Goal: Task Accomplishment & Management: Complete application form

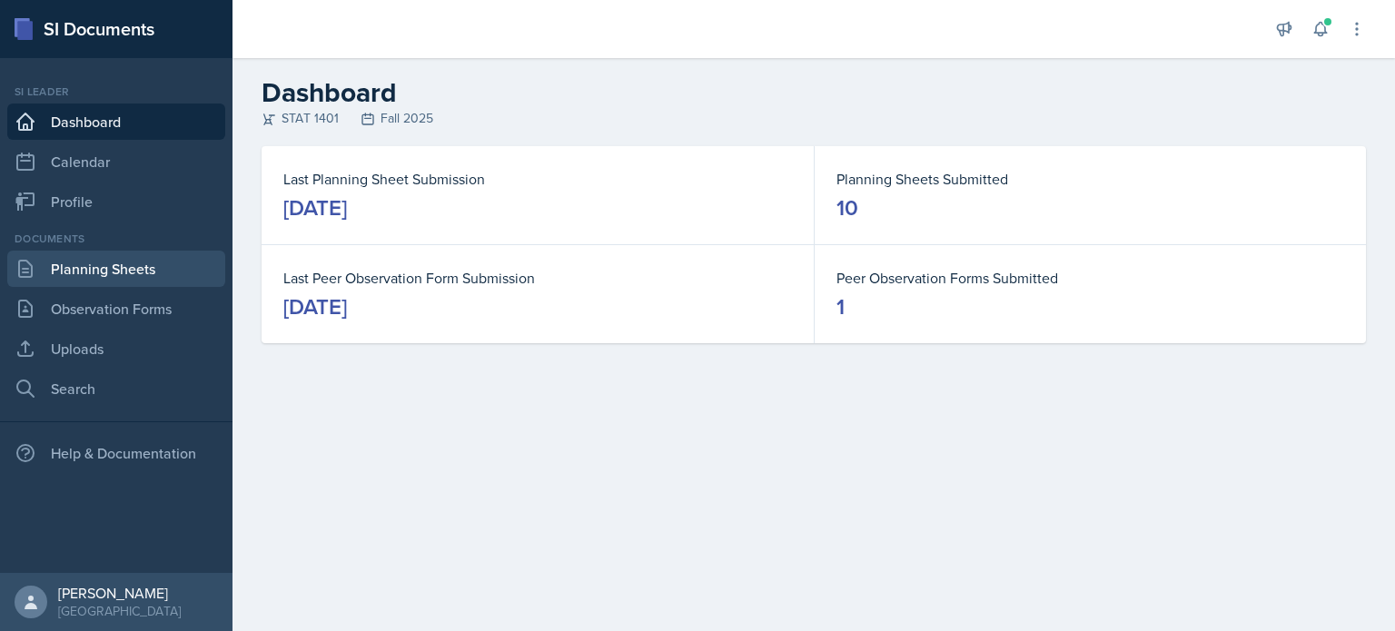
click at [132, 278] on link "Planning Sheets" at bounding box center [116, 269] width 218 height 36
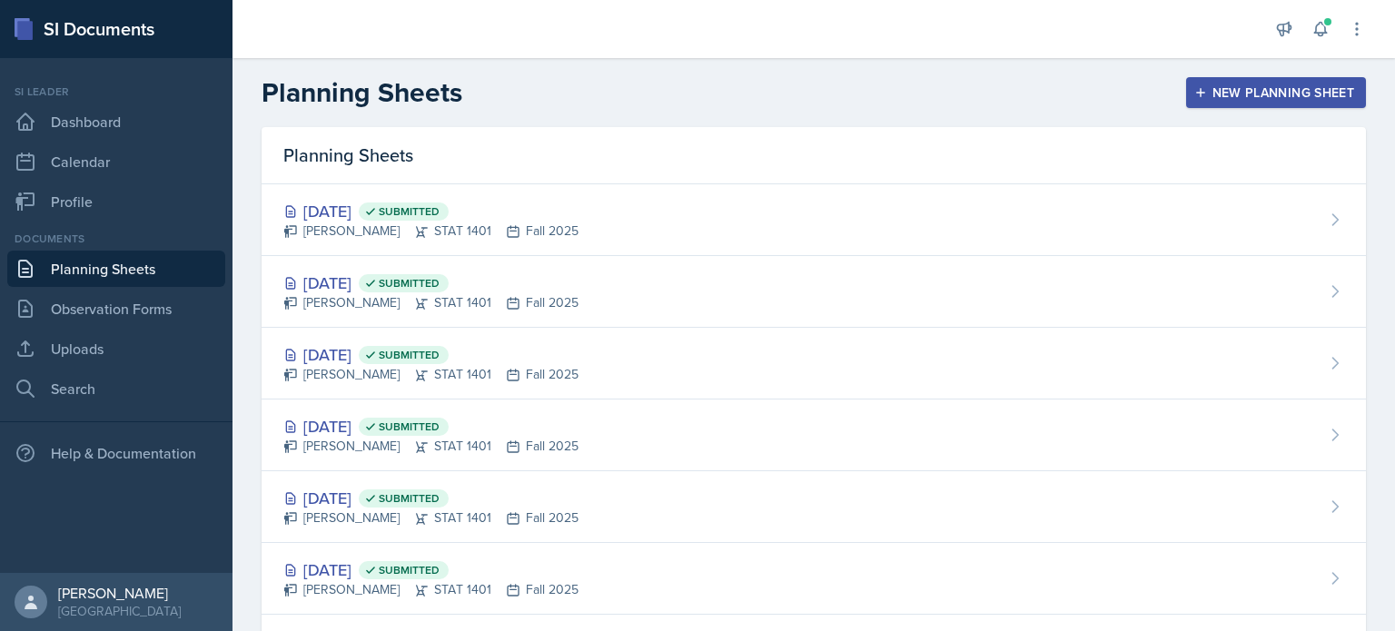
click at [1213, 101] on button "New Planning Sheet" at bounding box center [1276, 92] width 180 height 31
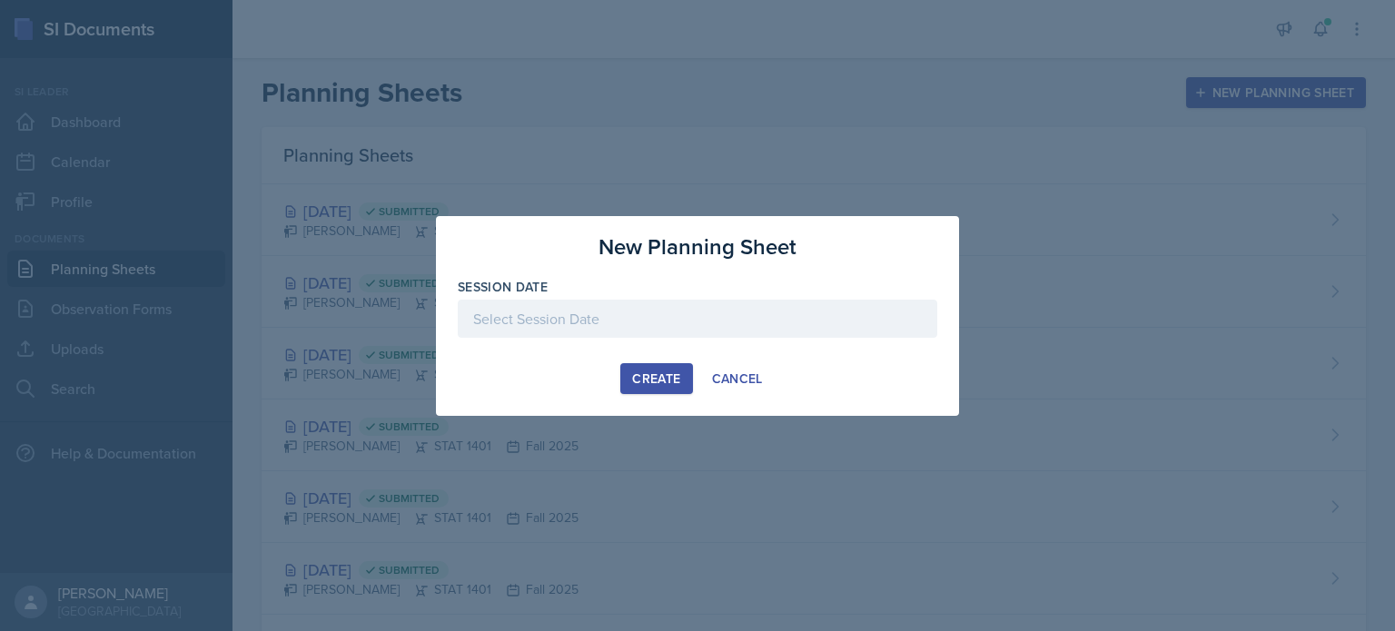
click at [647, 317] on div at bounding box center [697, 319] width 479 height 38
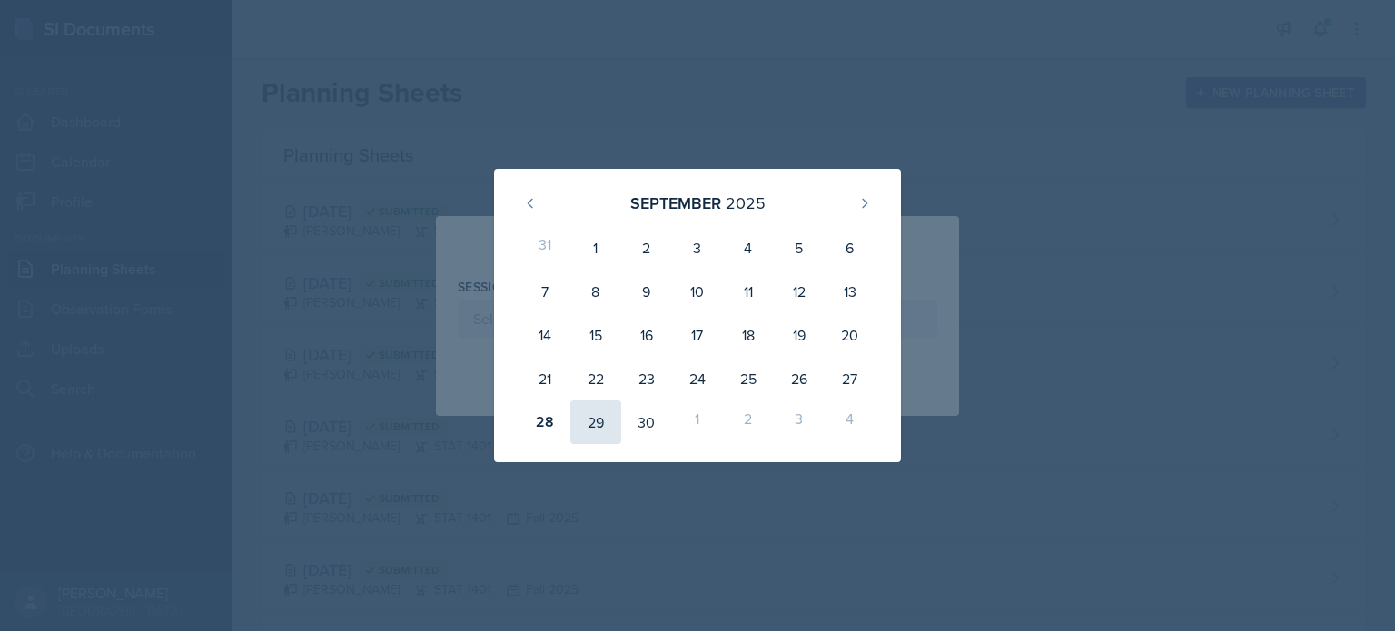
click at [604, 422] on div "29" at bounding box center [595, 422] width 51 height 44
type input "[DATE]"
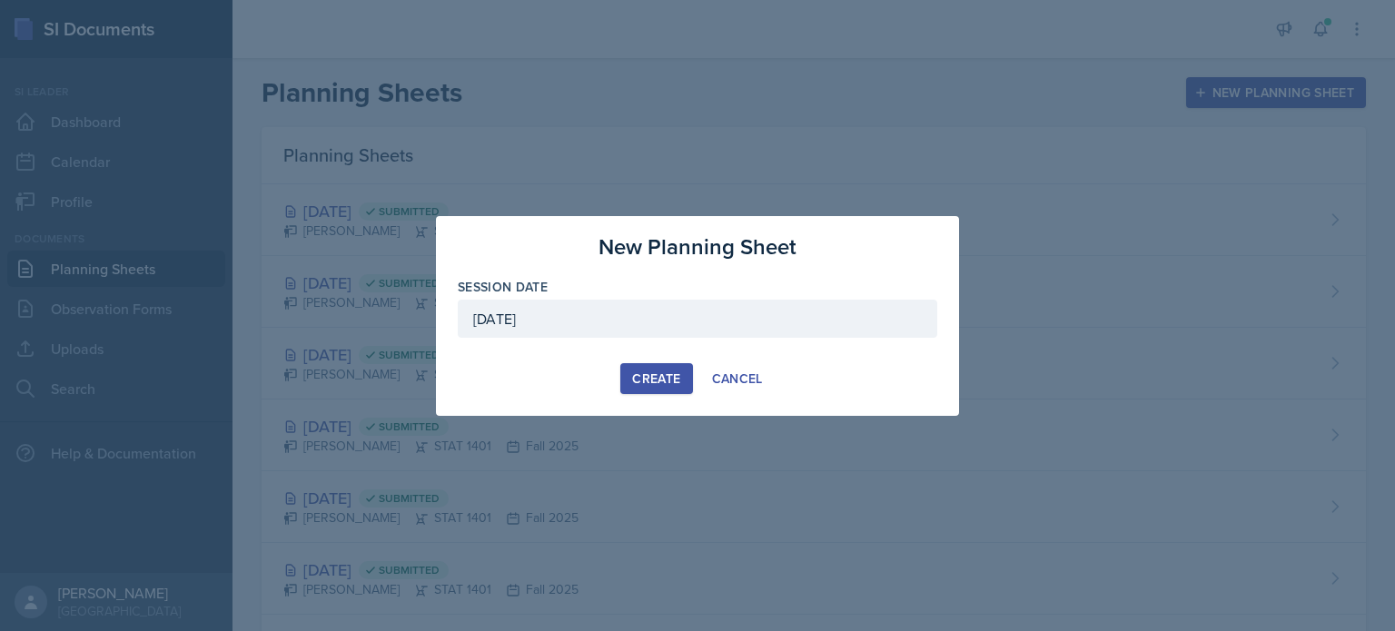
click at [657, 376] on div "Create" at bounding box center [656, 378] width 48 height 15
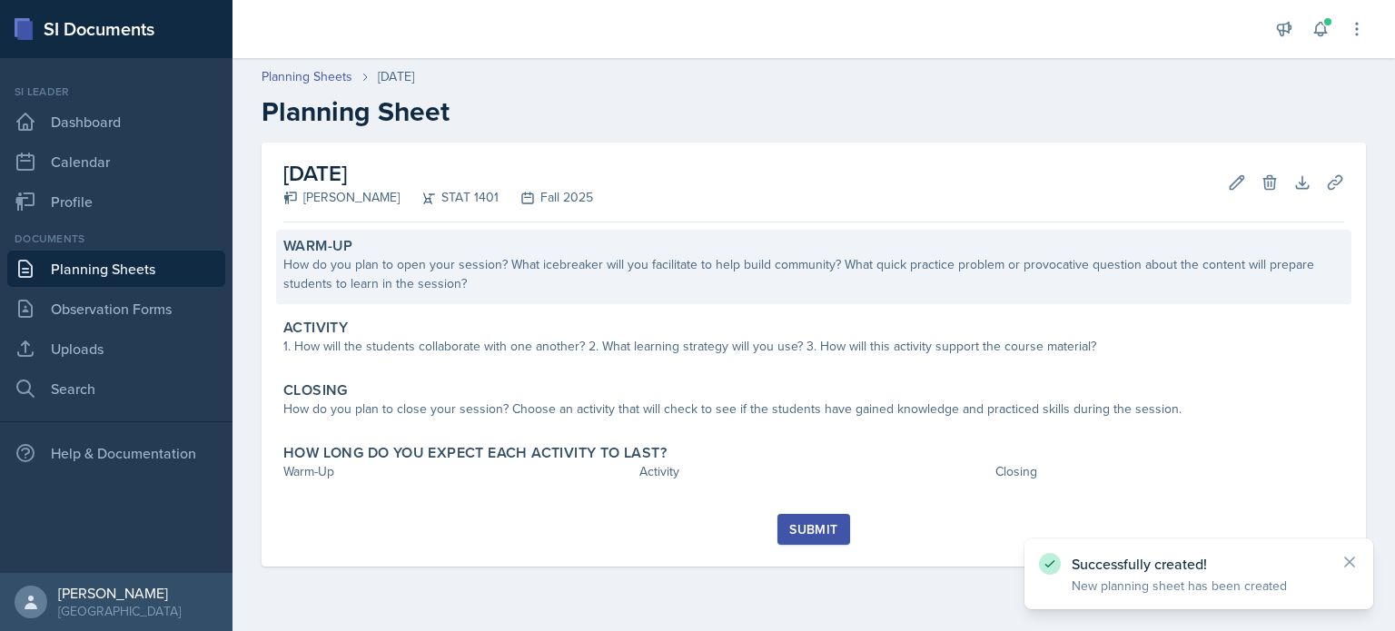
click at [586, 275] on div "How do you plan to open your session? What icebreaker will you facilitate to he…" at bounding box center [813, 274] width 1060 height 38
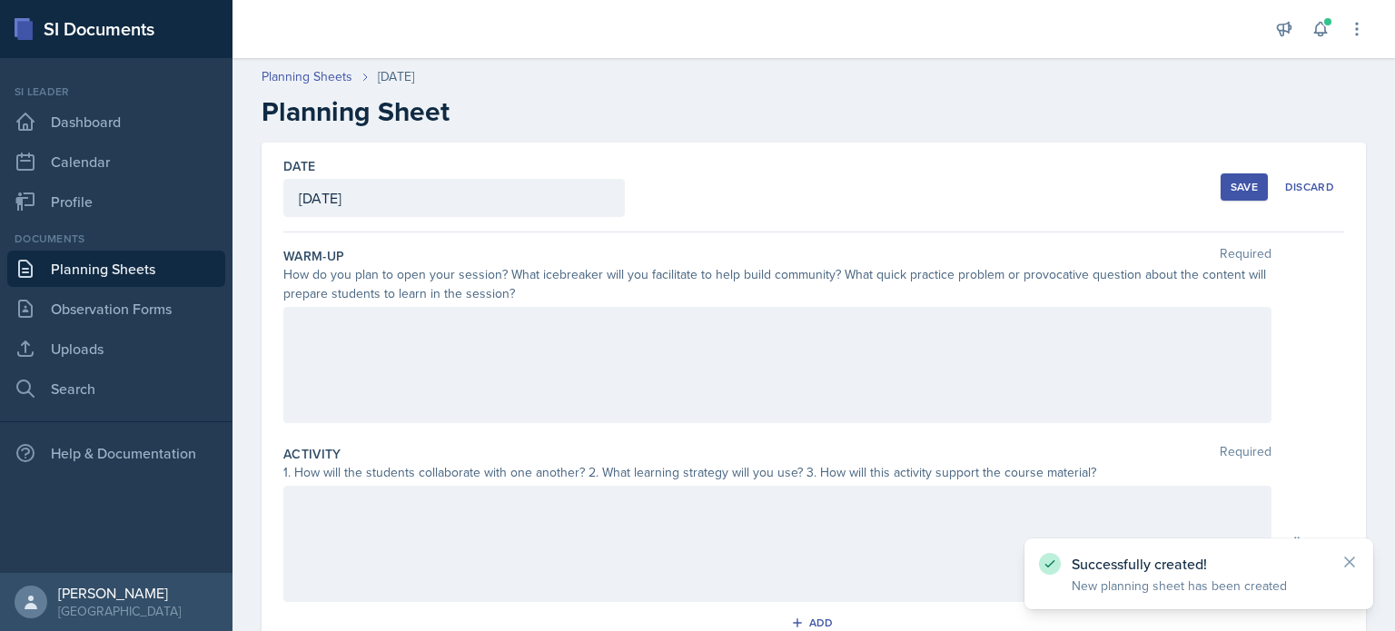
click at [557, 369] on div at bounding box center [777, 365] width 988 height 116
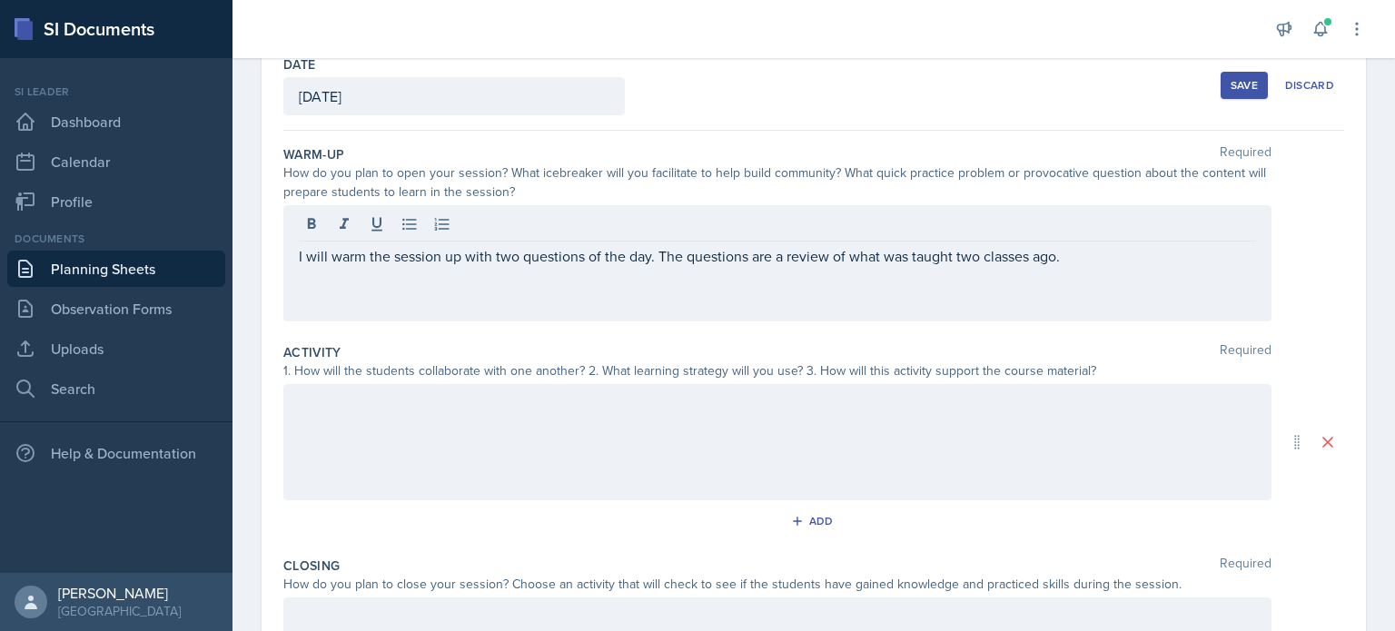
click at [488, 432] on div at bounding box center [777, 442] width 988 height 116
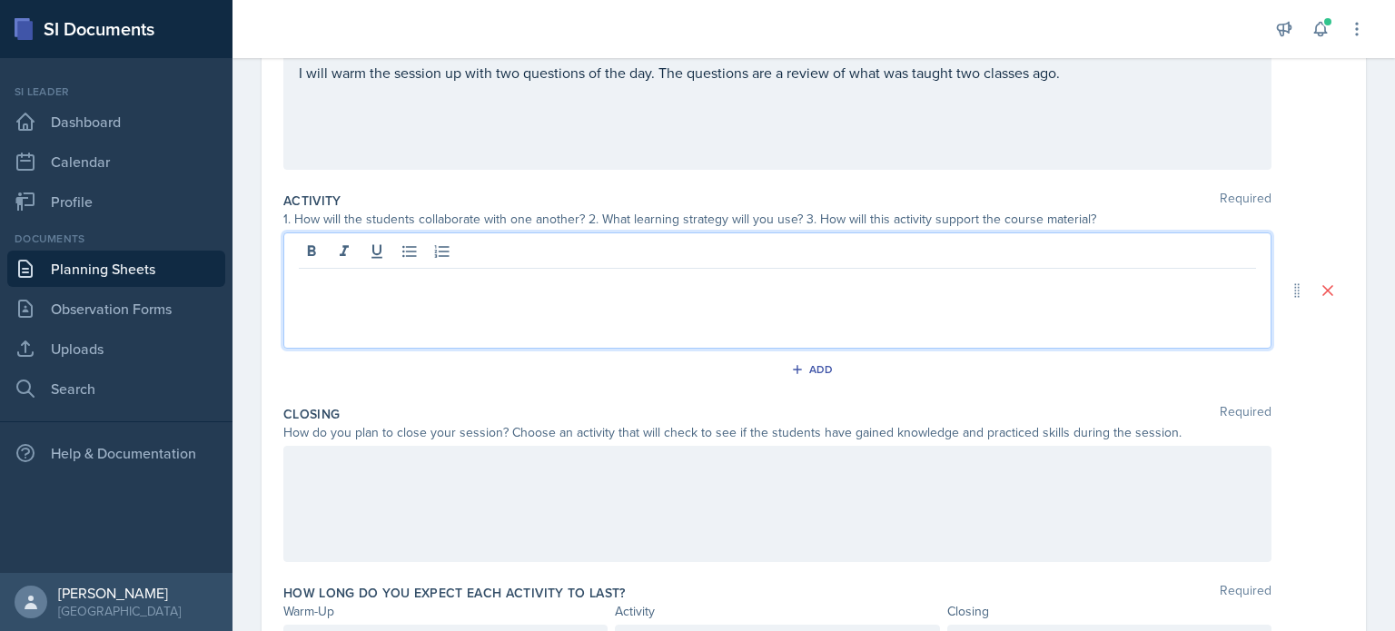
click at [412, 482] on div at bounding box center [777, 504] width 988 height 116
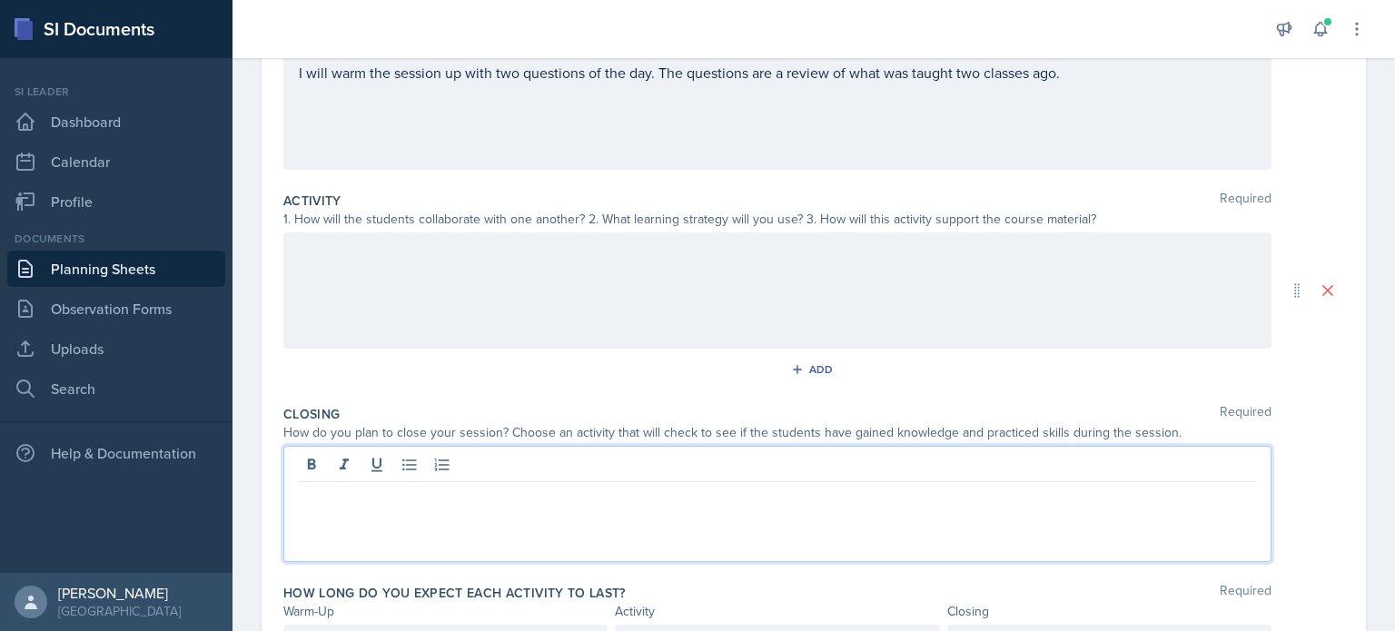
scroll to position [285, 0]
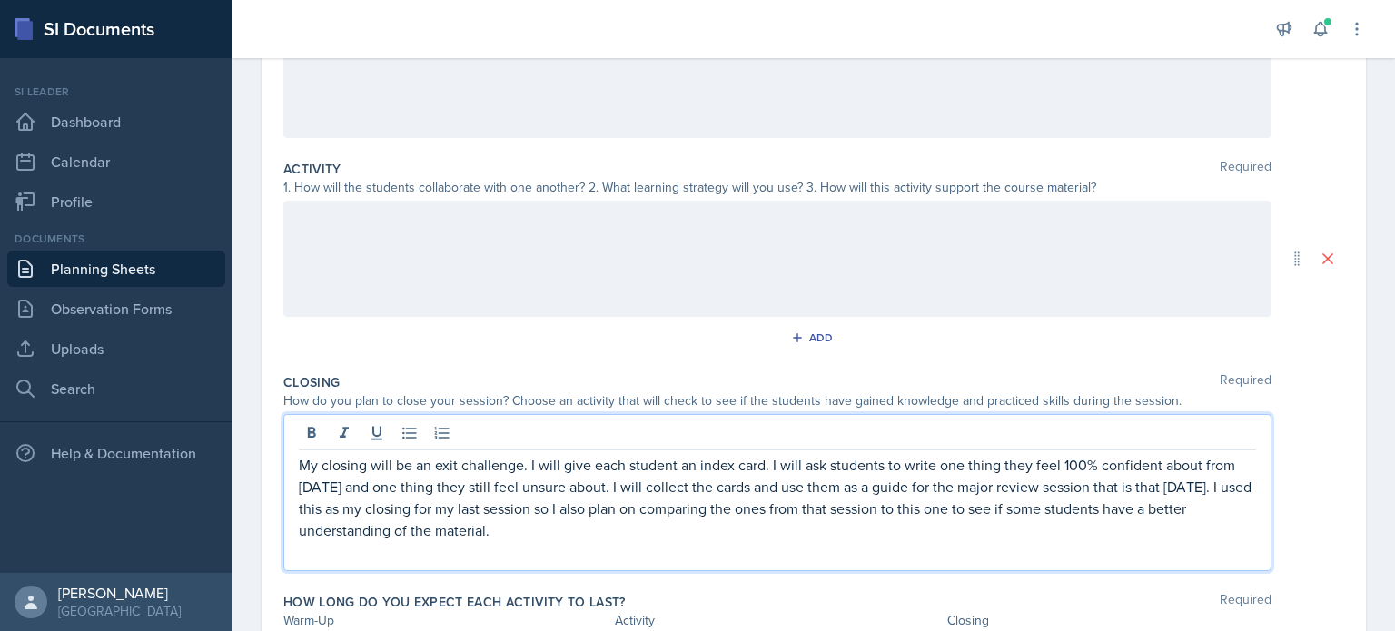
click at [389, 226] on div at bounding box center [777, 259] width 988 height 116
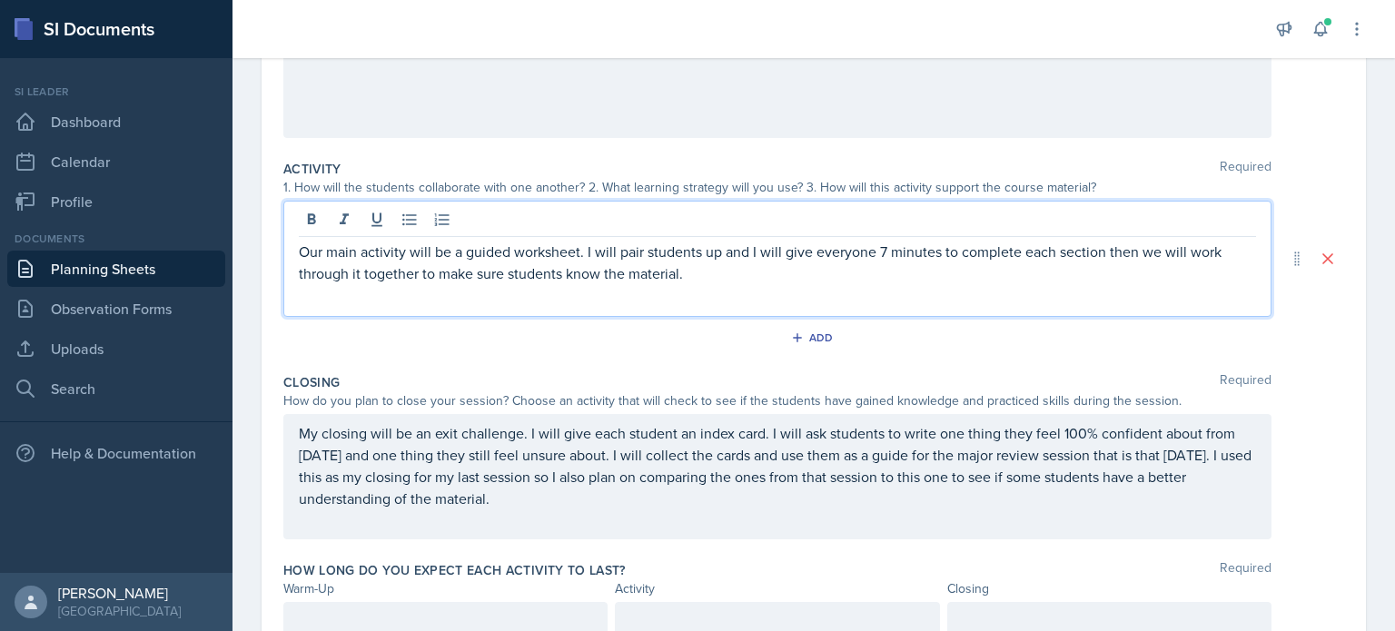
click at [883, 248] on p "Our main activity will be a guided worksheet. I will pair students up and I wil…" at bounding box center [777, 263] width 957 height 44
click at [879, 245] on p "Our main activity will be a guided worksheet. I will pair students up and I wil…" at bounding box center [777, 263] width 957 height 44
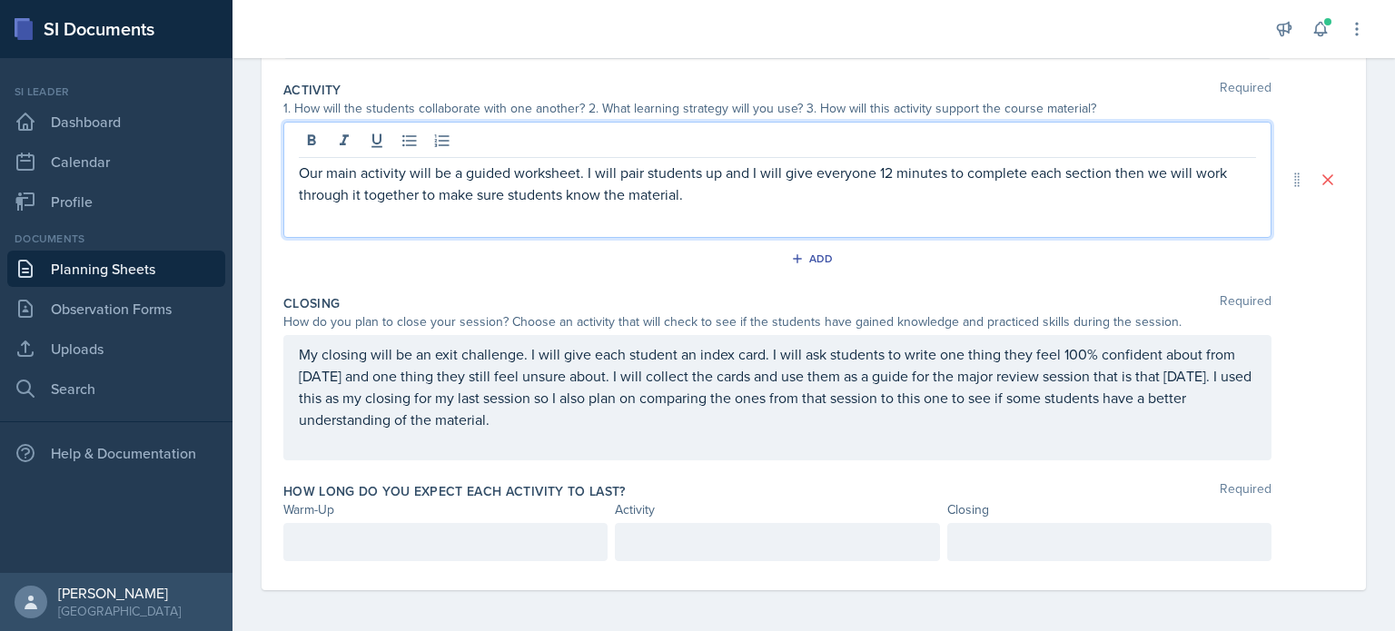
scroll to position [396, 0]
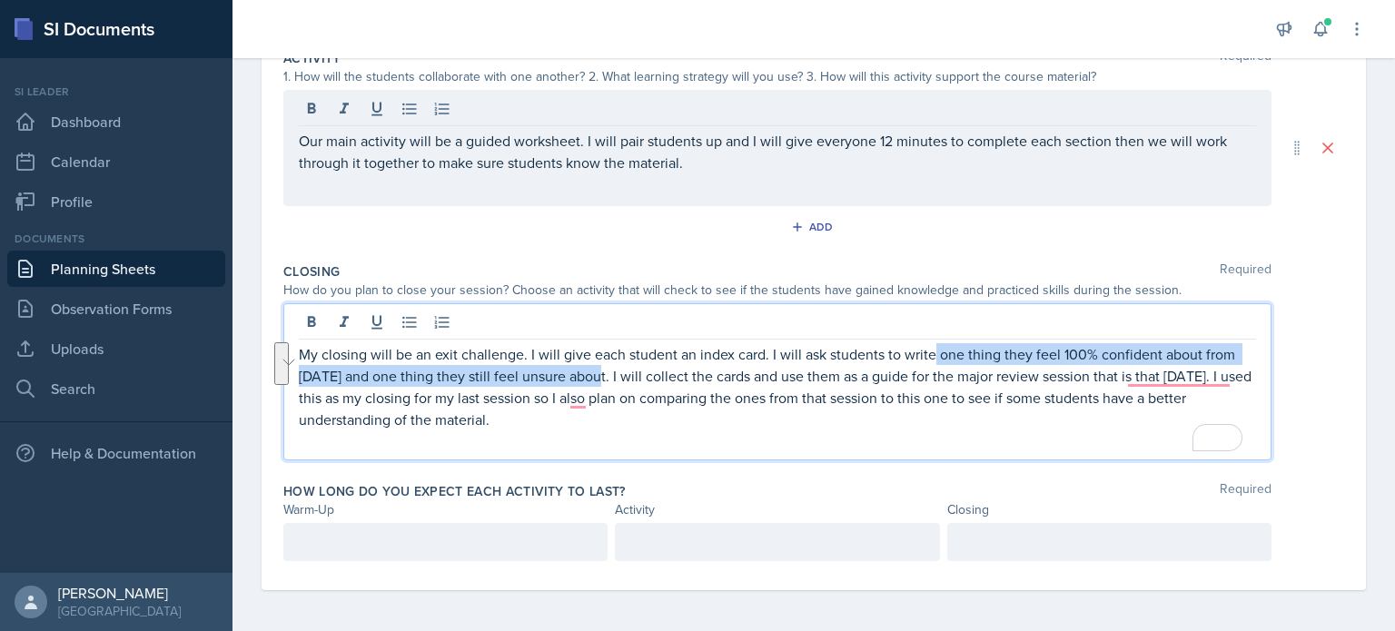
drag, startPoint x: 933, startPoint y: 351, endPoint x: 597, endPoint y: 370, distance: 337.3
click at [597, 370] on p "My closing will be an exit challenge. I will give each student an index card. I…" at bounding box center [777, 386] width 957 height 87
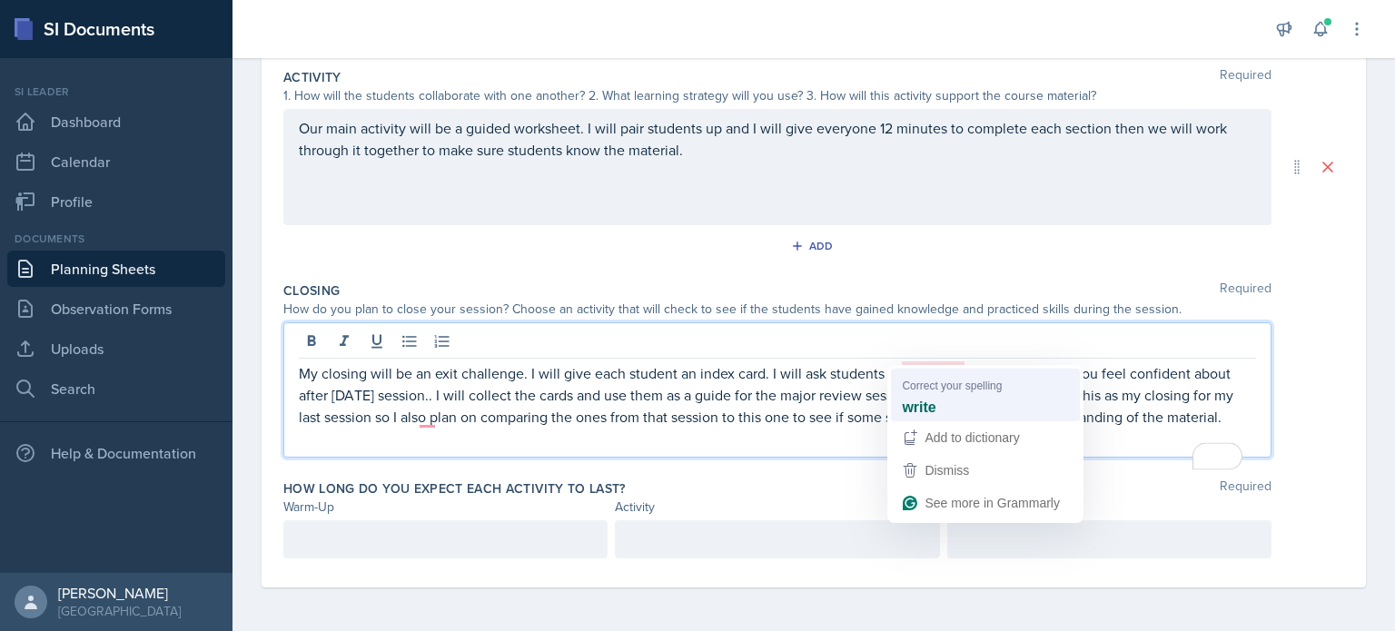
scroll to position [374, 0]
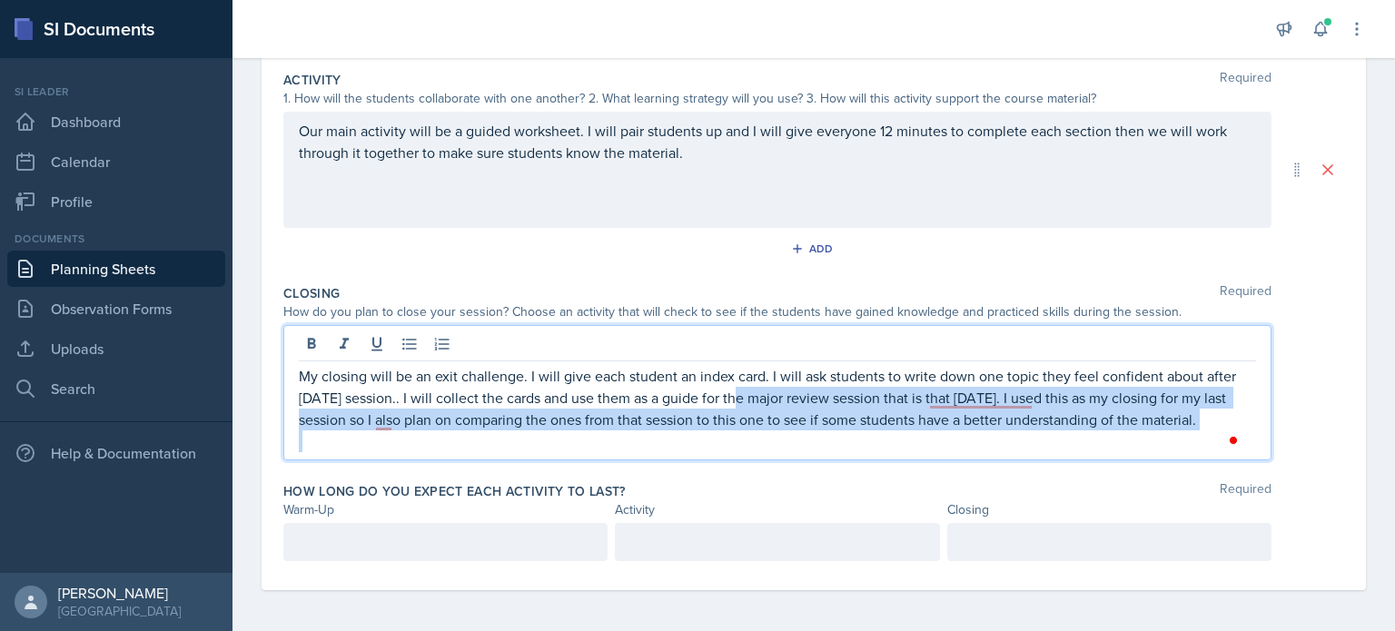
drag, startPoint x: 730, startPoint y: 395, endPoint x: 1035, endPoint y: 436, distance: 307.8
click at [1035, 436] on div "My closing will be an exit challenge. I will give each student an index card. I…" at bounding box center [777, 408] width 957 height 87
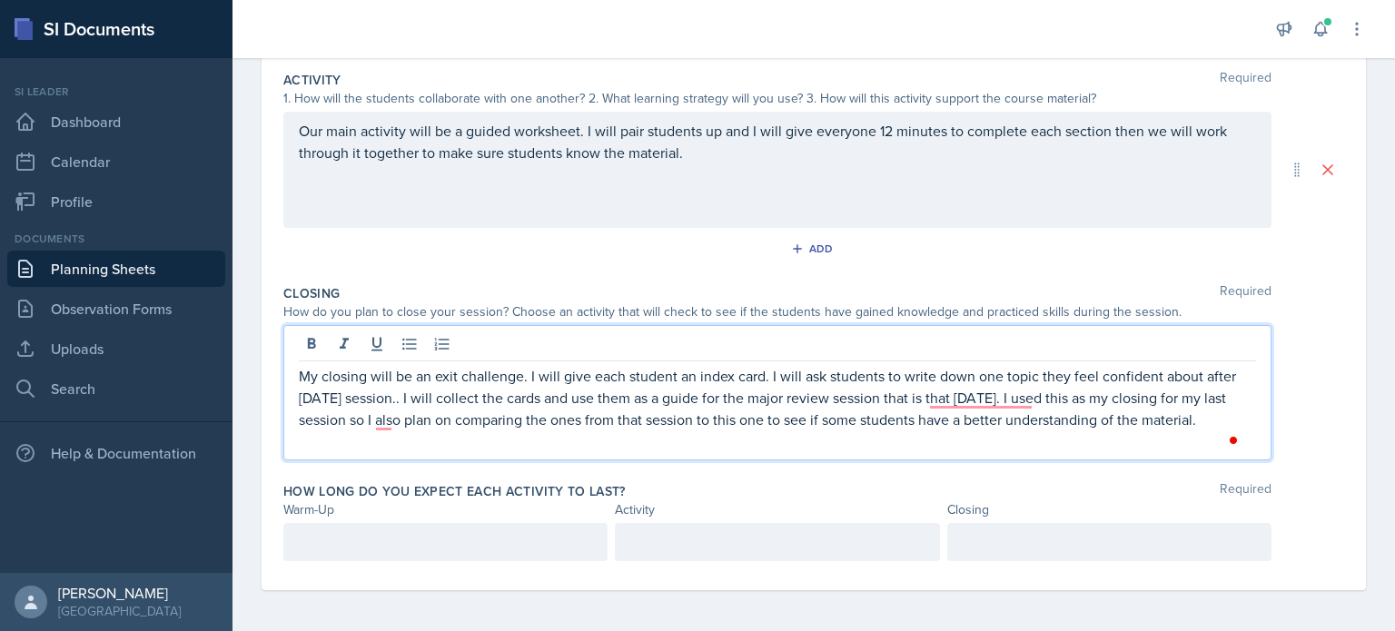
scroll to position [356, 0]
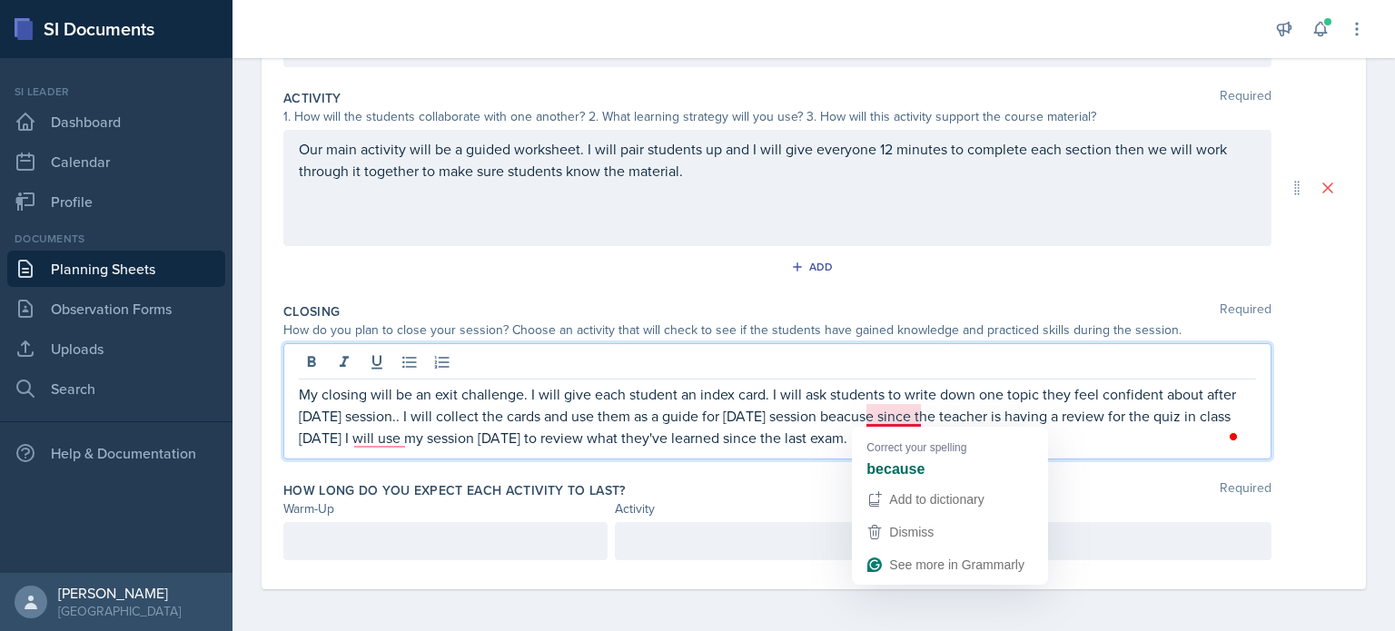
click at [912, 411] on p "My closing will be an exit challenge. I will give each student an index card. I…" at bounding box center [777, 415] width 957 height 65
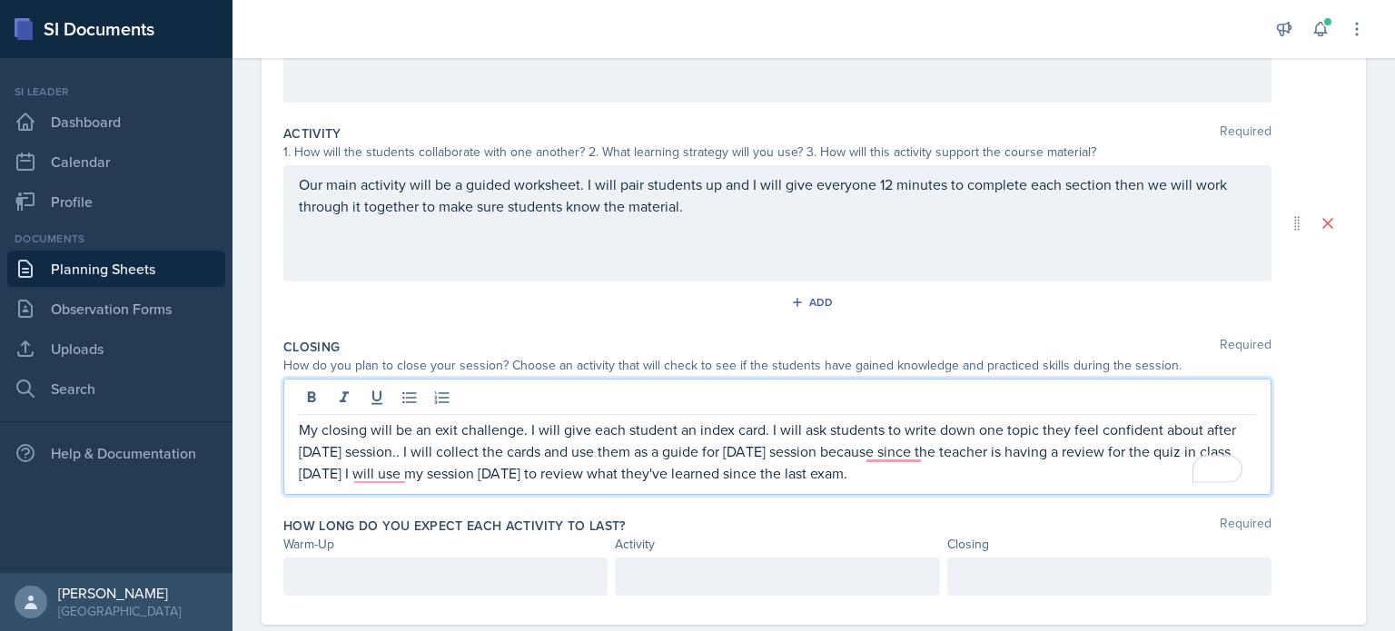
scroll to position [321, 0]
click at [468, 570] on div at bounding box center [445, 576] width 324 height 38
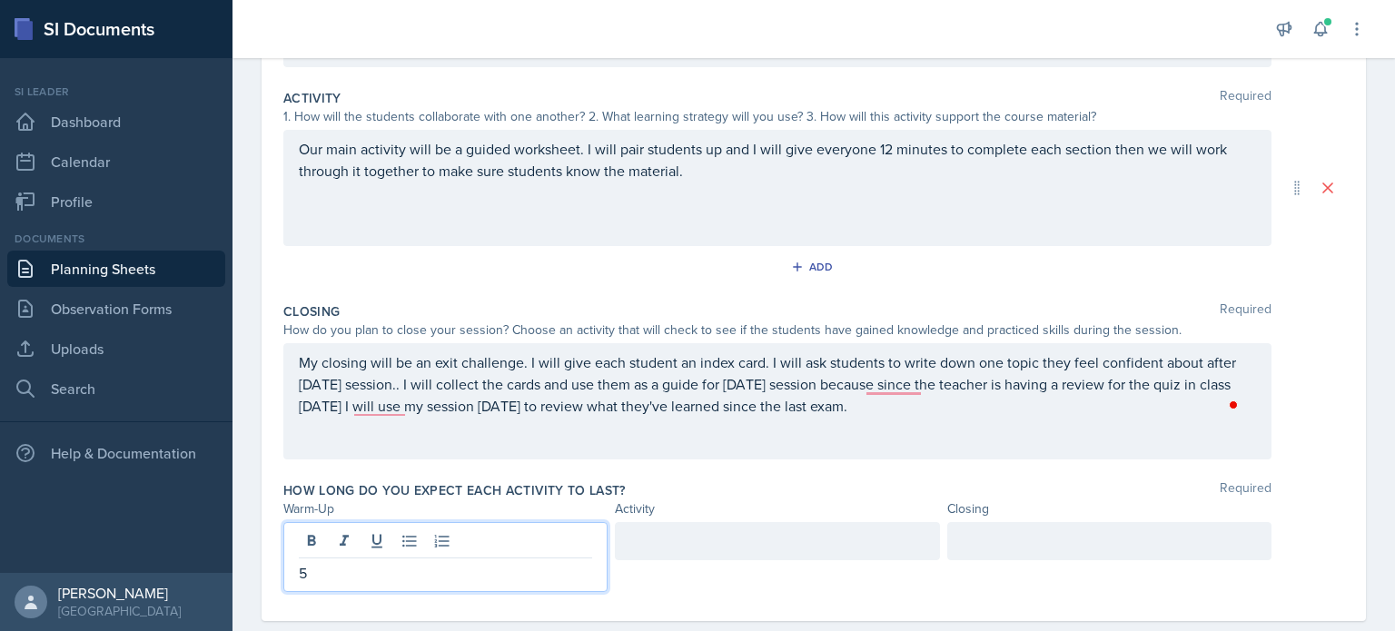
scroll to position [363, 0]
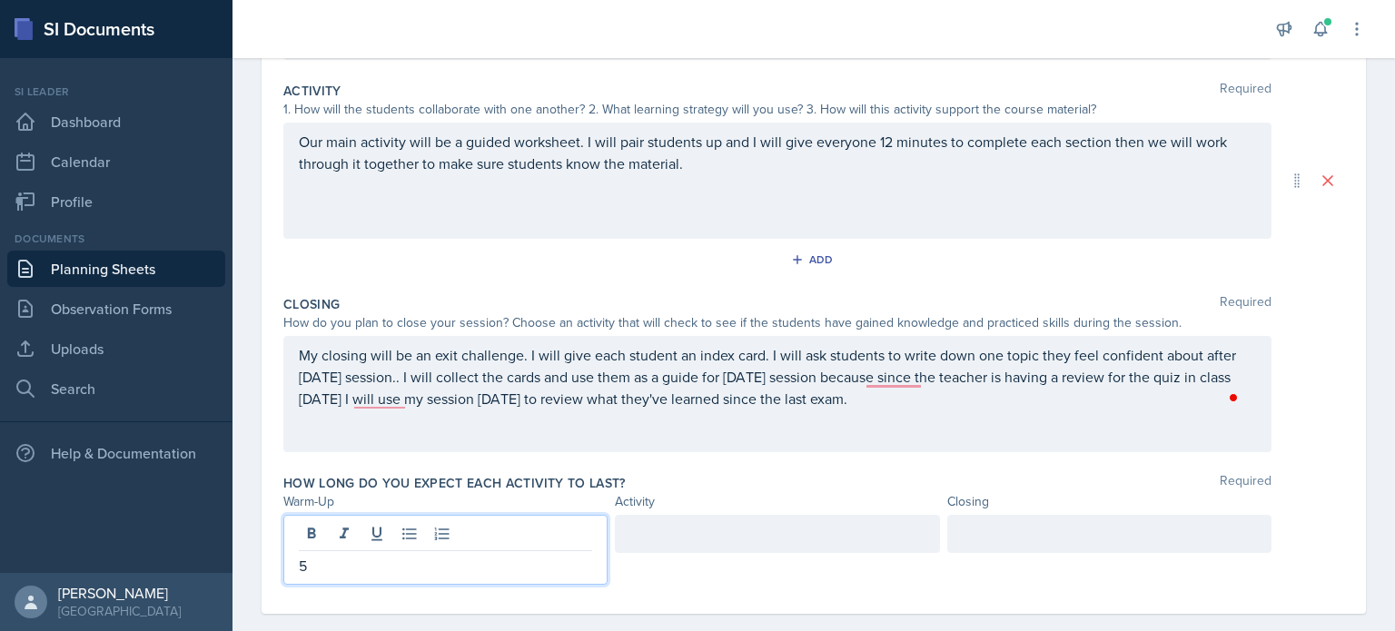
click at [688, 538] on p at bounding box center [776, 534] width 293 height 22
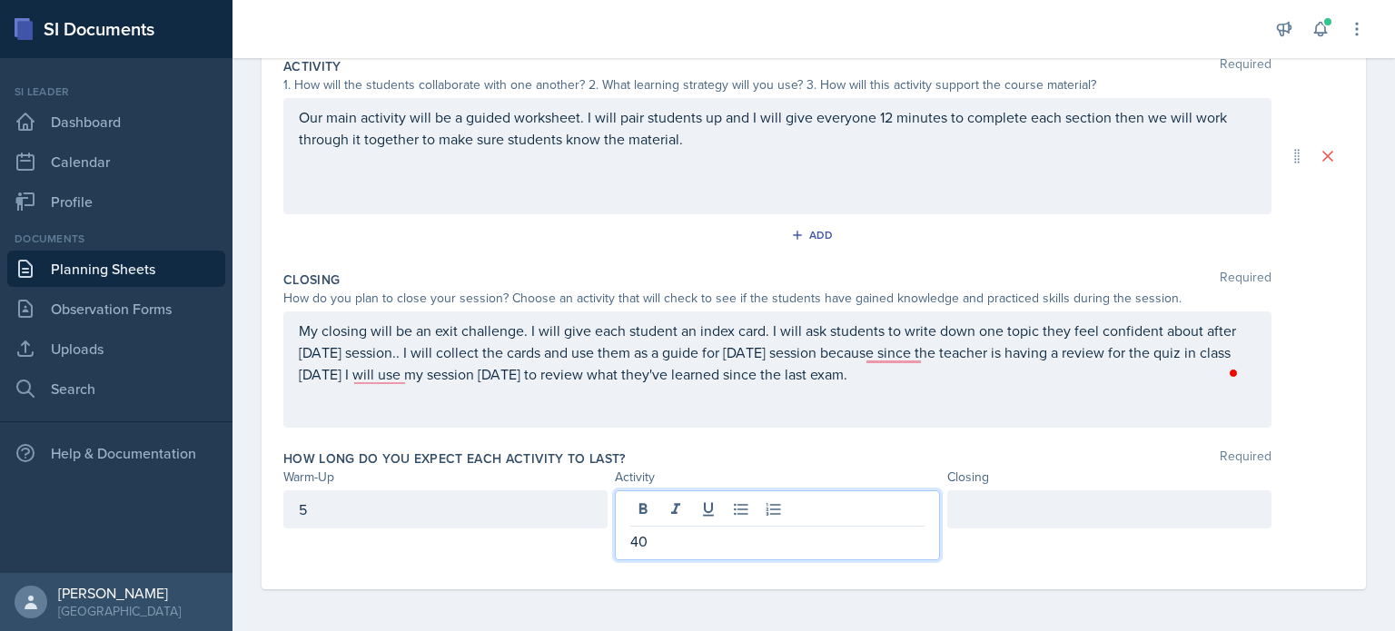
click at [1017, 506] on div at bounding box center [1109, 509] width 324 height 38
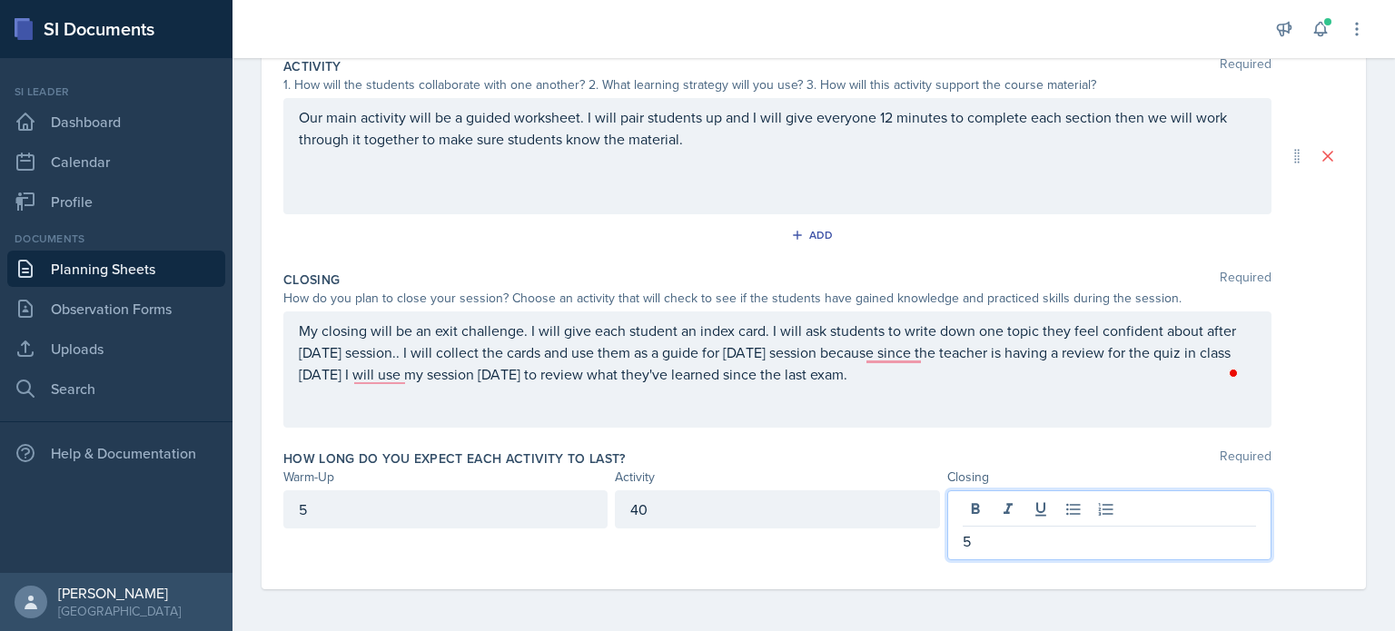
click at [300, 506] on div "5" at bounding box center [445, 509] width 324 height 38
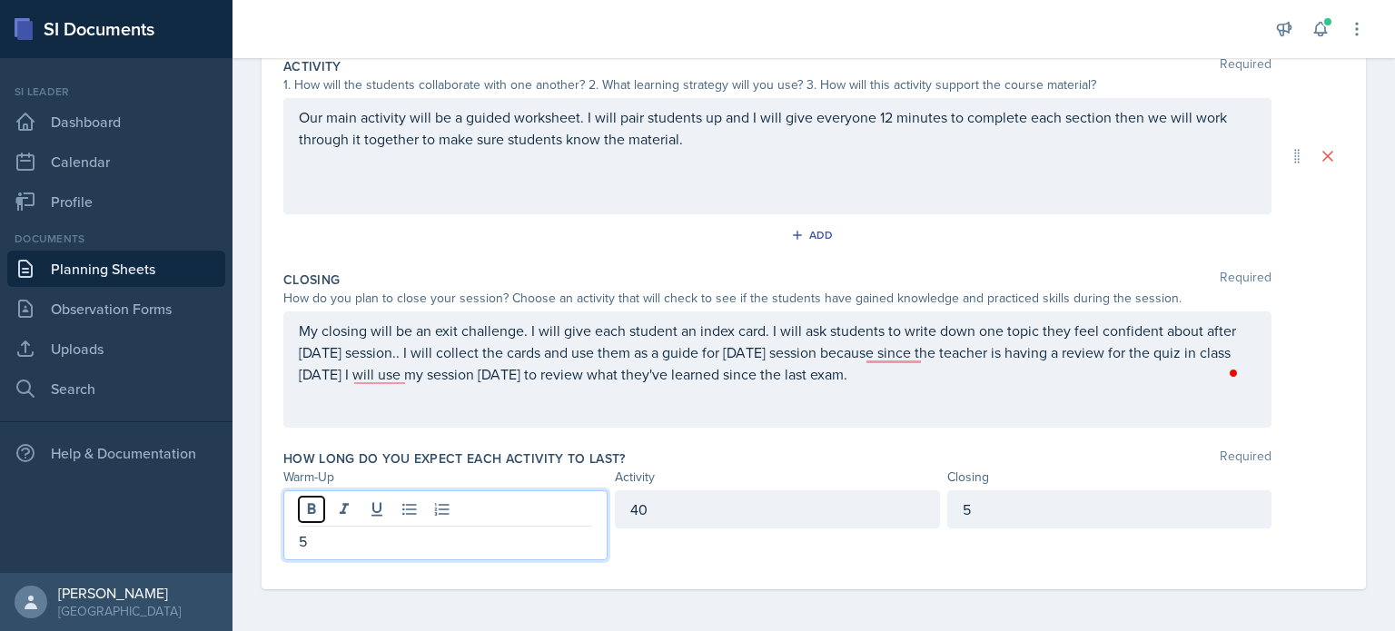
click at [300, 506] on button at bounding box center [311, 509] width 25 height 25
click at [301, 547] on p "5" at bounding box center [445, 541] width 293 height 22
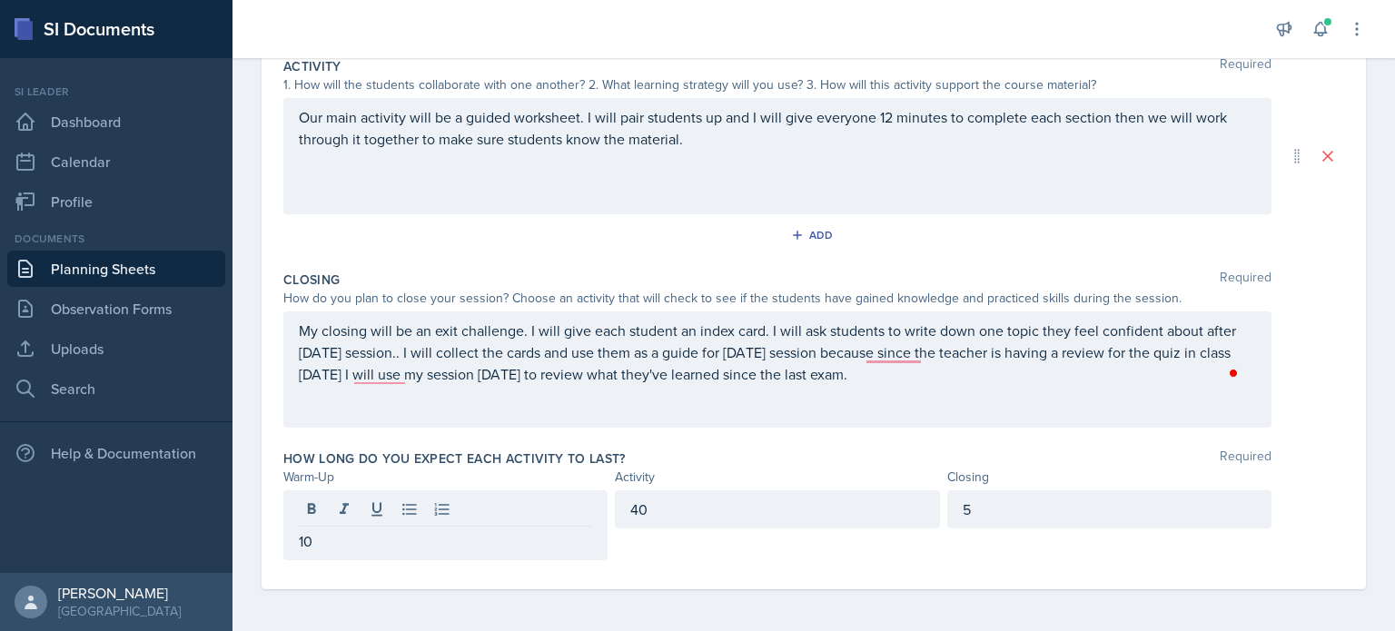
click at [370, 569] on div "How long do you expect each activity to last? Required Warm-Up Activity Closing…" at bounding box center [813, 508] width 1060 height 133
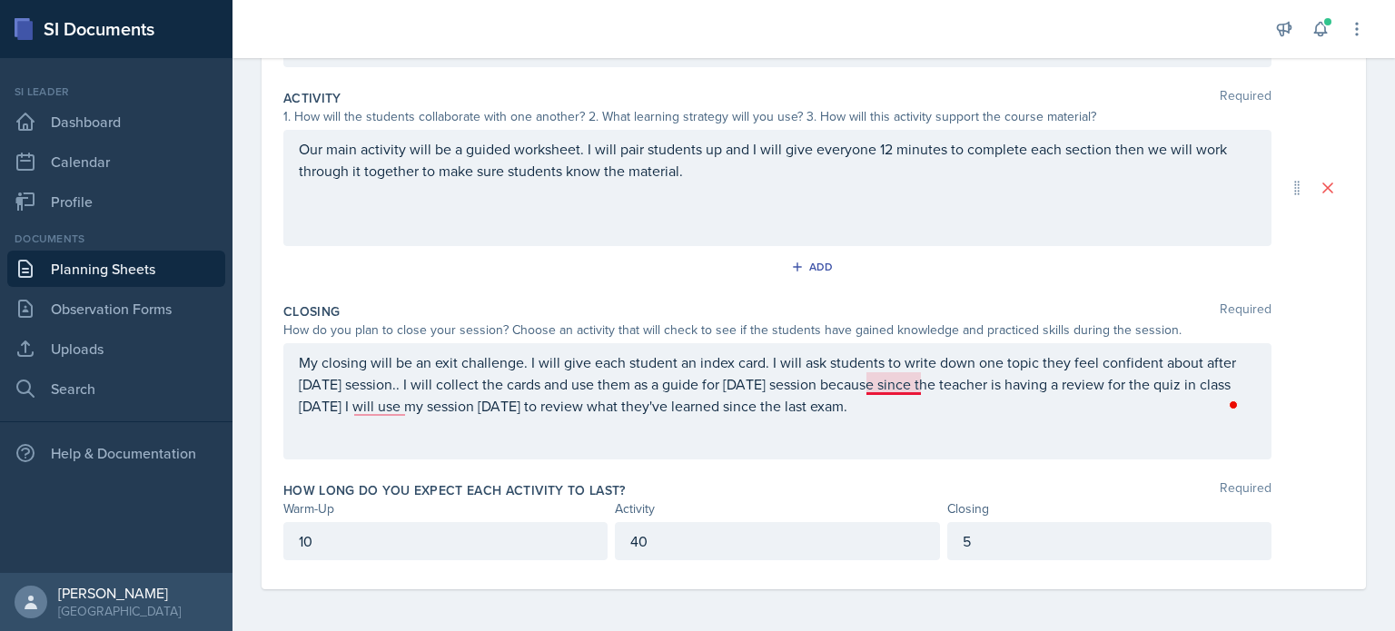
click at [897, 381] on p "My closing will be an exit challenge. I will give each student an index card. I…" at bounding box center [777, 383] width 957 height 65
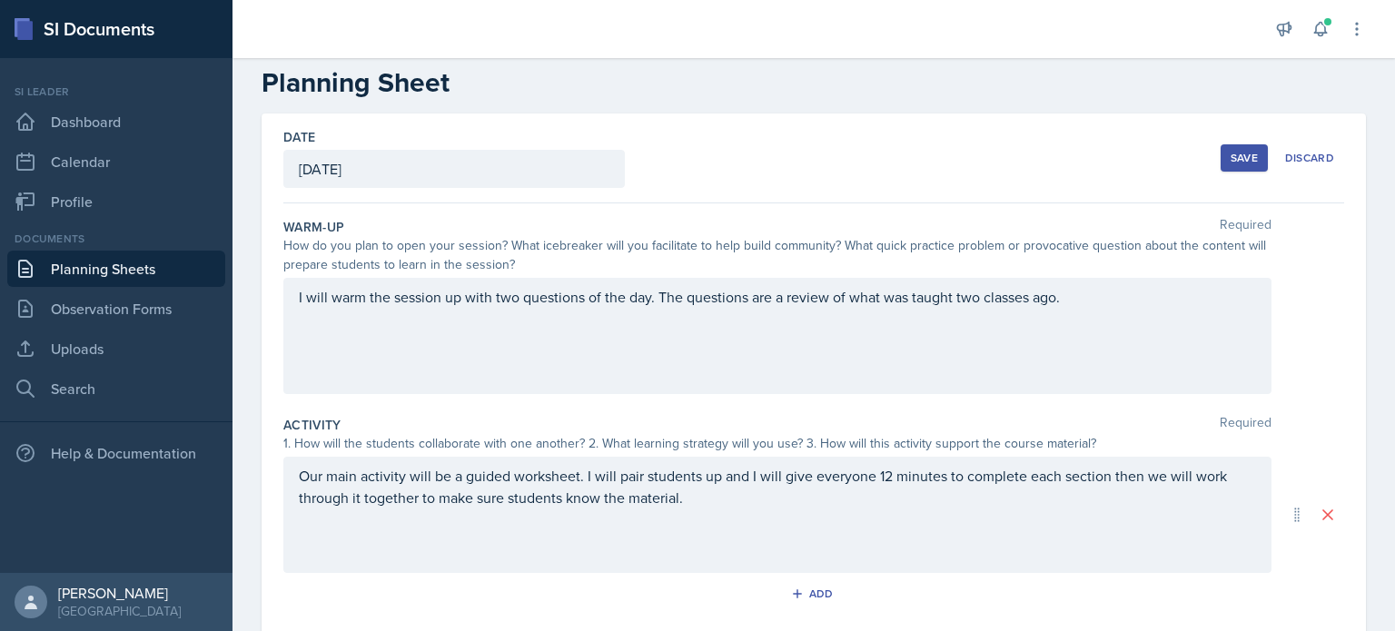
scroll to position [0, 0]
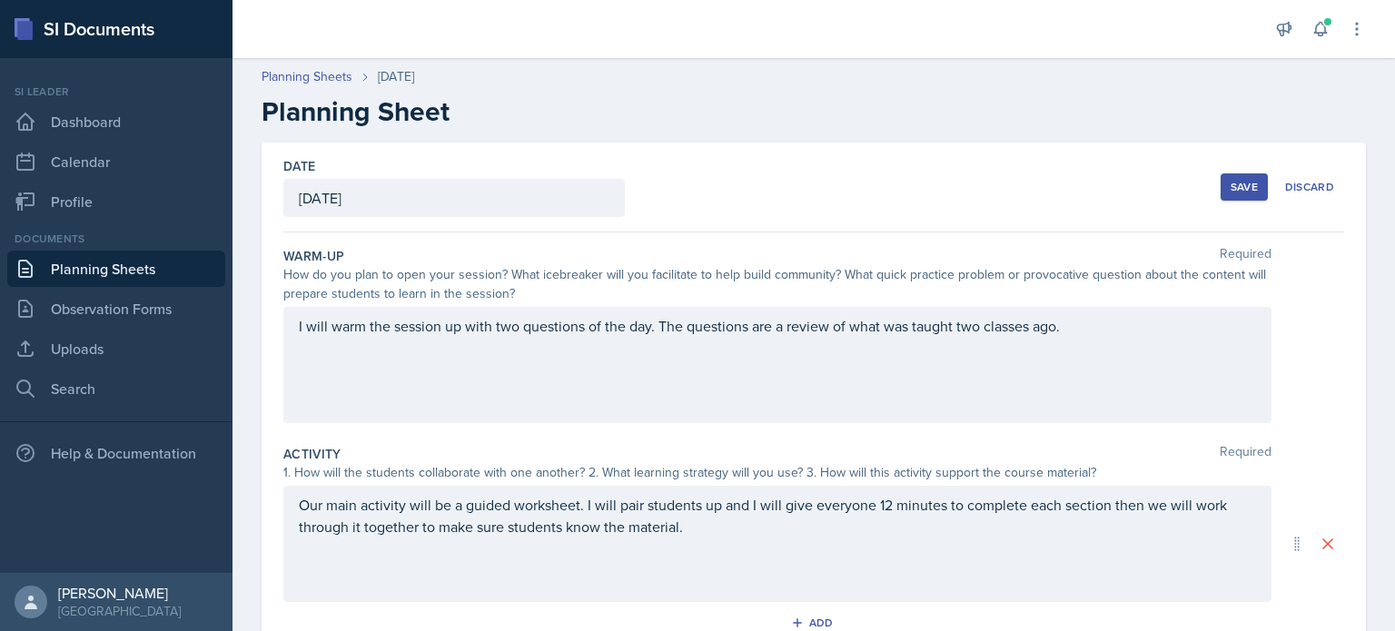
click at [1246, 187] on button "Save" at bounding box center [1243, 186] width 47 height 27
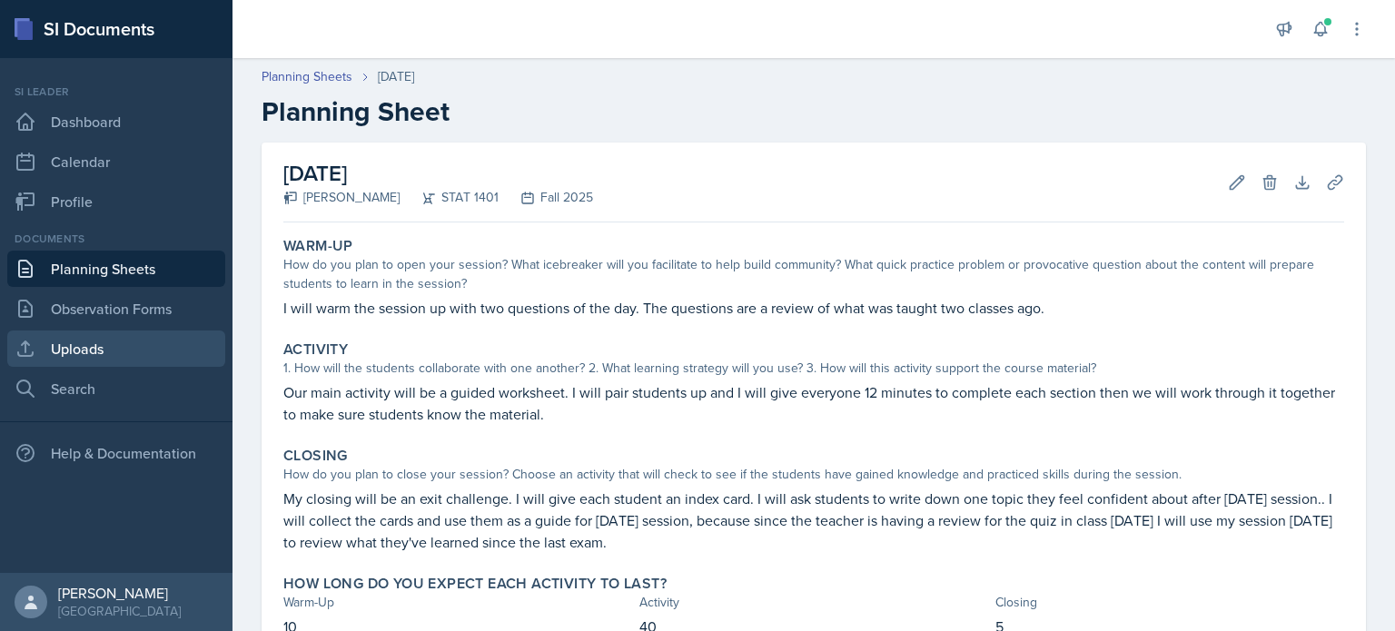
click at [95, 345] on link "Uploads" at bounding box center [116, 348] width 218 height 36
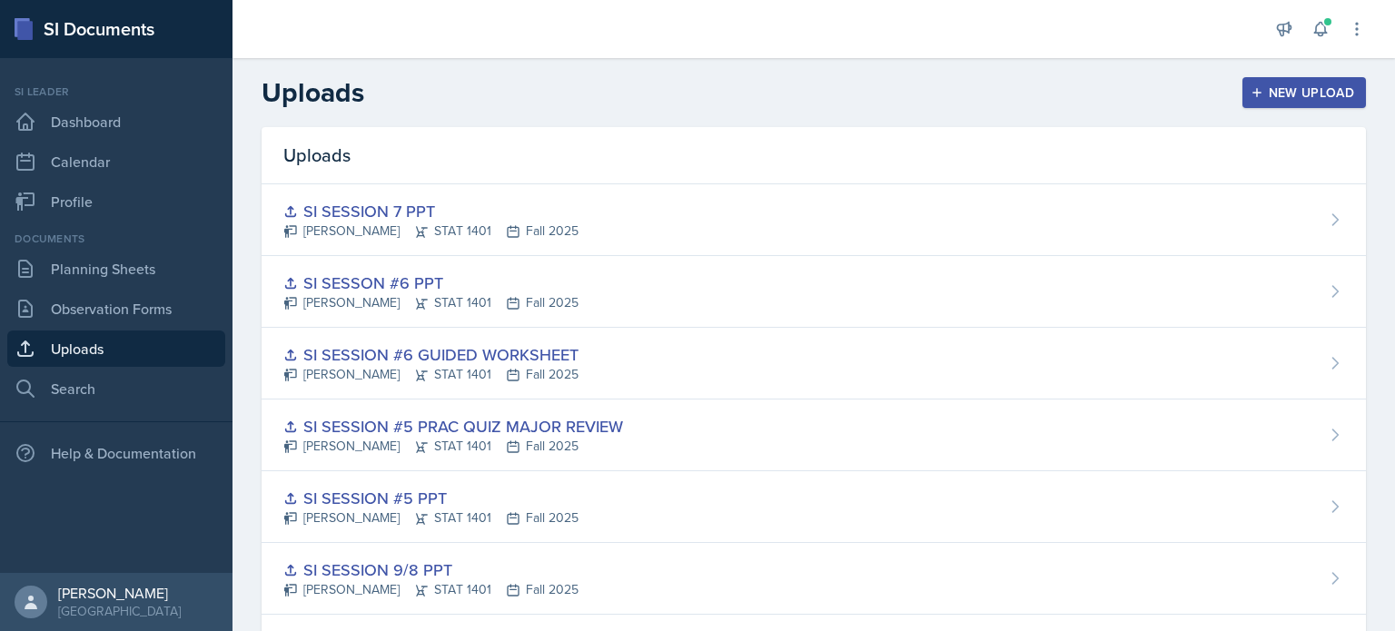
click at [1255, 104] on button "New Upload" at bounding box center [1304, 92] width 124 height 31
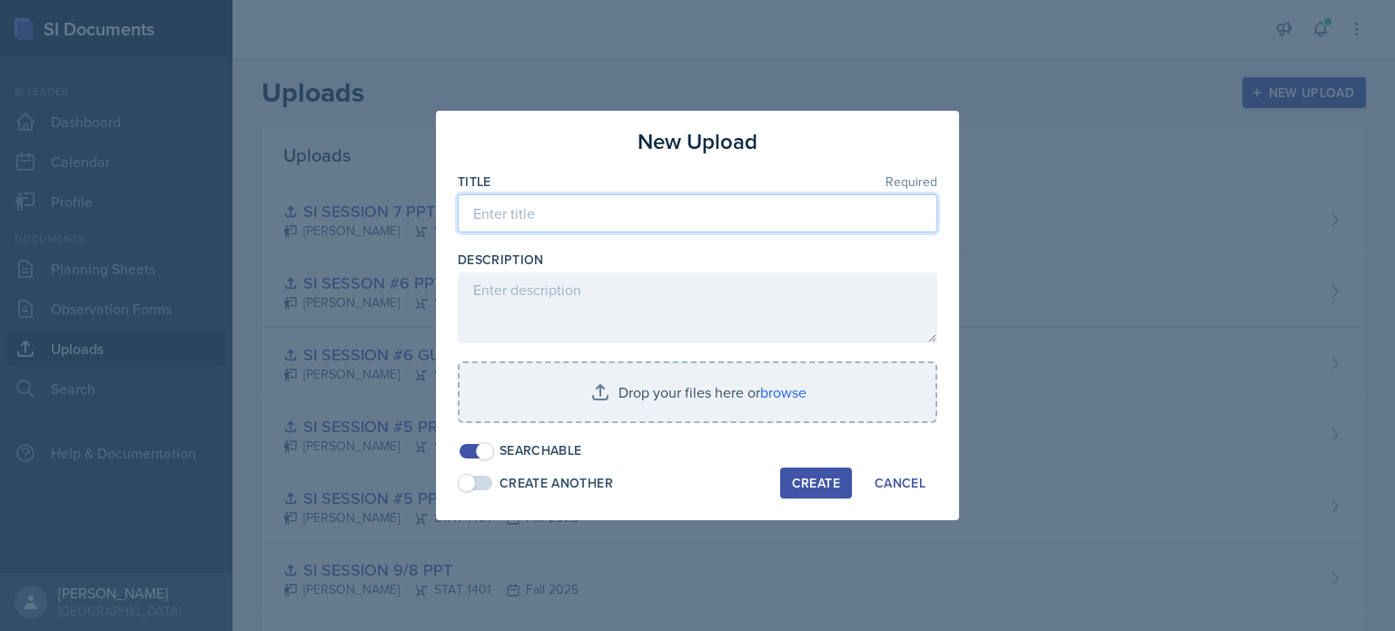
click at [686, 222] on input at bounding box center [697, 213] width 479 height 38
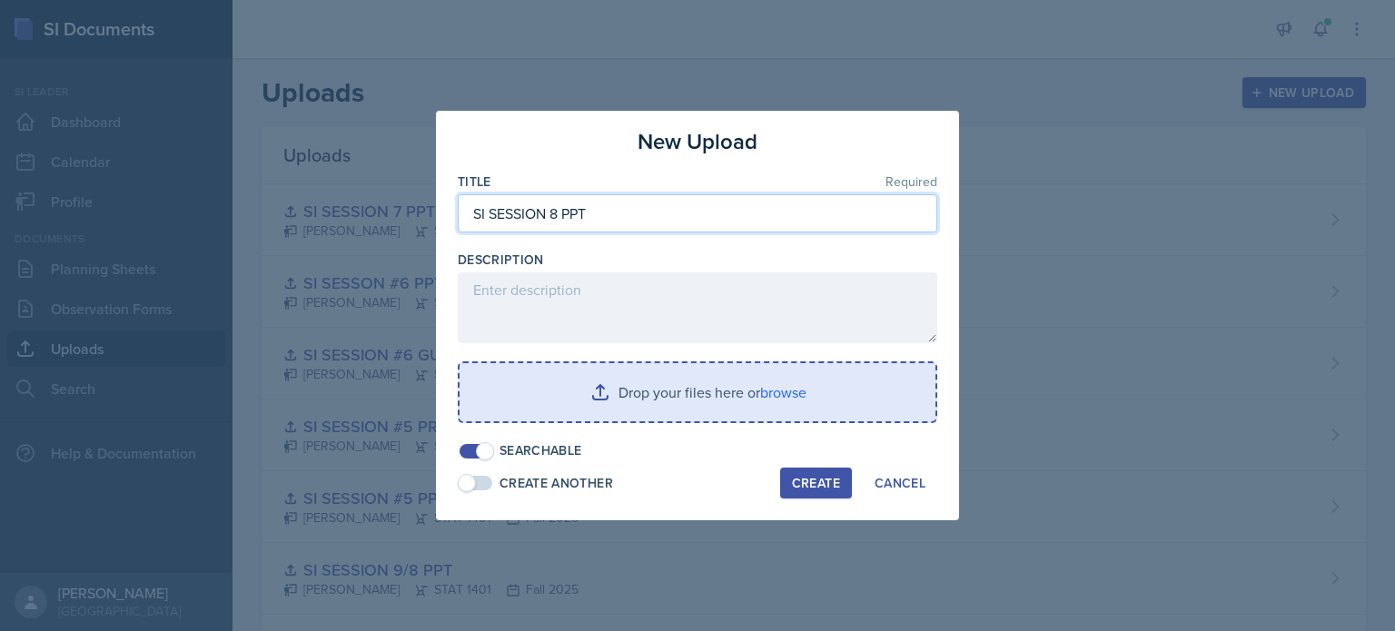
type input "SI SESSION 8 PPT"
click at [666, 378] on input "file" at bounding box center [697, 392] width 476 height 58
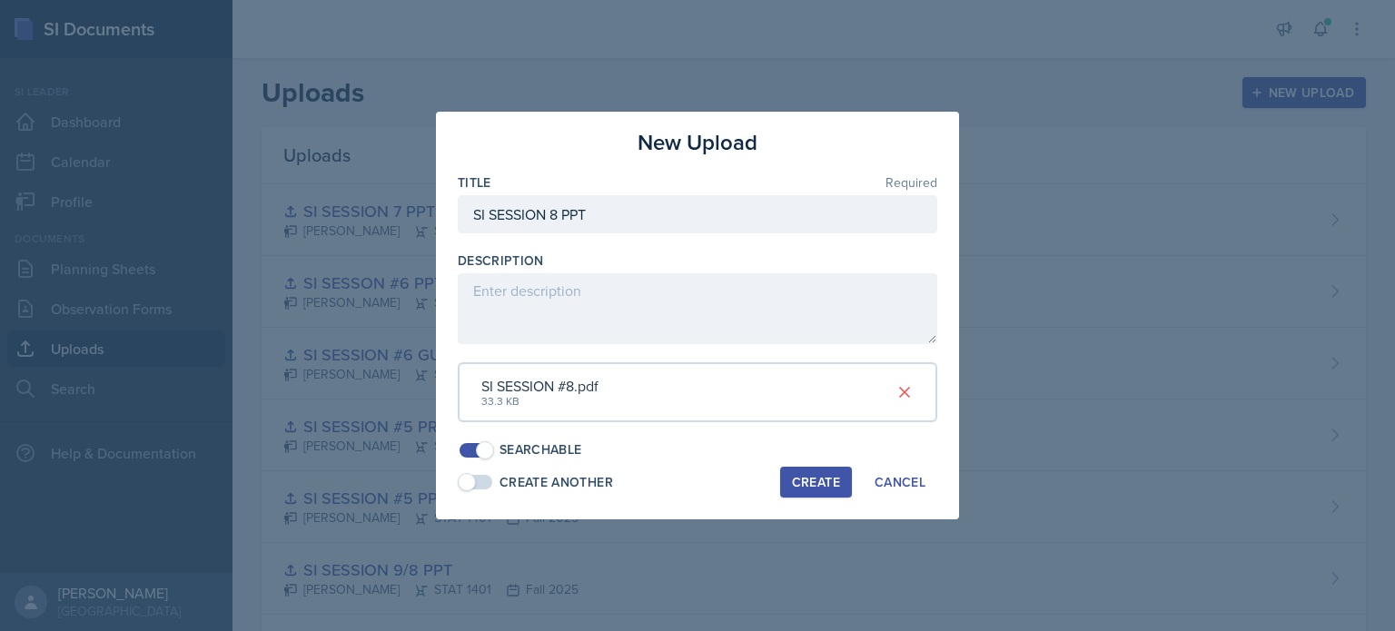
click at [822, 485] on div "Create" at bounding box center [816, 482] width 48 height 15
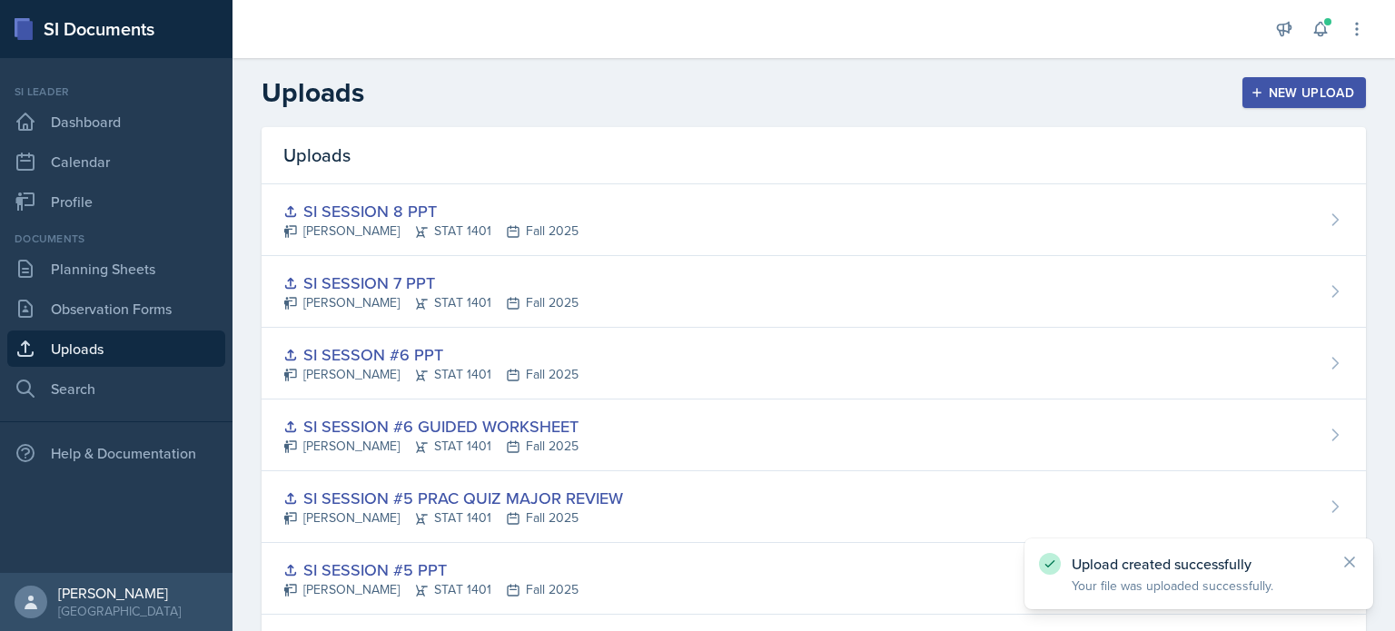
click at [1262, 99] on div "New Upload" at bounding box center [1304, 92] width 101 height 15
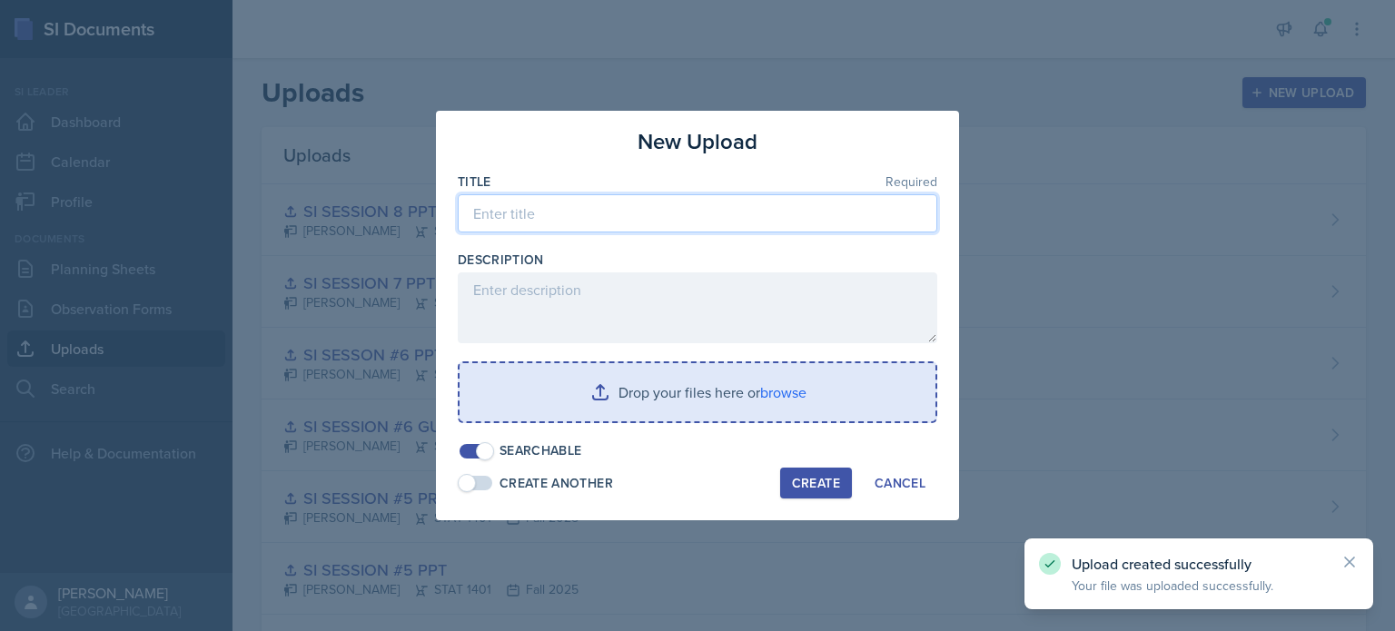
click at [567, 223] on input at bounding box center [697, 213] width 479 height 38
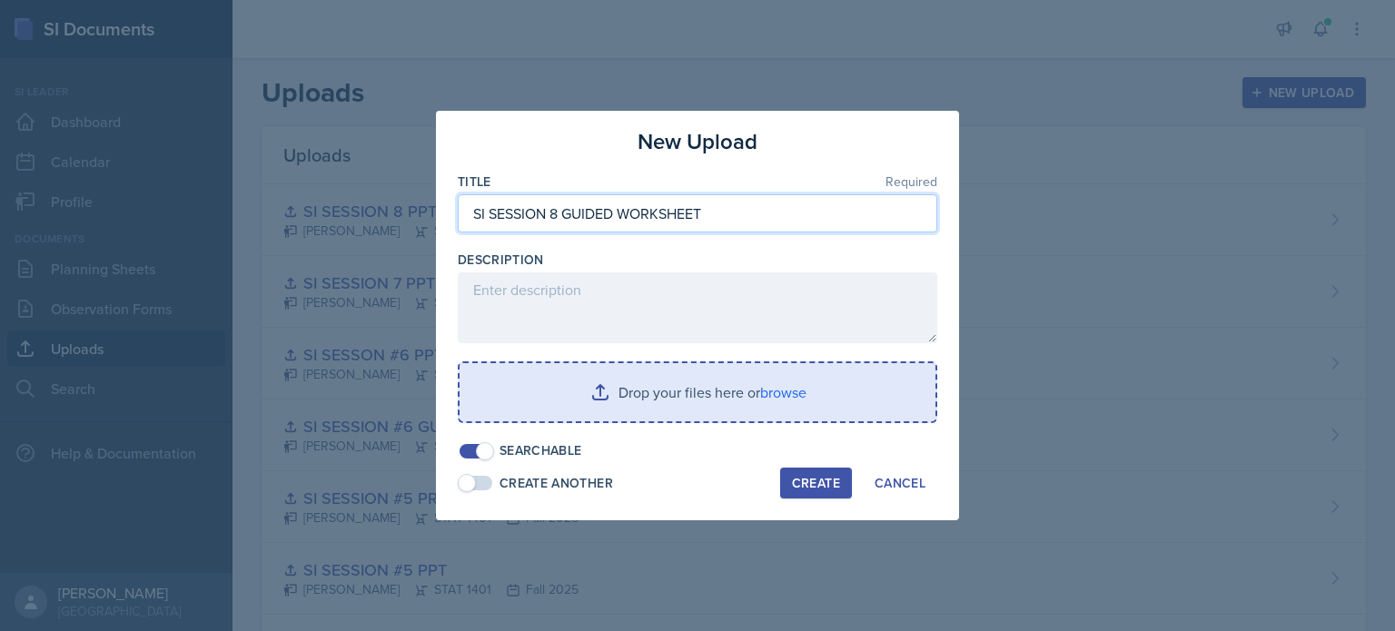
type input "SI SESSION 8 GUIDED WORKSHEET"
click at [694, 404] on input "file" at bounding box center [697, 392] width 476 height 58
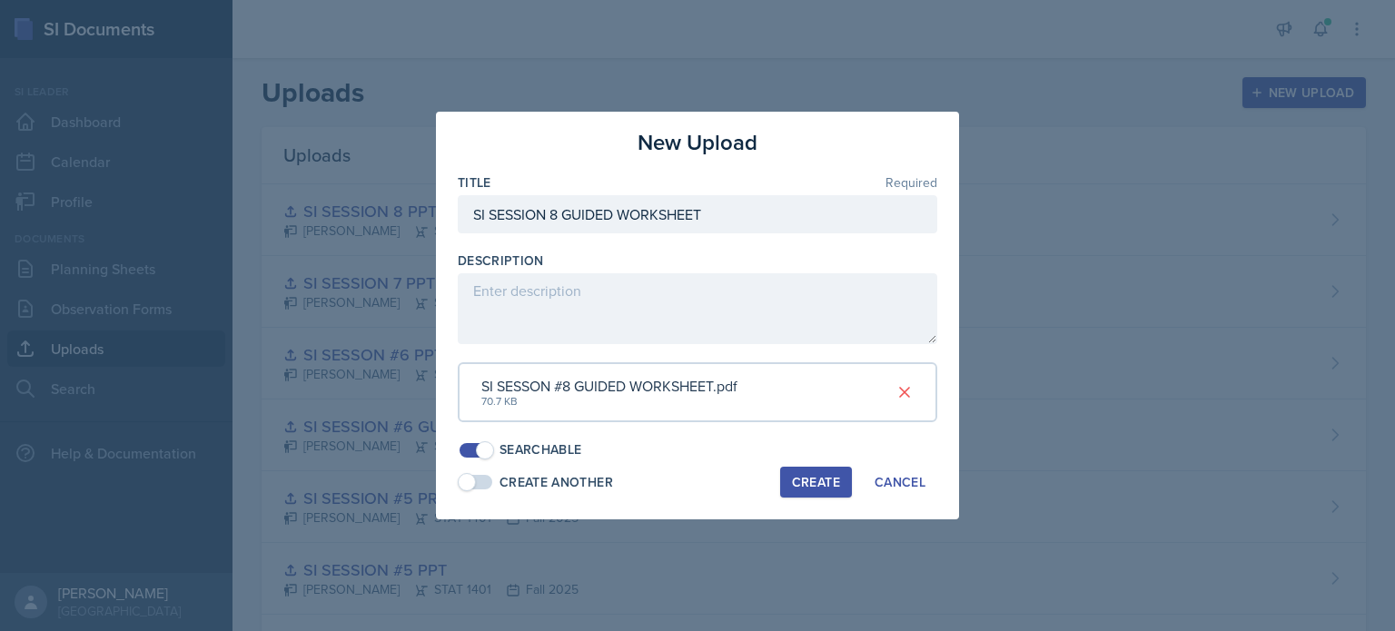
click at [817, 471] on button "Create" at bounding box center [816, 482] width 72 height 31
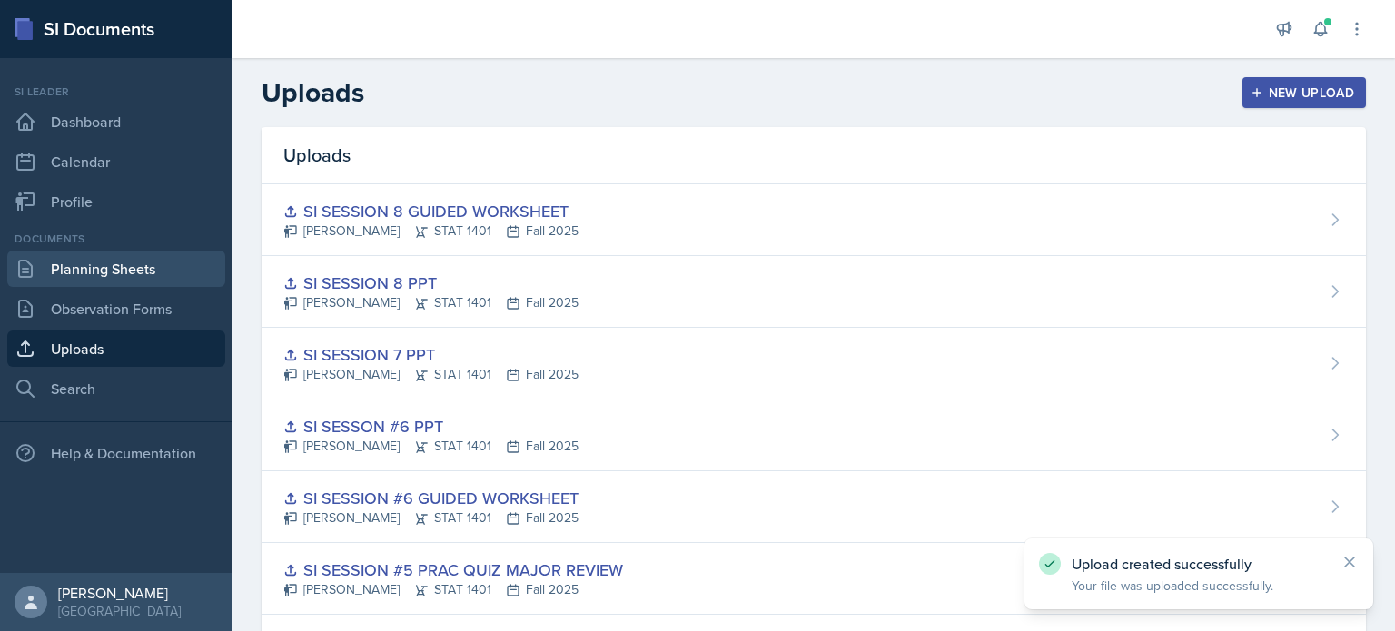
click at [58, 279] on link "Planning Sheets" at bounding box center [116, 269] width 218 height 36
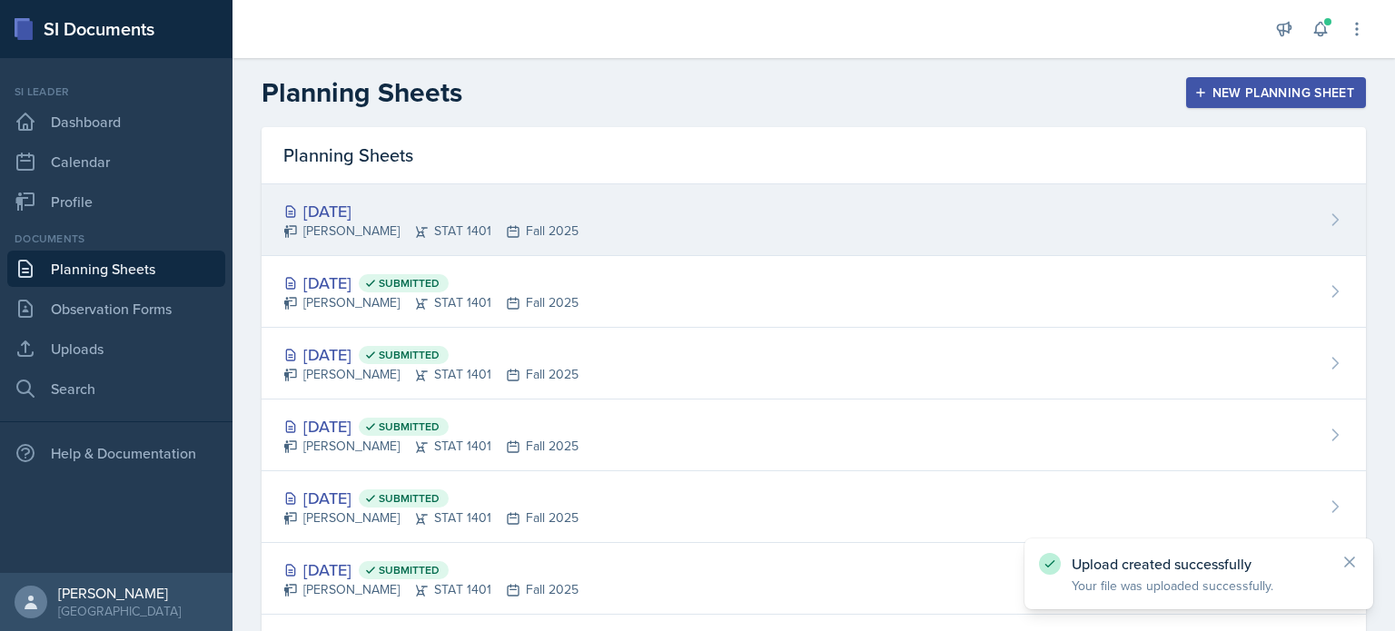
click at [416, 234] on div "[PERSON_NAME] STAT 1401 Fall 2025" at bounding box center [430, 231] width 295 height 19
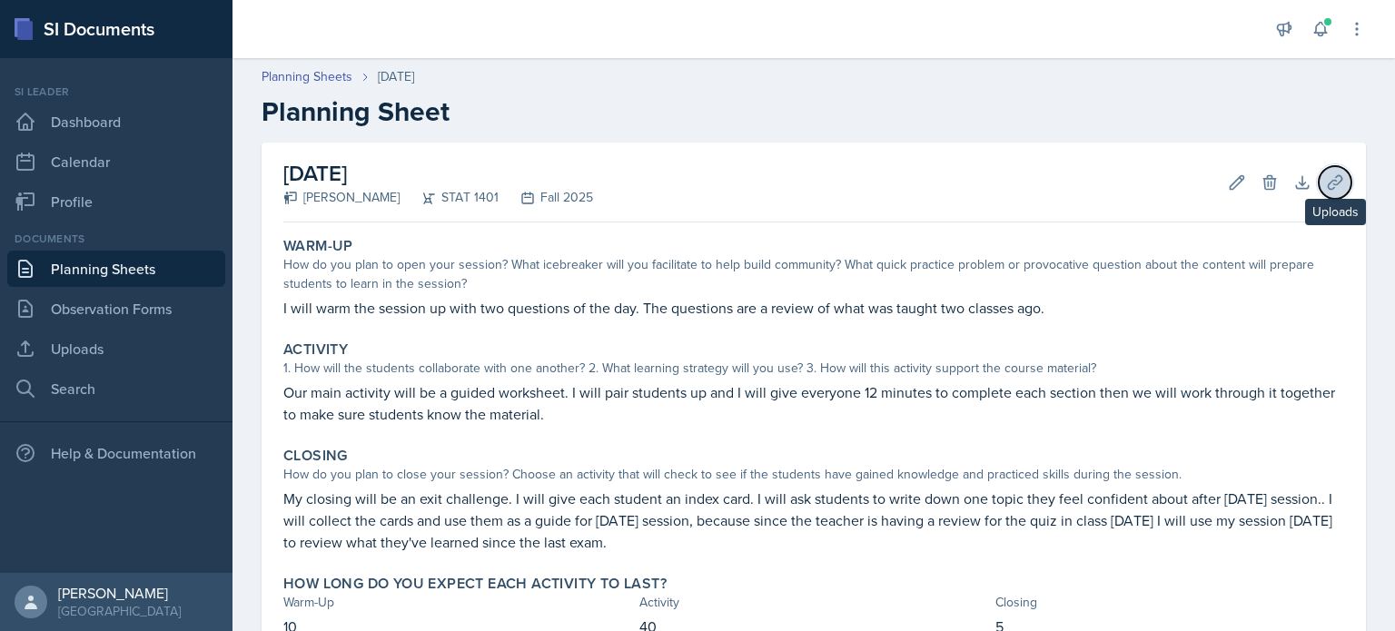
click at [1327, 188] on icon at bounding box center [1334, 182] width 14 height 14
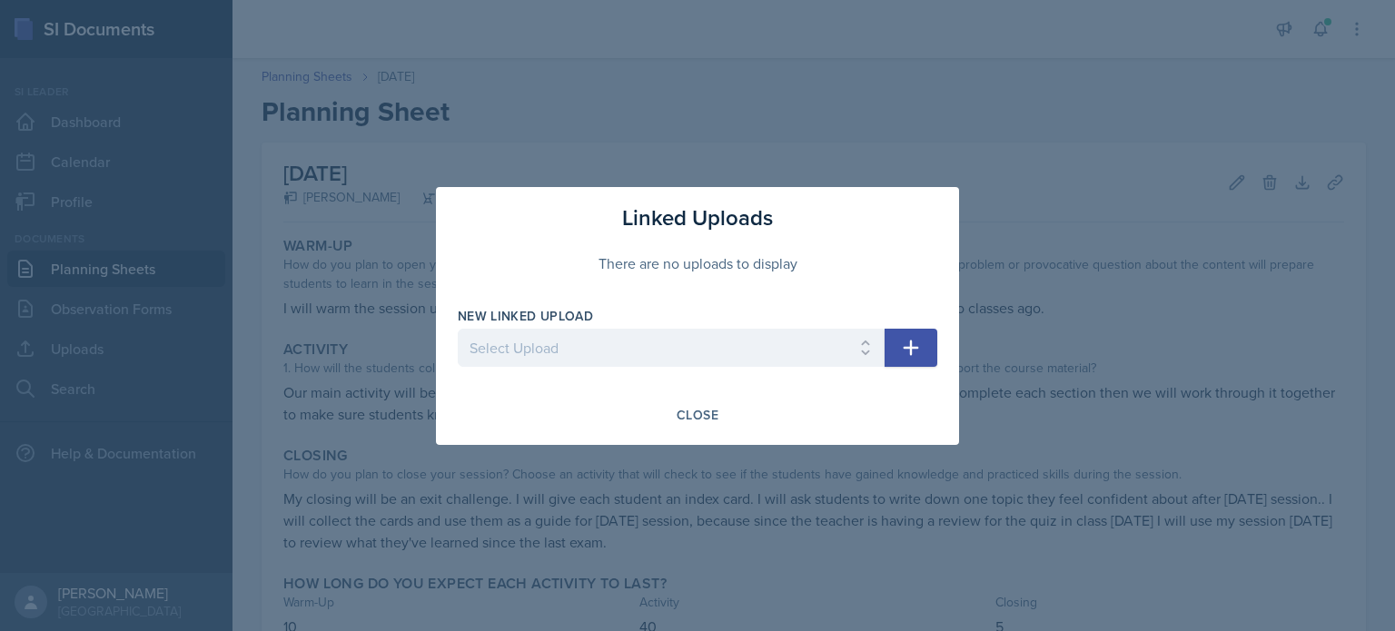
click at [922, 346] on button "button" at bounding box center [910, 348] width 53 height 38
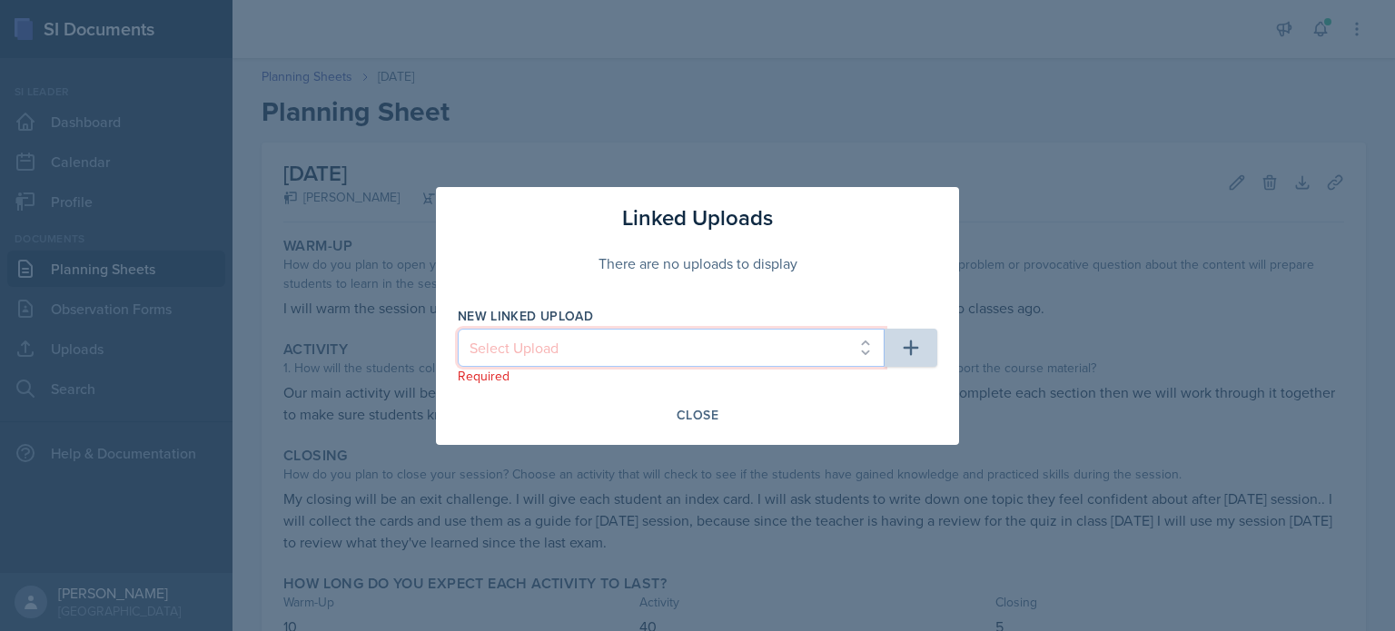
click at [811, 349] on select "Select Upload SI mock session planning ppt SI SESSION 8/25 PPT SI SESSION 8/27 …" at bounding box center [671, 348] width 427 height 38
select select "5c47ca82-b104-4e0d-9203-f2450bf66216"
click at [458, 329] on select "Select Upload SI mock session planning ppt SI SESSION 8/25 PPT SI SESSION 8/27 …" at bounding box center [671, 348] width 427 height 38
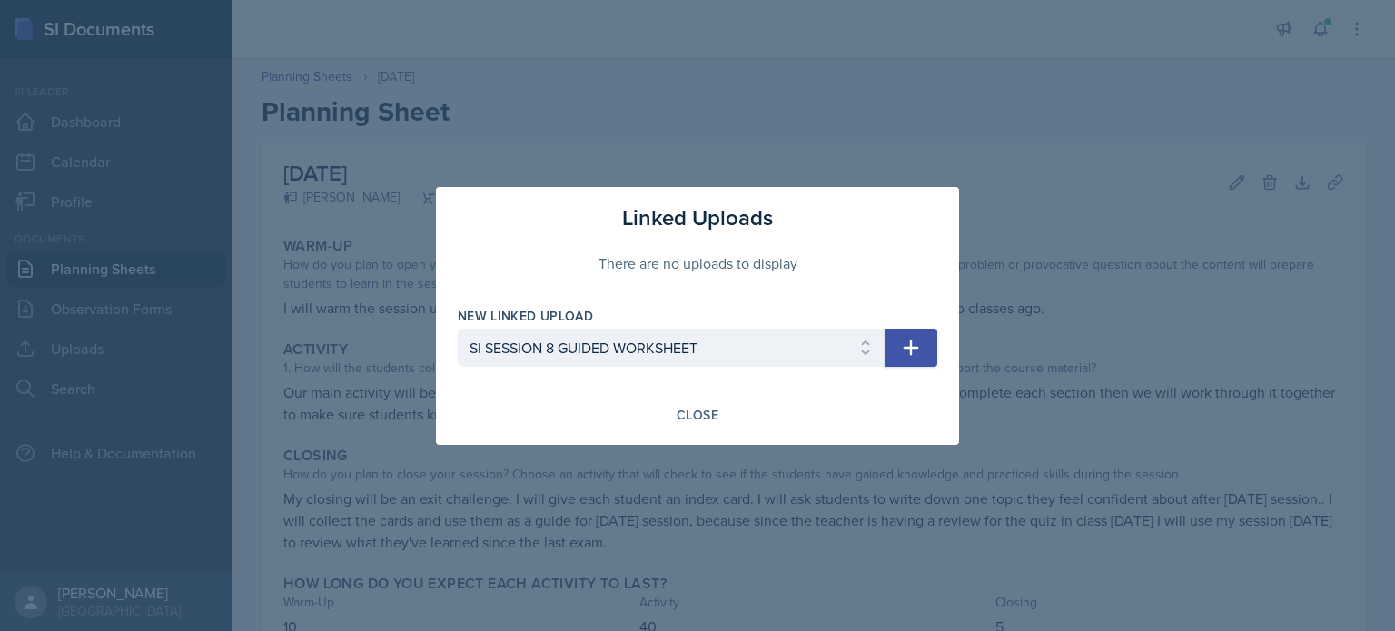
click at [912, 345] on icon "button" at bounding box center [911, 348] width 22 height 22
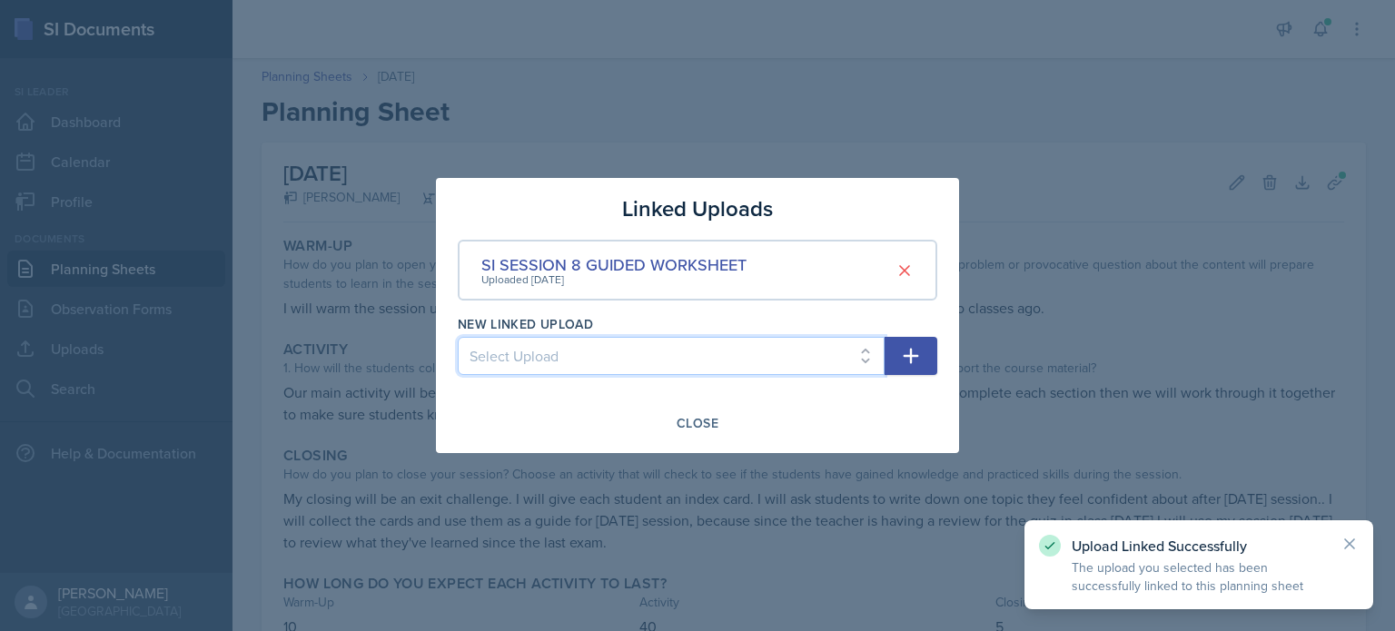
click at [814, 368] on select "Select Upload SI mock session planning ppt SI SESSION 8/25 PPT SI SESSION 8/27 …" at bounding box center [671, 356] width 427 height 38
select select "27a3fbdb-6c8b-4a68-87d3-75f95106ab3a"
click at [458, 337] on select "Select Upload SI mock session planning ppt SI SESSION 8/25 PPT SI SESSION 8/27 …" at bounding box center [671, 356] width 427 height 38
click at [898, 350] on button "button" at bounding box center [910, 356] width 53 height 38
select select
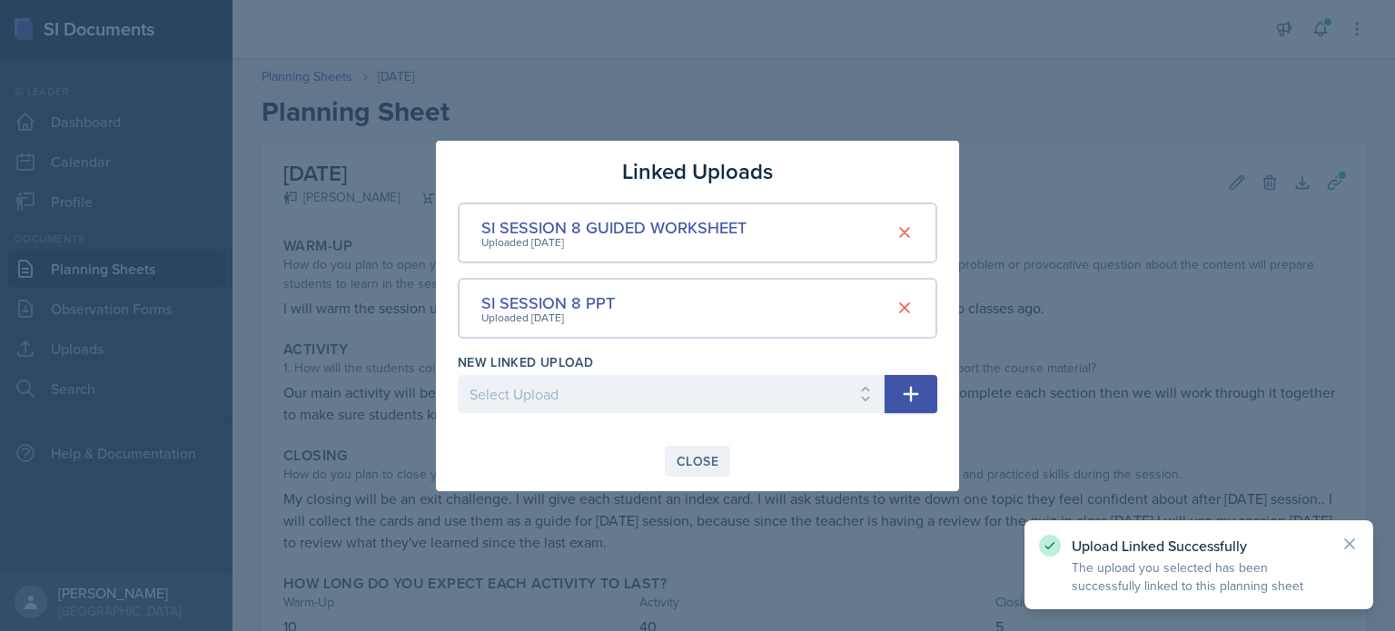
click at [705, 454] on div "Close" at bounding box center [697, 461] width 42 height 15
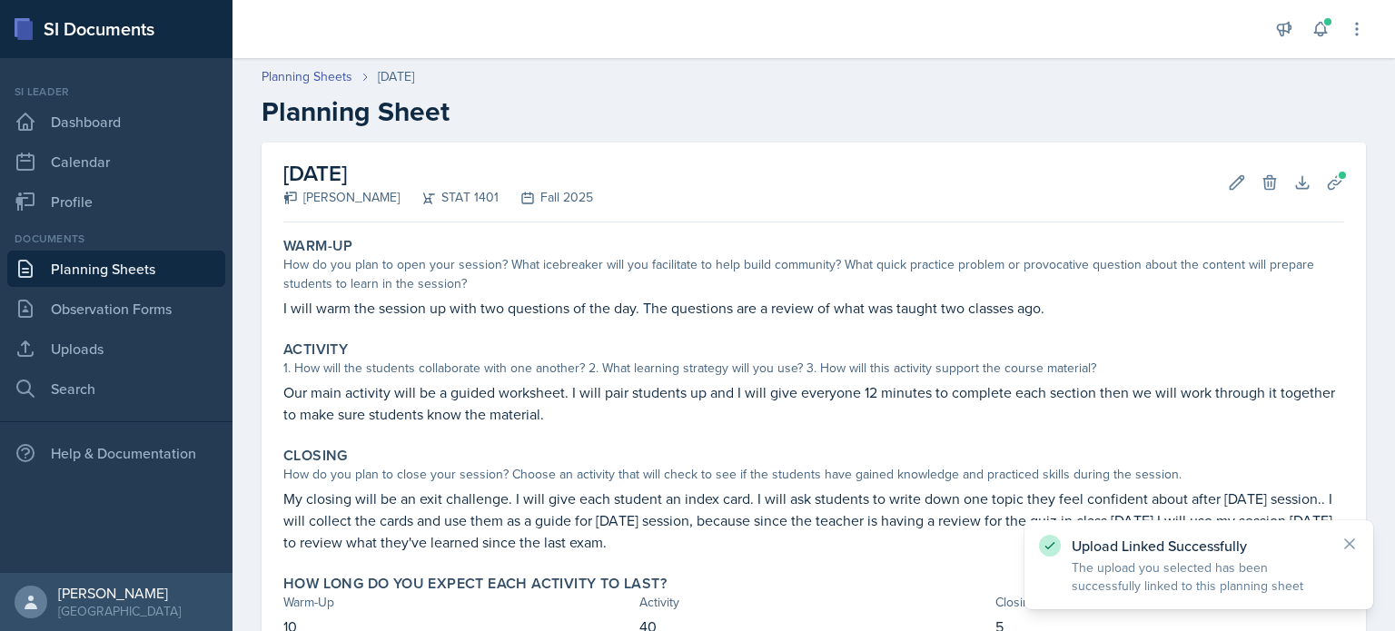
scroll to position [131, 0]
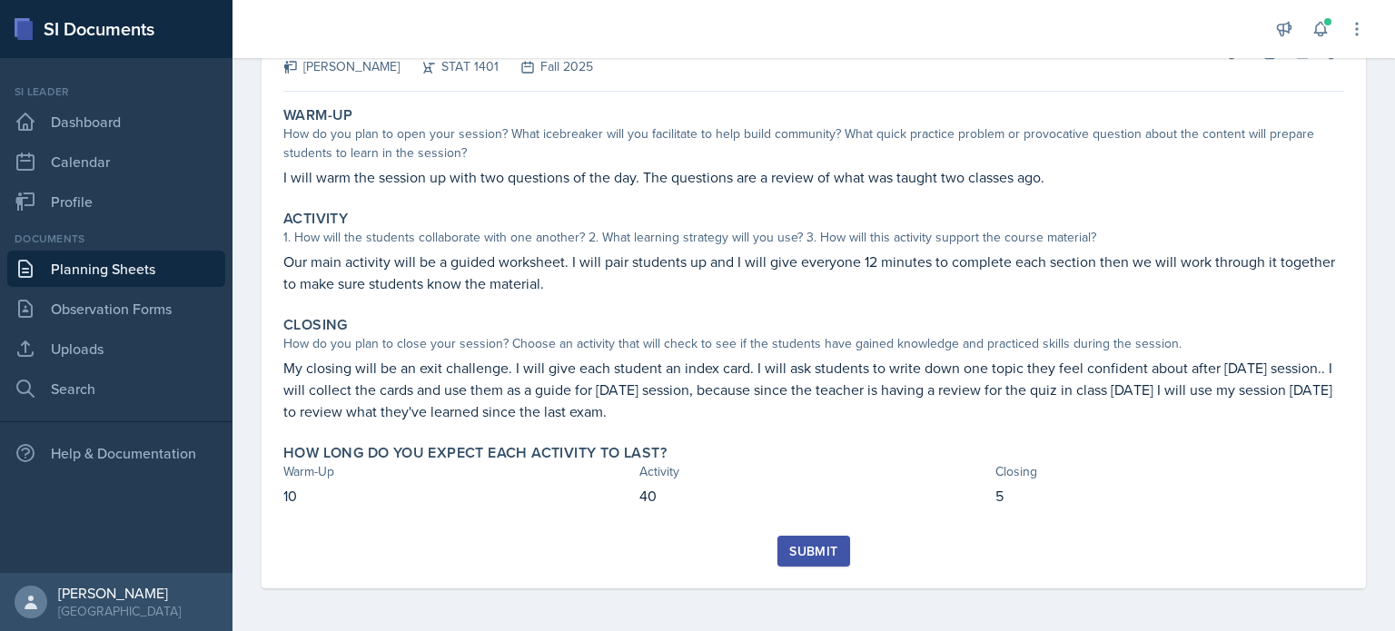
click at [836, 547] on button "Submit" at bounding box center [813, 551] width 72 height 31
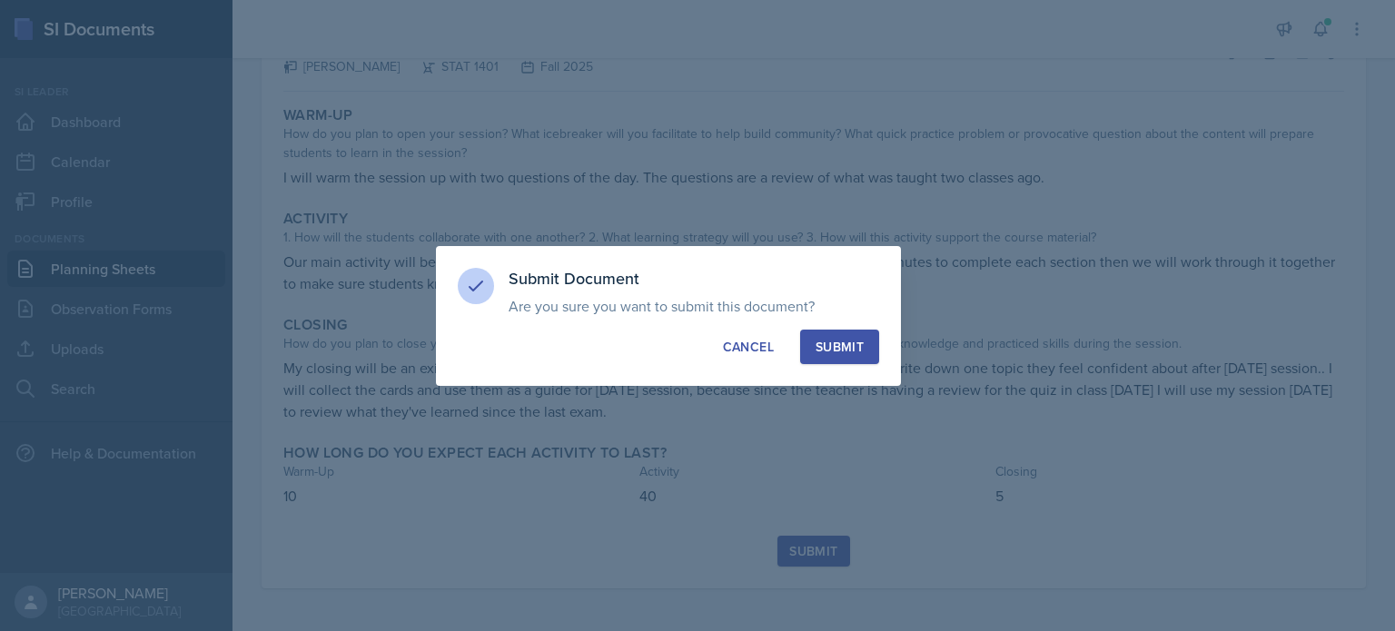
click at [851, 352] on div "Submit" at bounding box center [839, 347] width 48 height 18
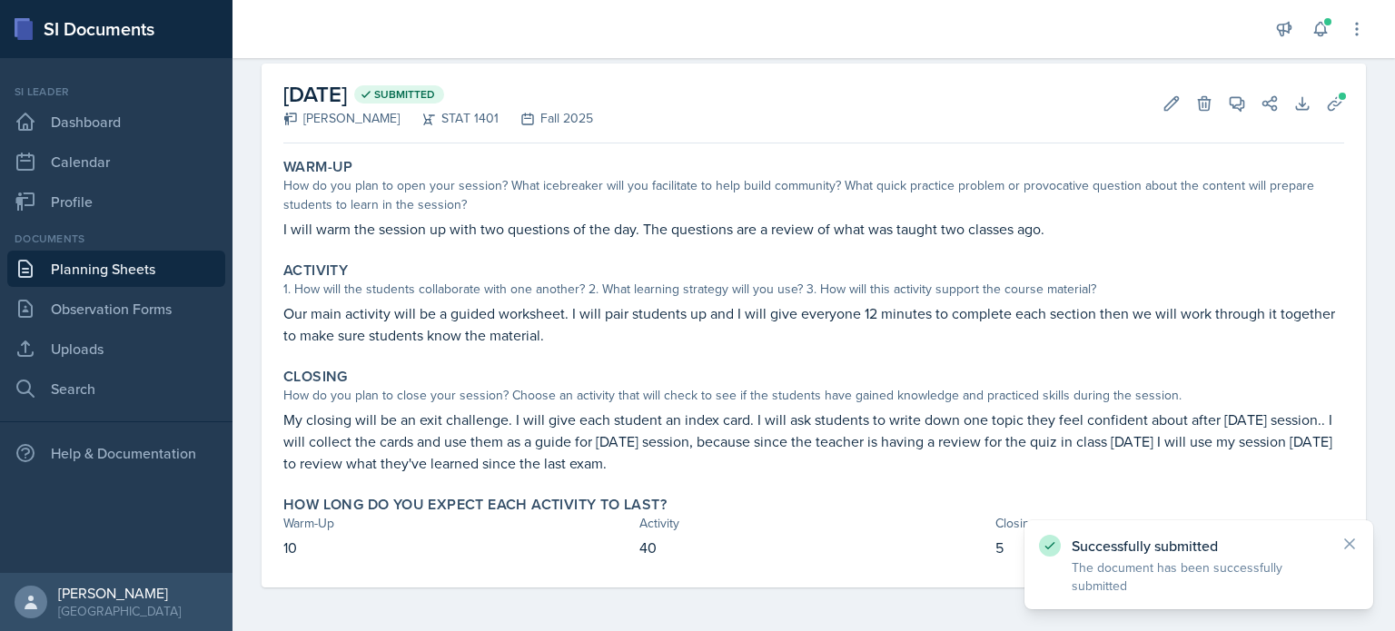
scroll to position [78, 0]
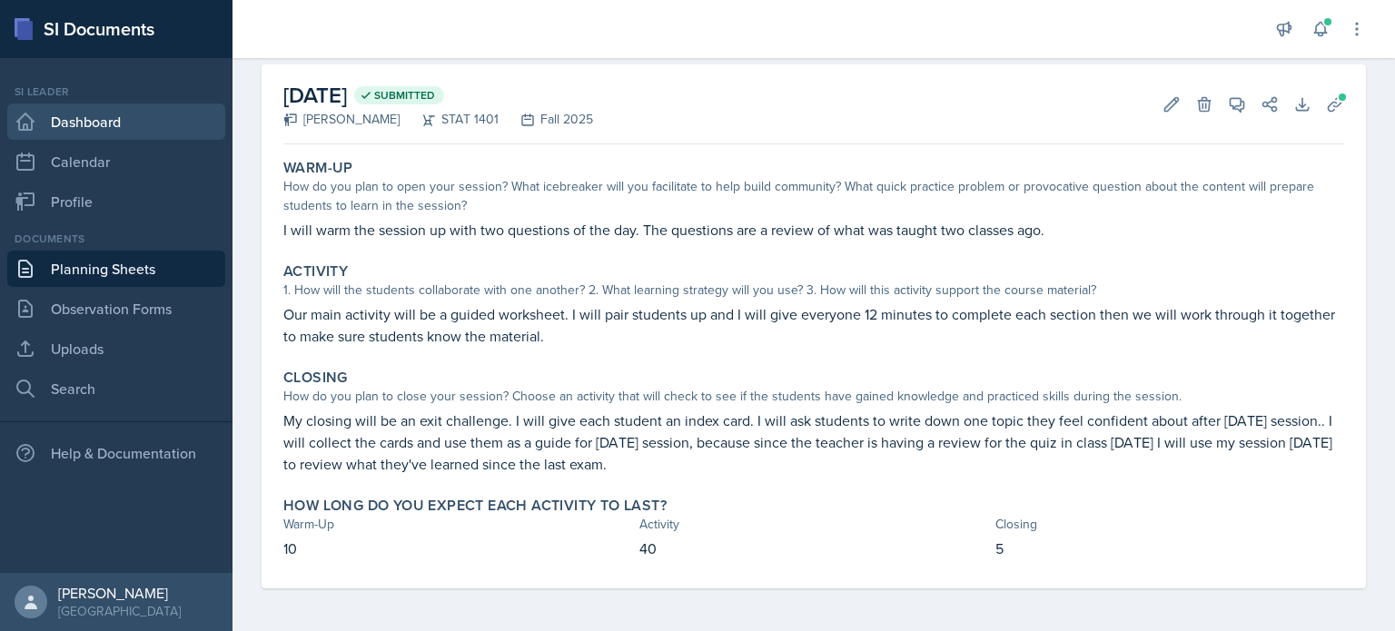
click at [74, 122] on link "Dashboard" at bounding box center [116, 122] width 218 height 36
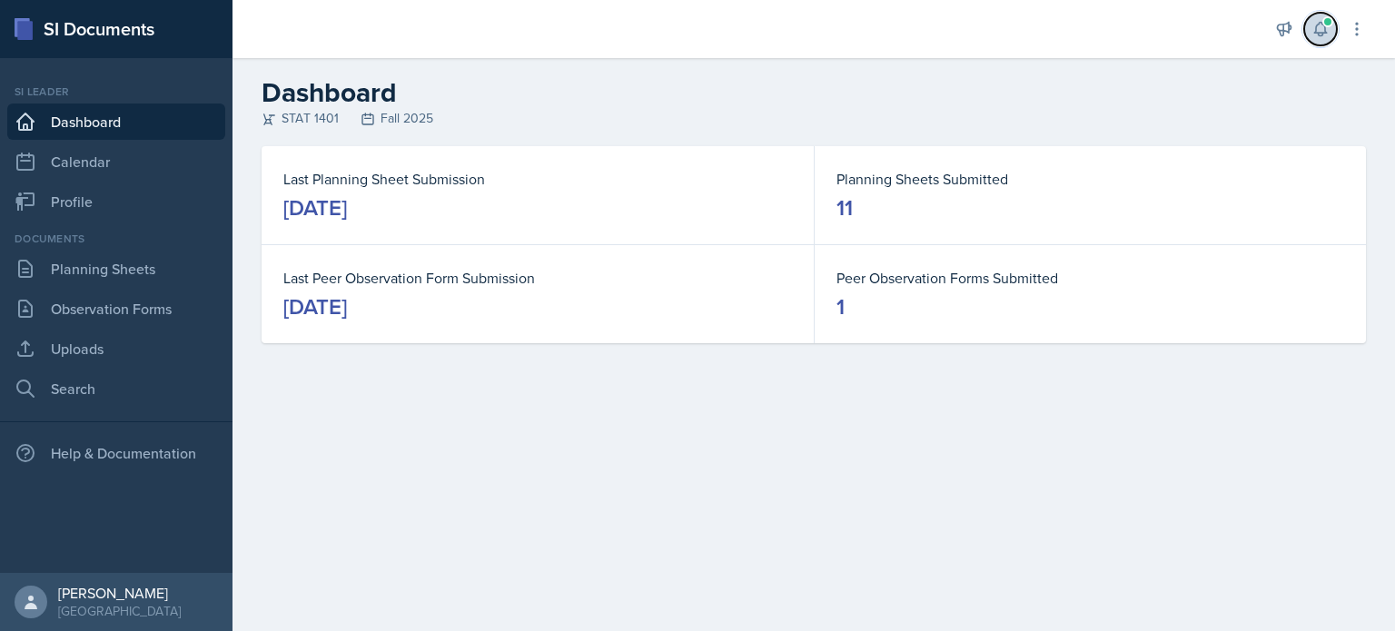
click at [1336, 34] on button at bounding box center [1320, 29] width 33 height 33
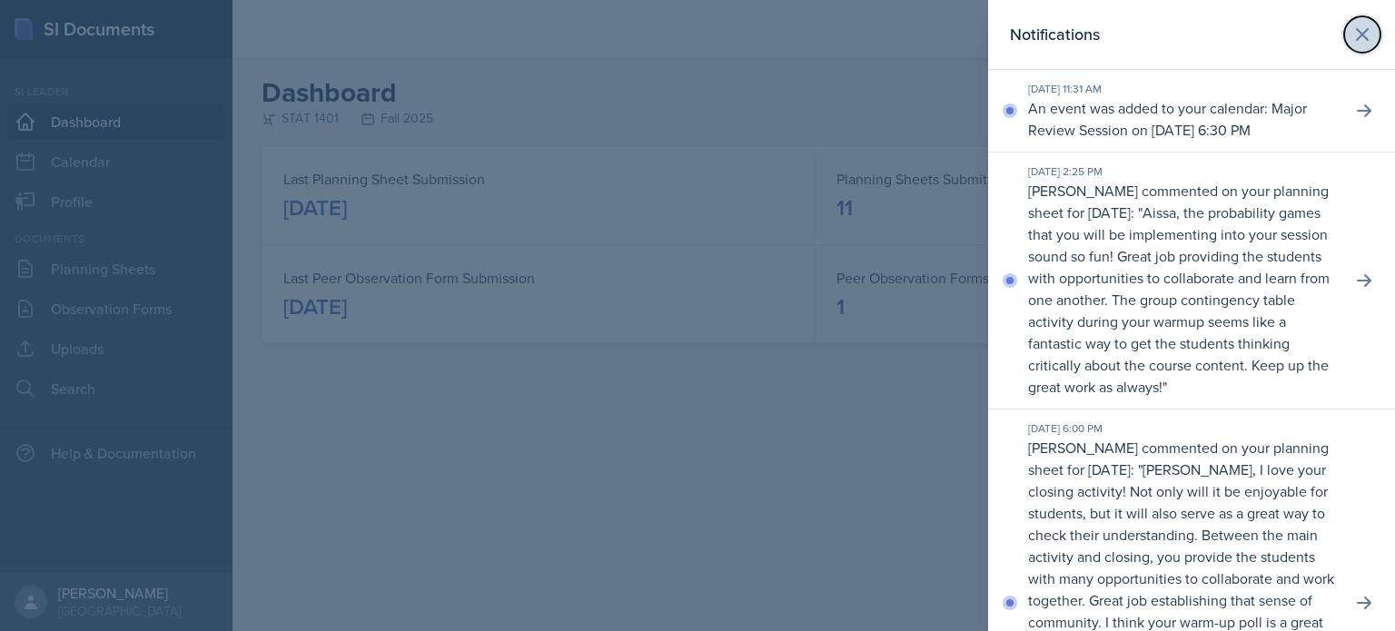
click at [1362, 32] on button at bounding box center [1362, 34] width 36 height 36
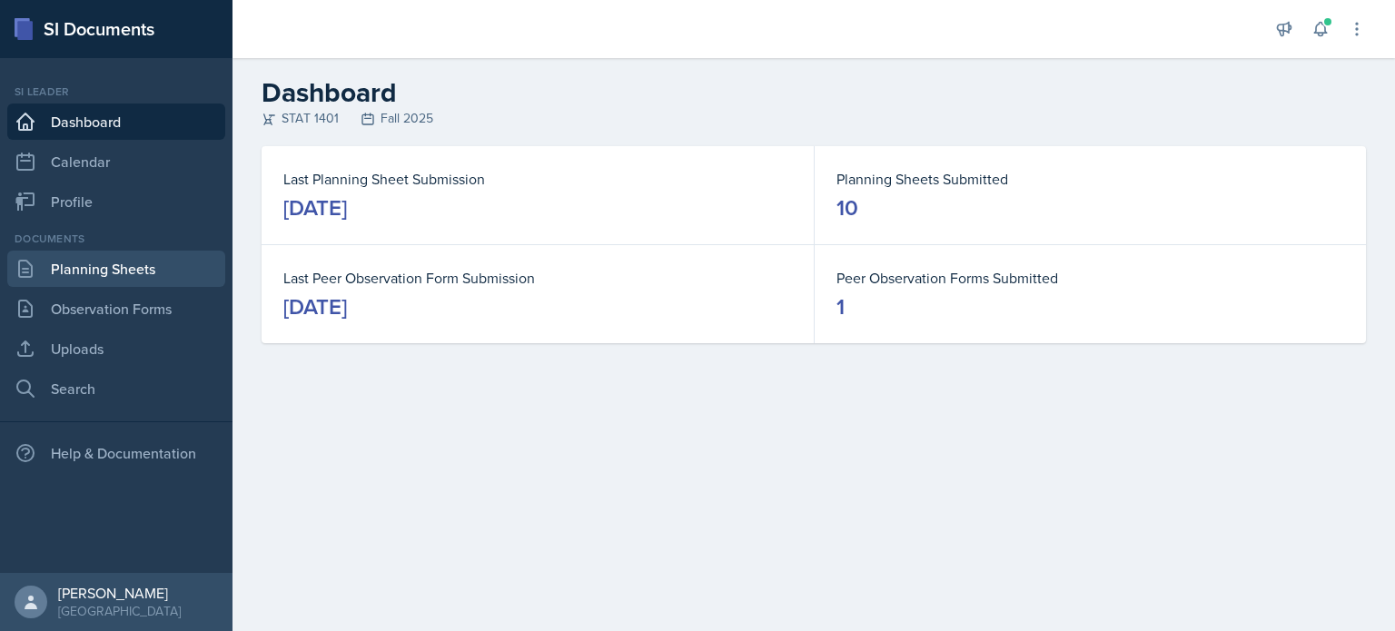
click at [150, 283] on link "Planning Sheets" at bounding box center [116, 269] width 218 height 36
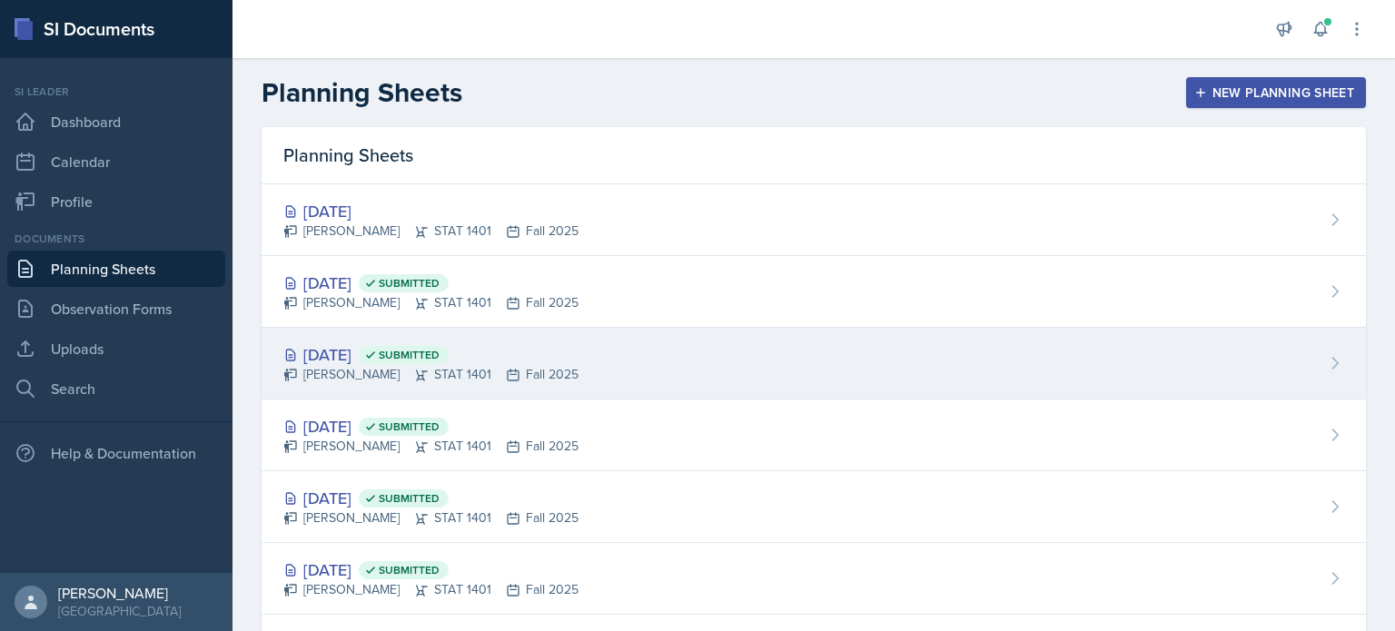
scroll to position [38, 0]
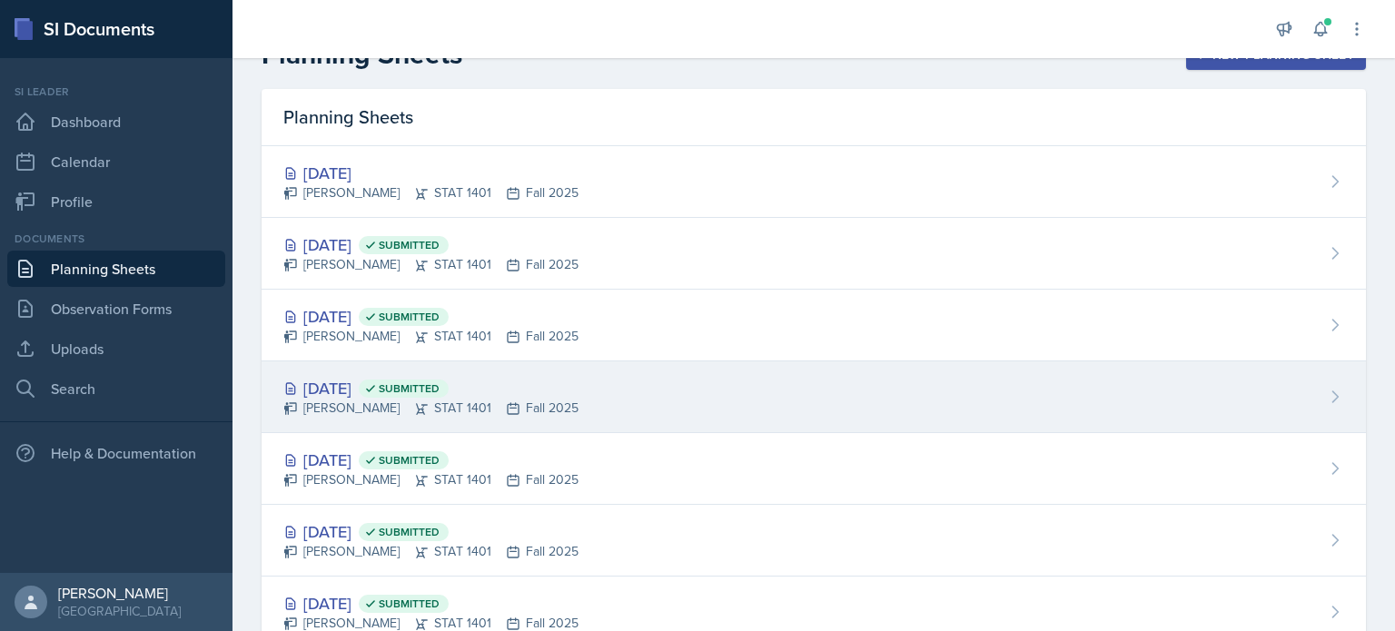
click at [506, 409] on icon at bounding box center [513, 408] width 15 height 15
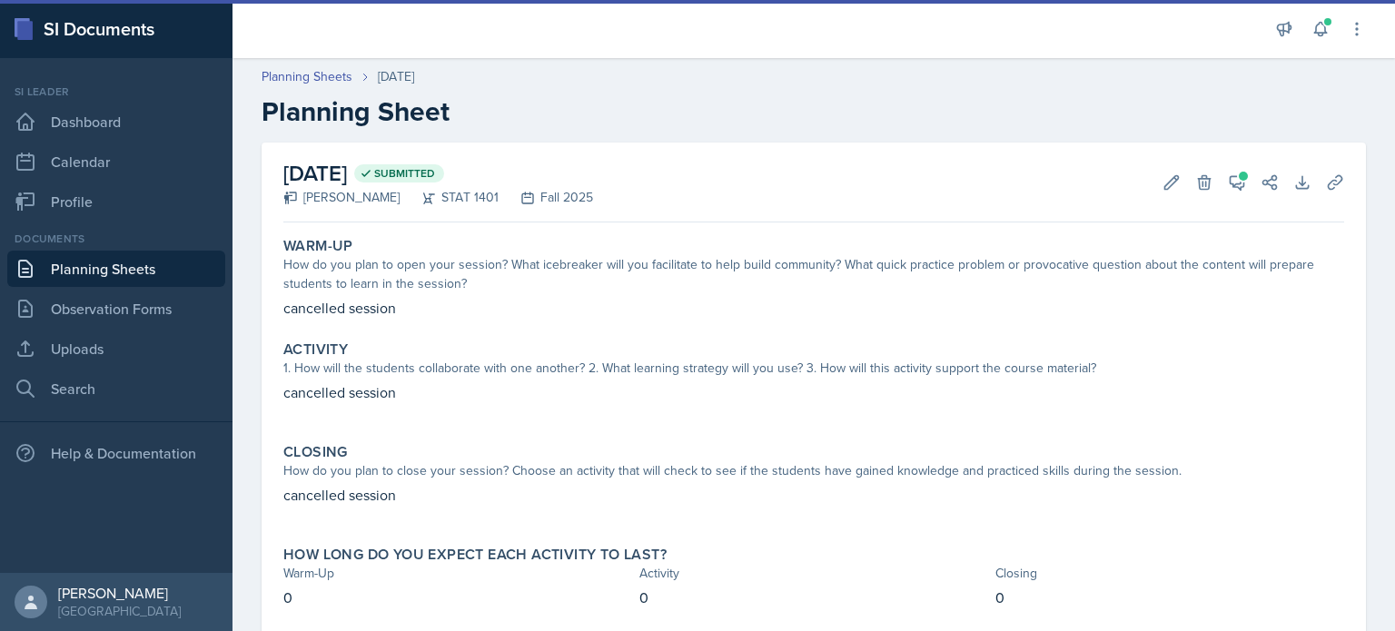
scroll to position [49, 0]
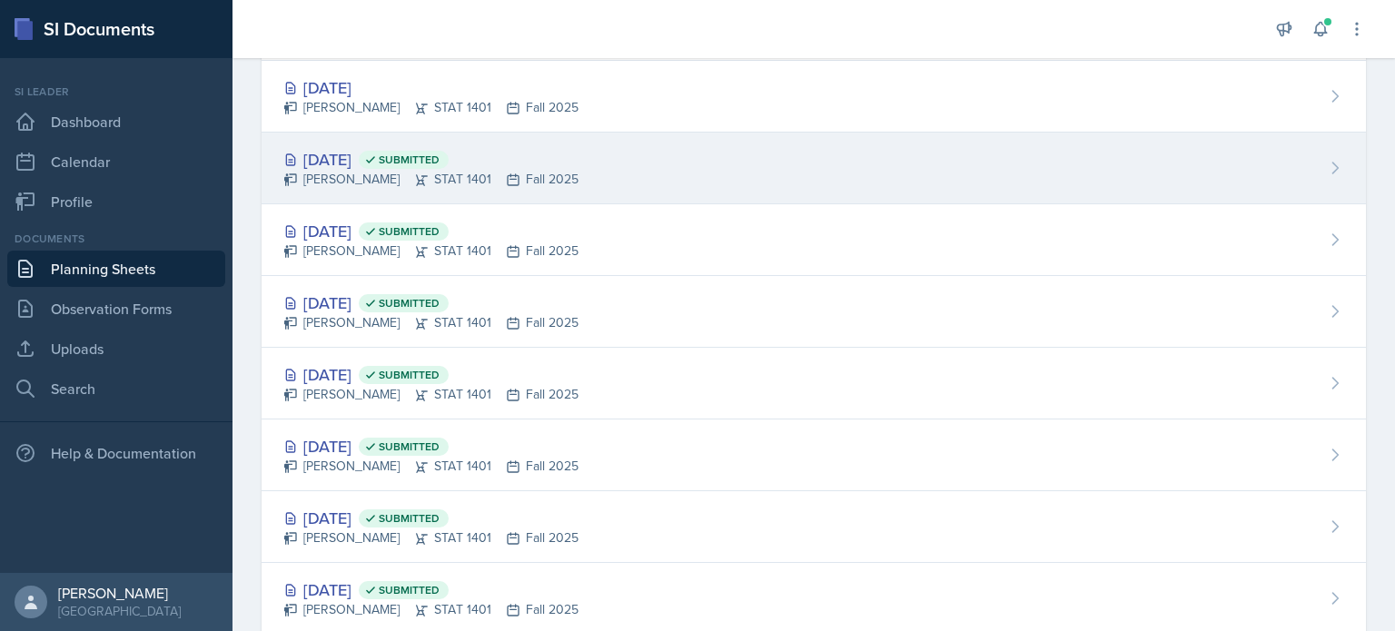
scroll to position [125, 0]
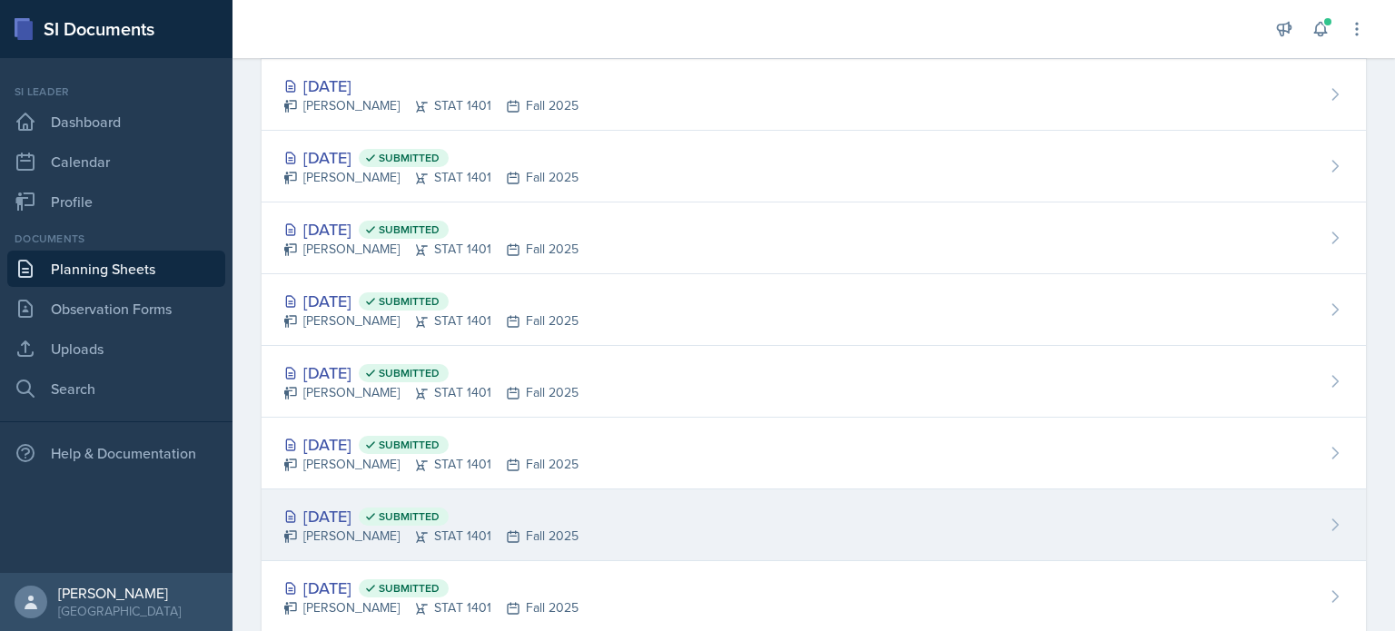
click at [473, 496] on div "Sep 8th, 2025 Submitted Aissa Sylla STAT 1401 Fall 2025" at bounding box center [813, 525] width 1104 height 72
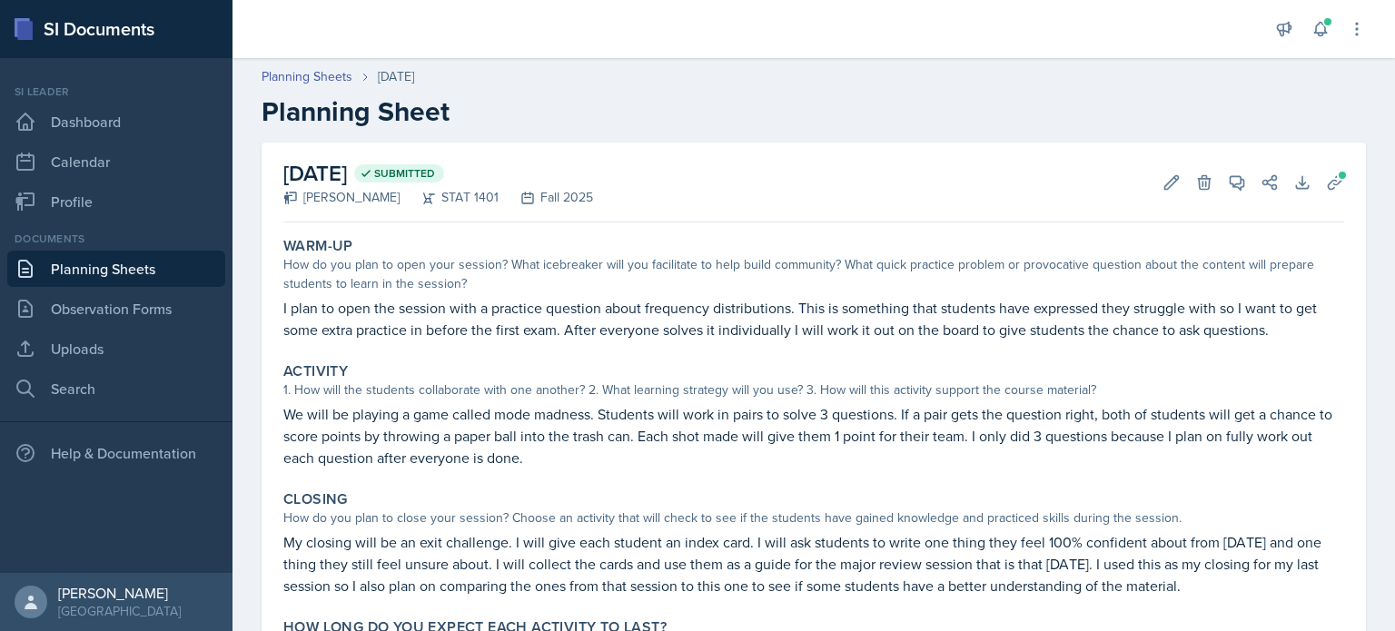
scroll to position [33, 0]
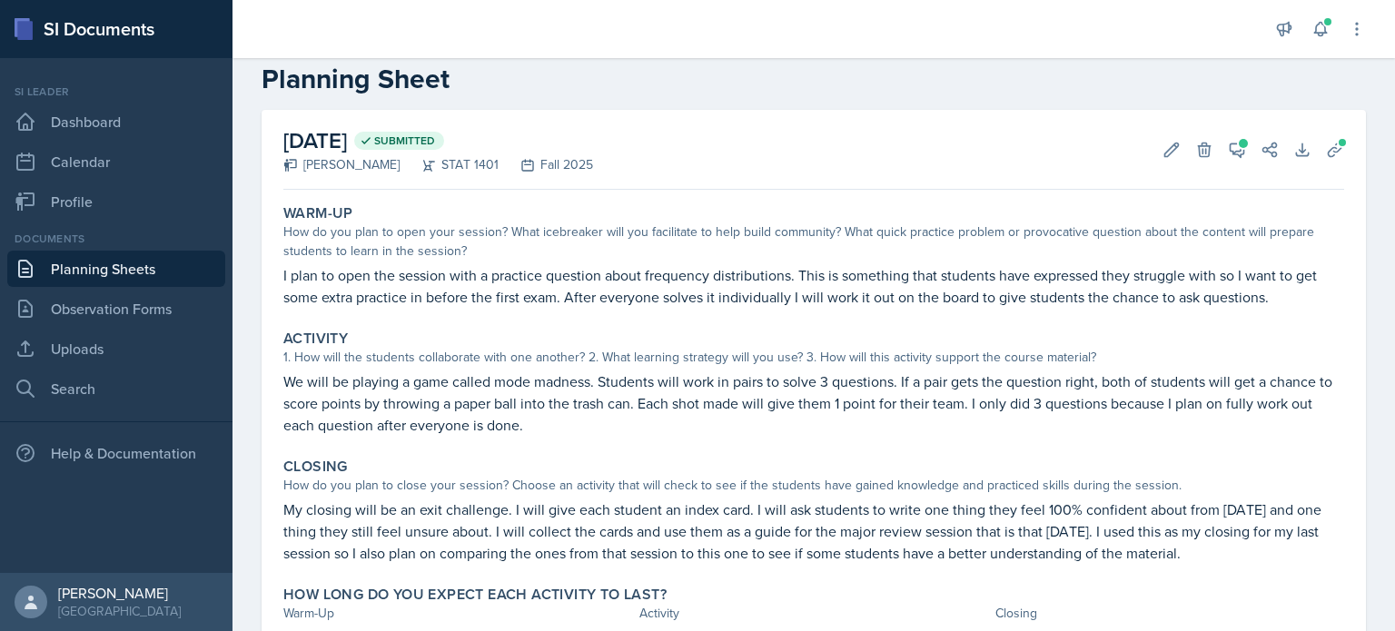
drag, startPoint x: 283, startPoint y: 511, endPoint x: 1222, endPoint y: 551, distance: 939.7
click at [1222, 551] on p "My closing will be an exit challenge. I will give each student an index card. I…" at bounding box center [813, 530] width 1060 height 65
copy p "My closing will be an exit challenge. I will give each student an index card. I…"
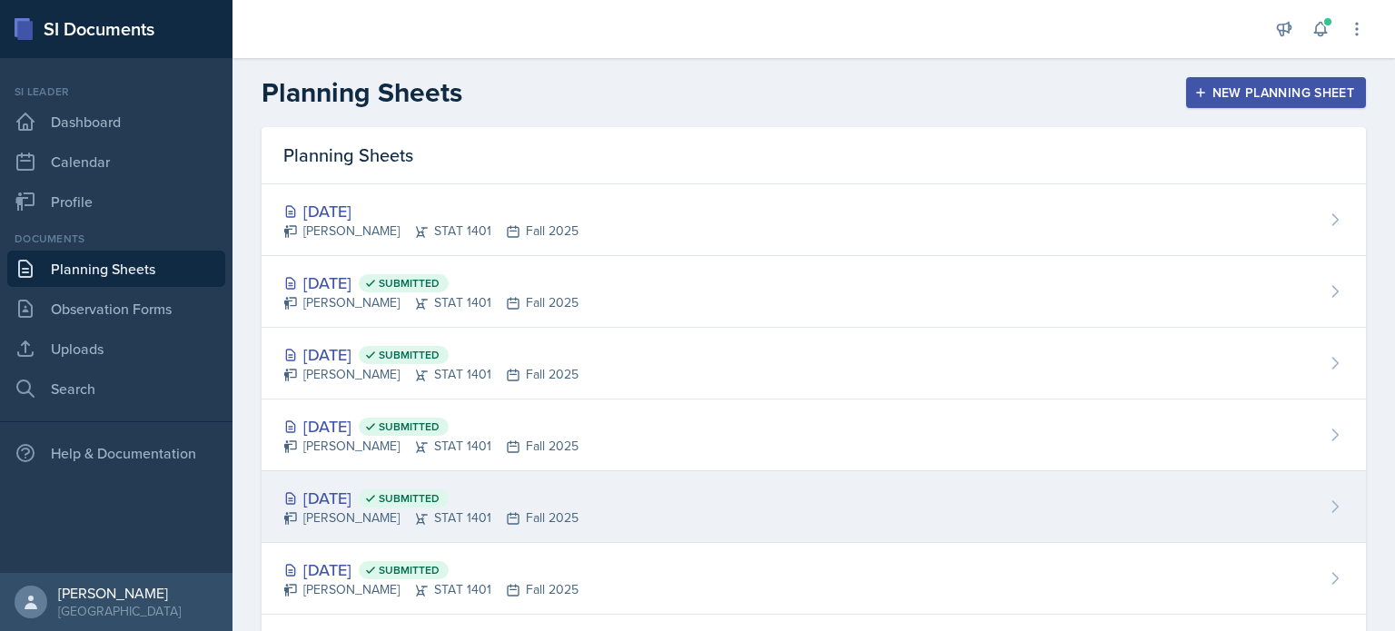
scroll to position [84, 0]
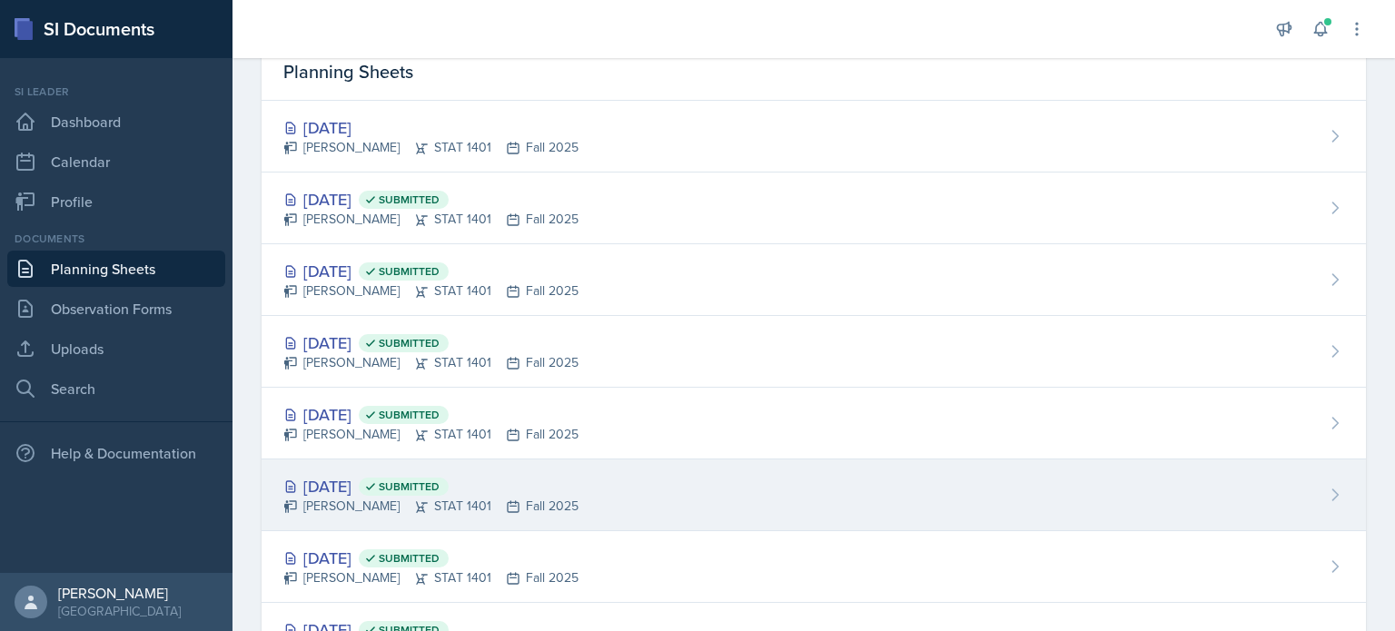
click at [411, 508] on div "[PERSON_NAME] STAT 1401 Fall 2025" at bounding box center [430, 506] width 295 height 19
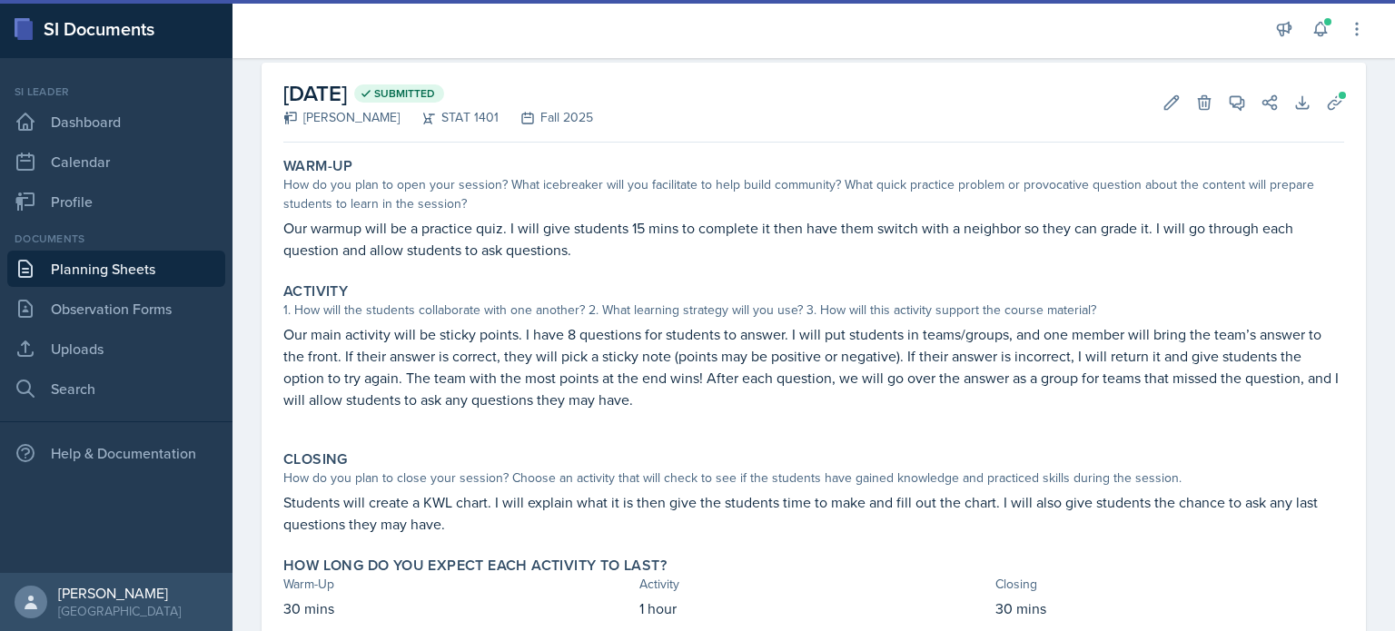
scroll to position [83, 0]
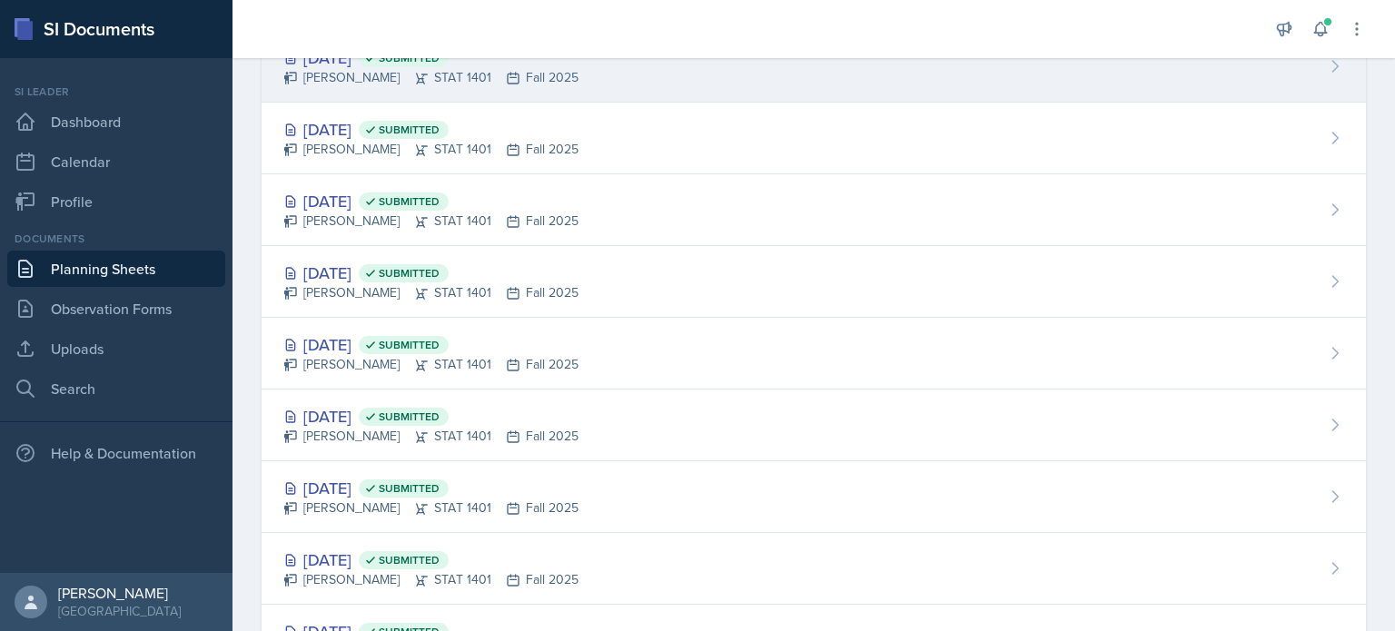
scroll to position [298, 0]
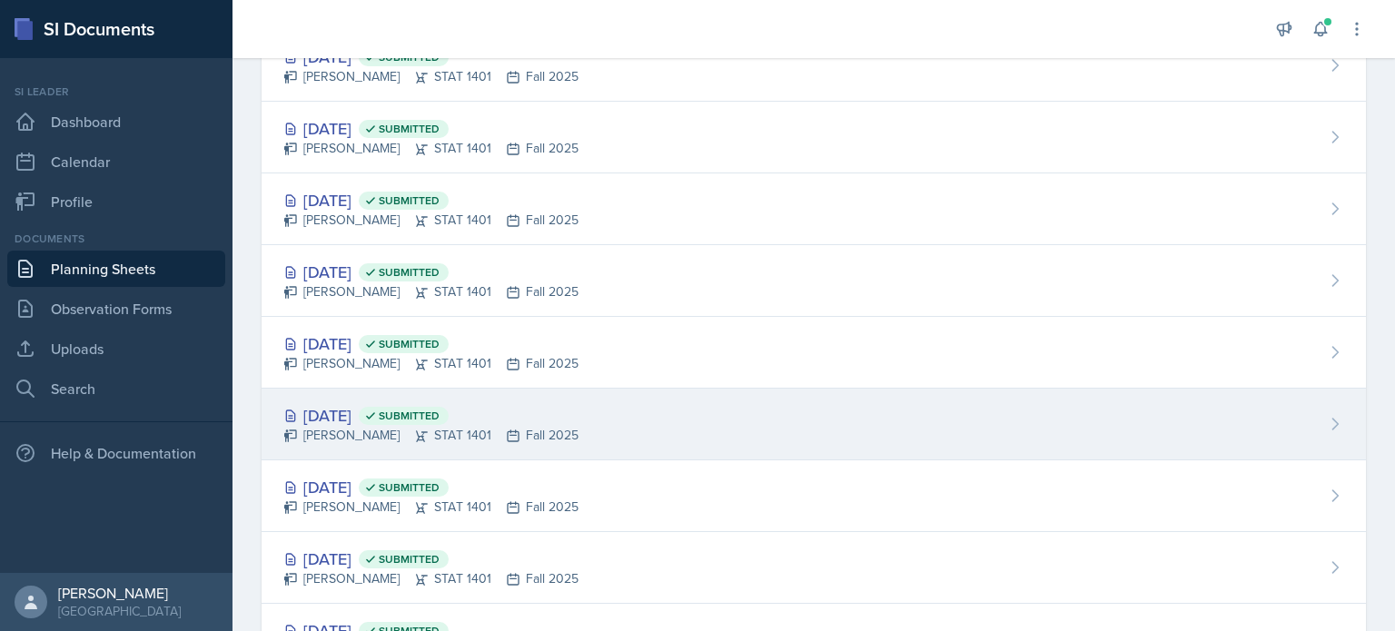
click at [417, 413] on span "Submitted" at bounding box center [404, 416] width 90 height 18
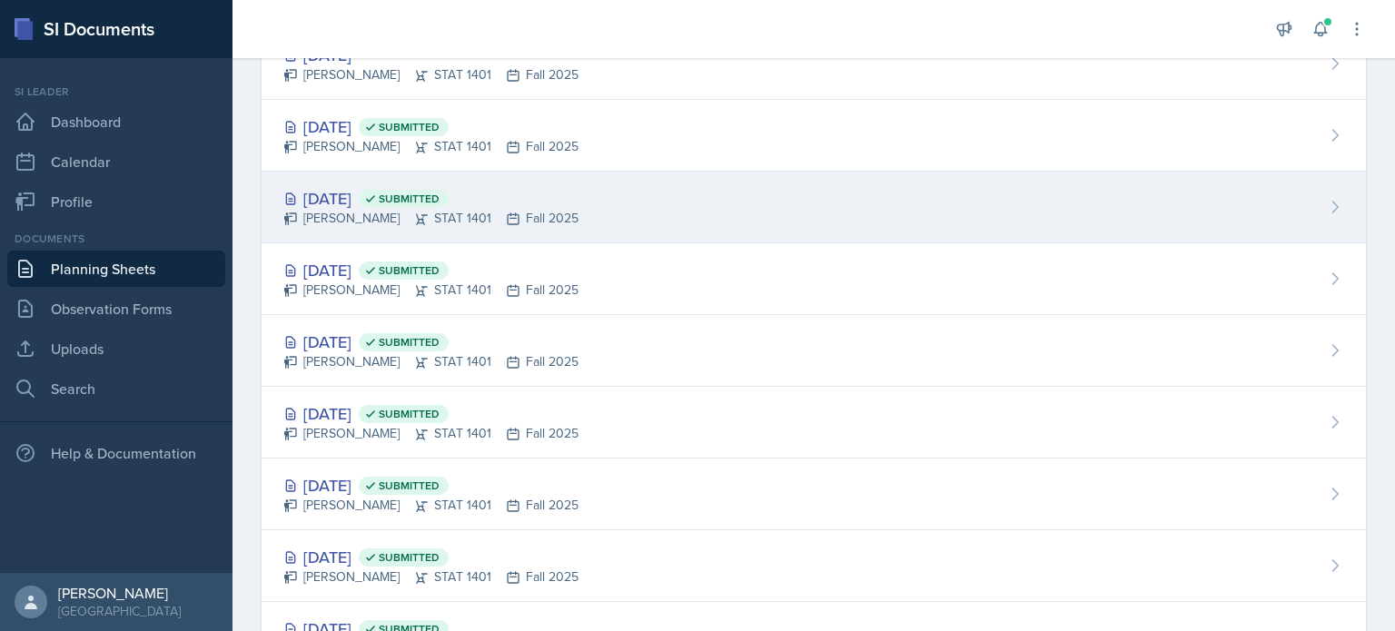
scroll to position [162, 0]
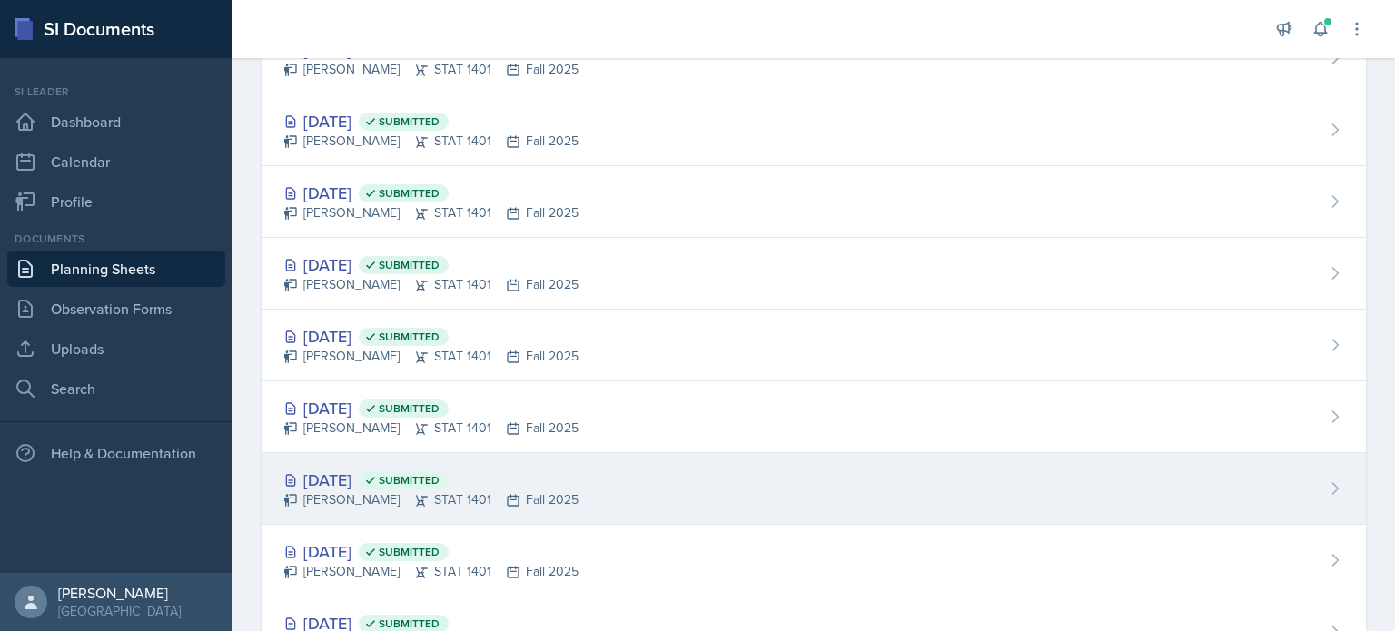
click at [414, 502] on icon at bounding box center [421, 500] width 15 height 15
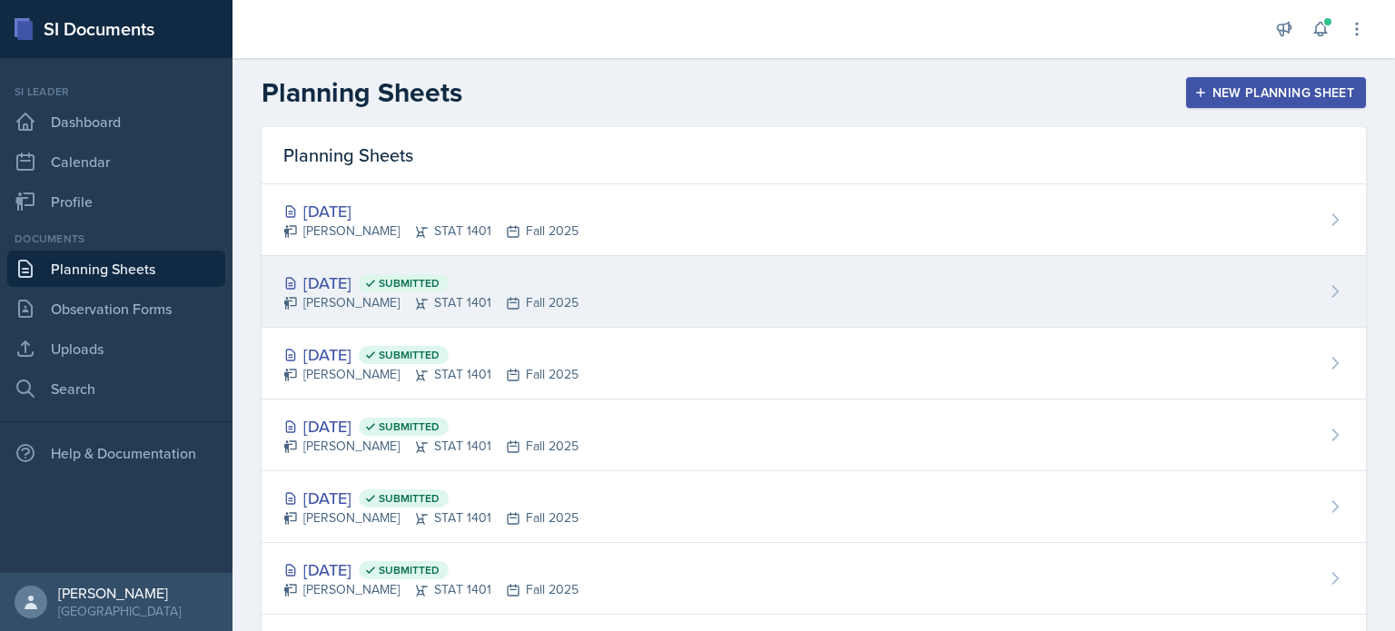
click at [350, 308] on div "[PERSON_NAME] STAT 1401 Fall 2025" at bounding box center [430, 302] width 295 height 19
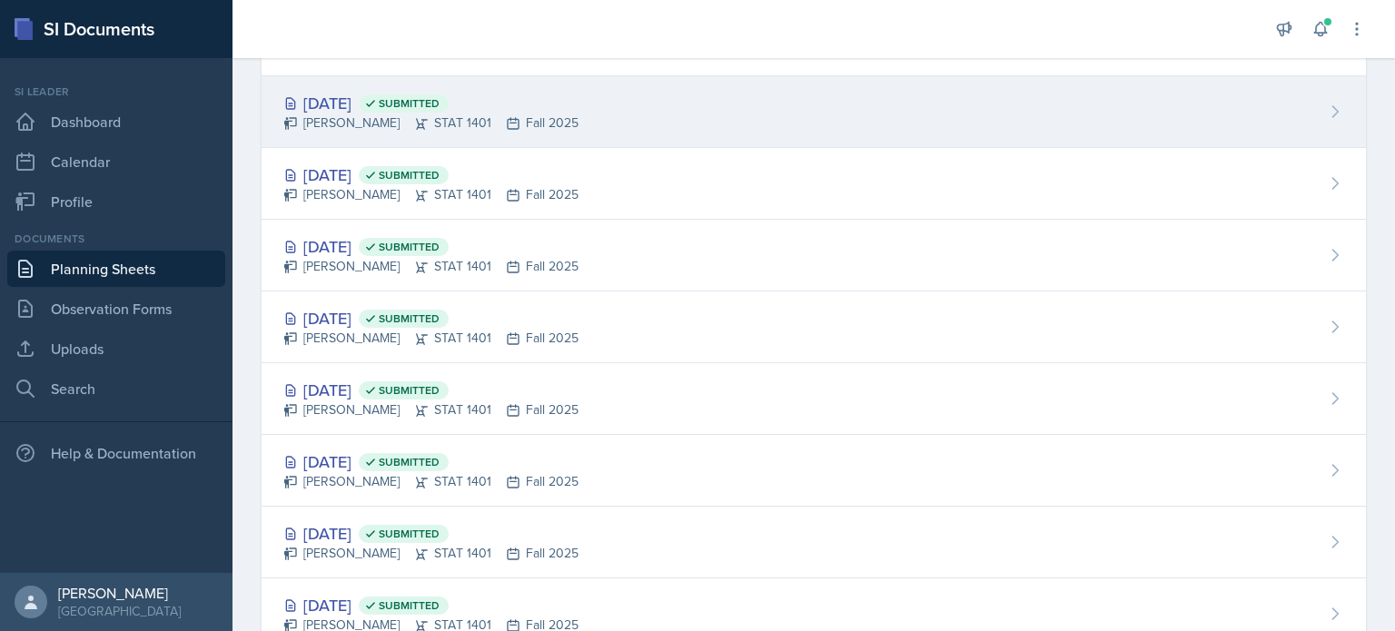
scroll to position [329, 0]
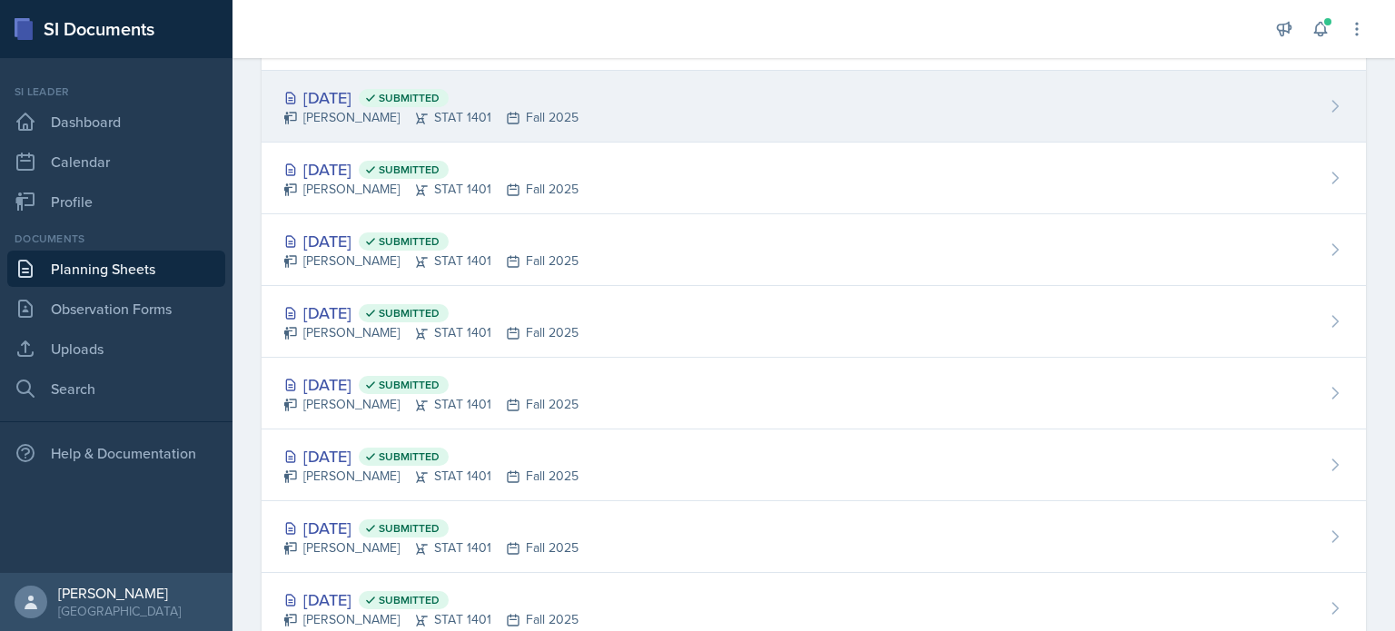
click at [351, 463] on div "Aug 27th, 2025 Submitted" at bounding box center [430, 456] width 295 height 25
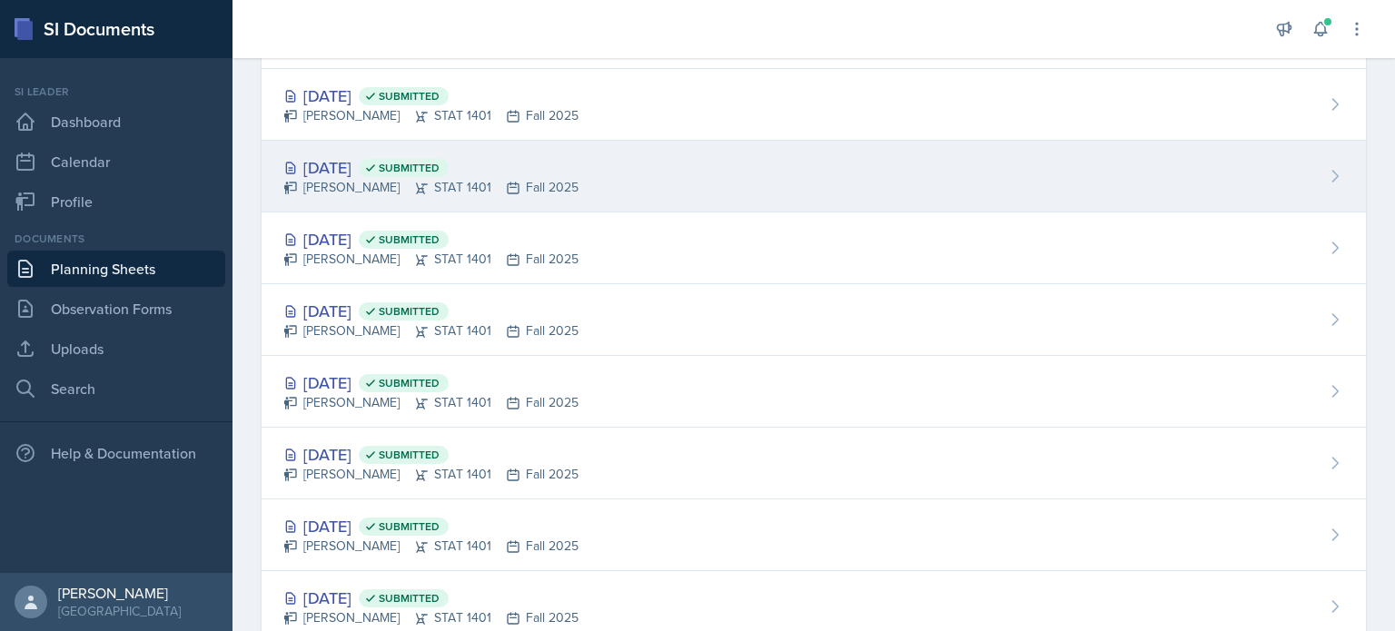
scroll to position [382, 0]
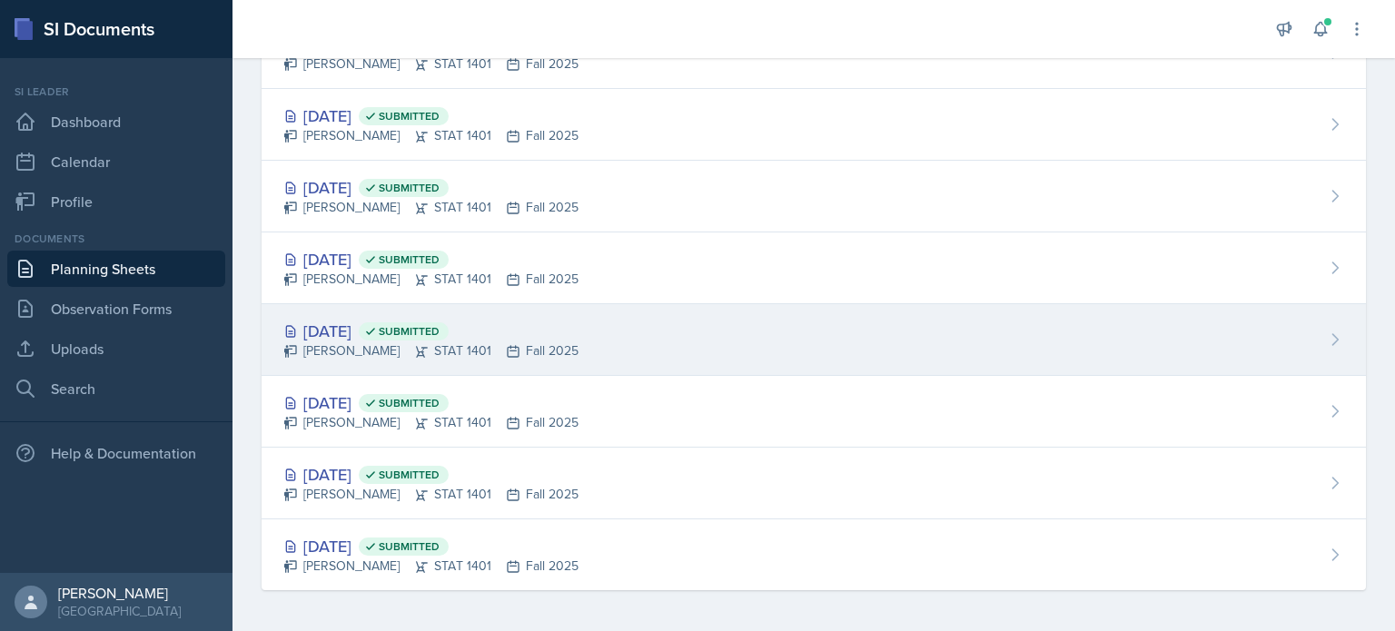
click at [421, 338] on div "Sep 3rd, 2025 Submitted" at bounding box center [430, 331] width 295 height 25
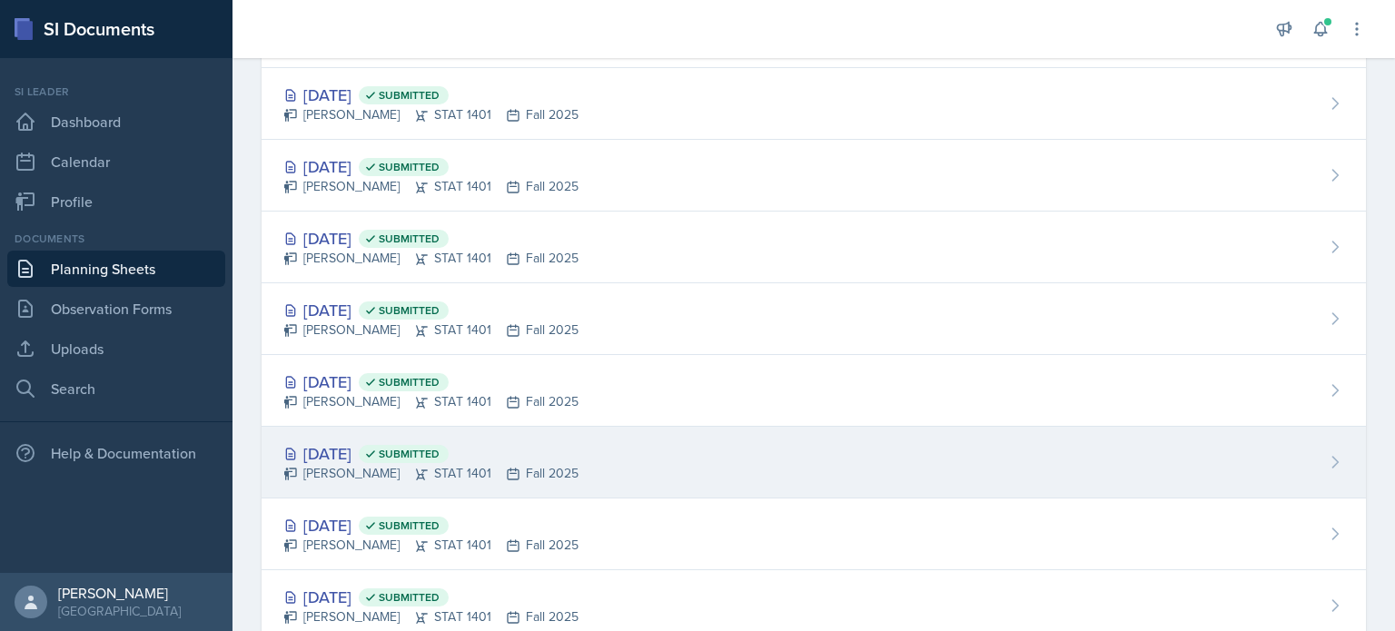
scroll to position [287, 0]
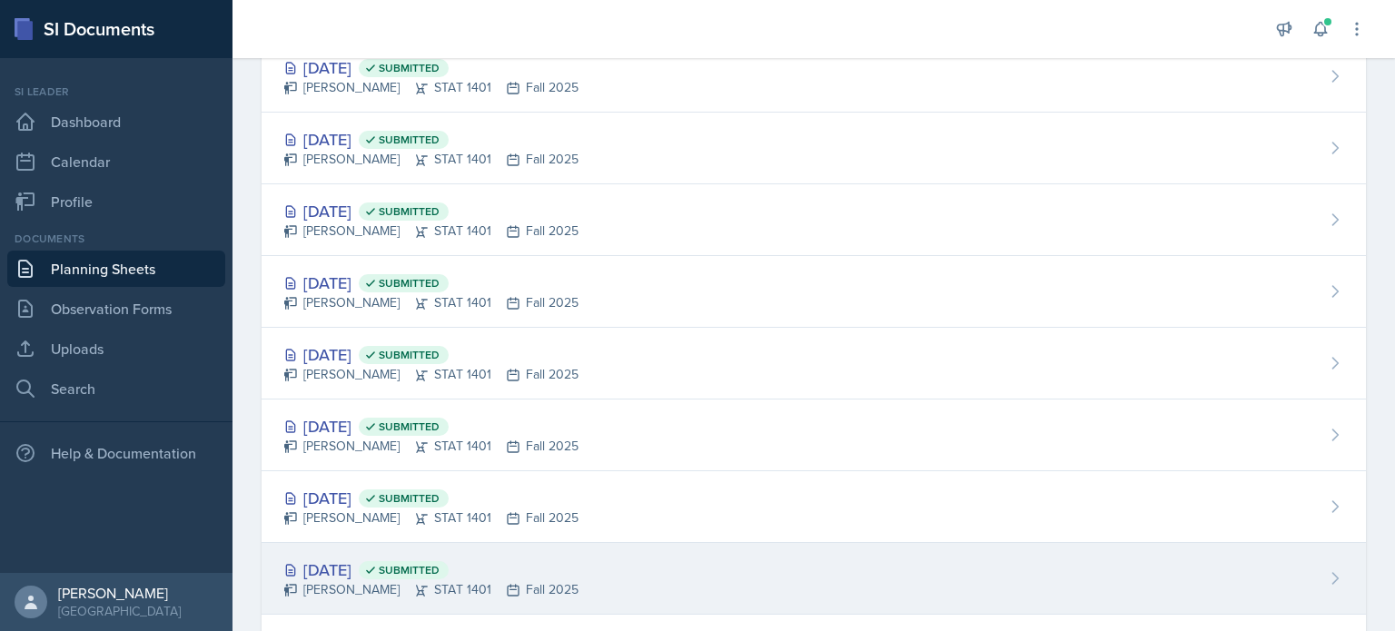
click at [414, 573] on div "Aug 25th, 2025 Submitted" at bounding box center [430, 569] width 295 height 25
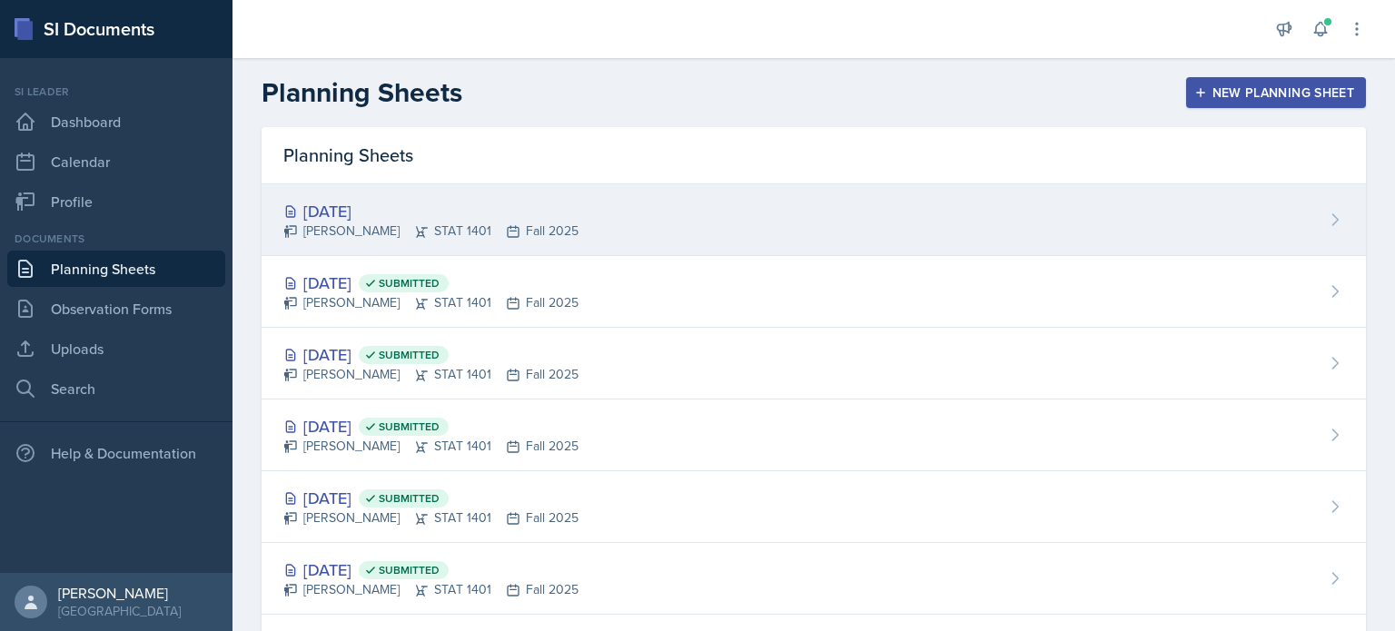
click at [416, 233] on icon at bounding box center [422, 231] width 12 height 11
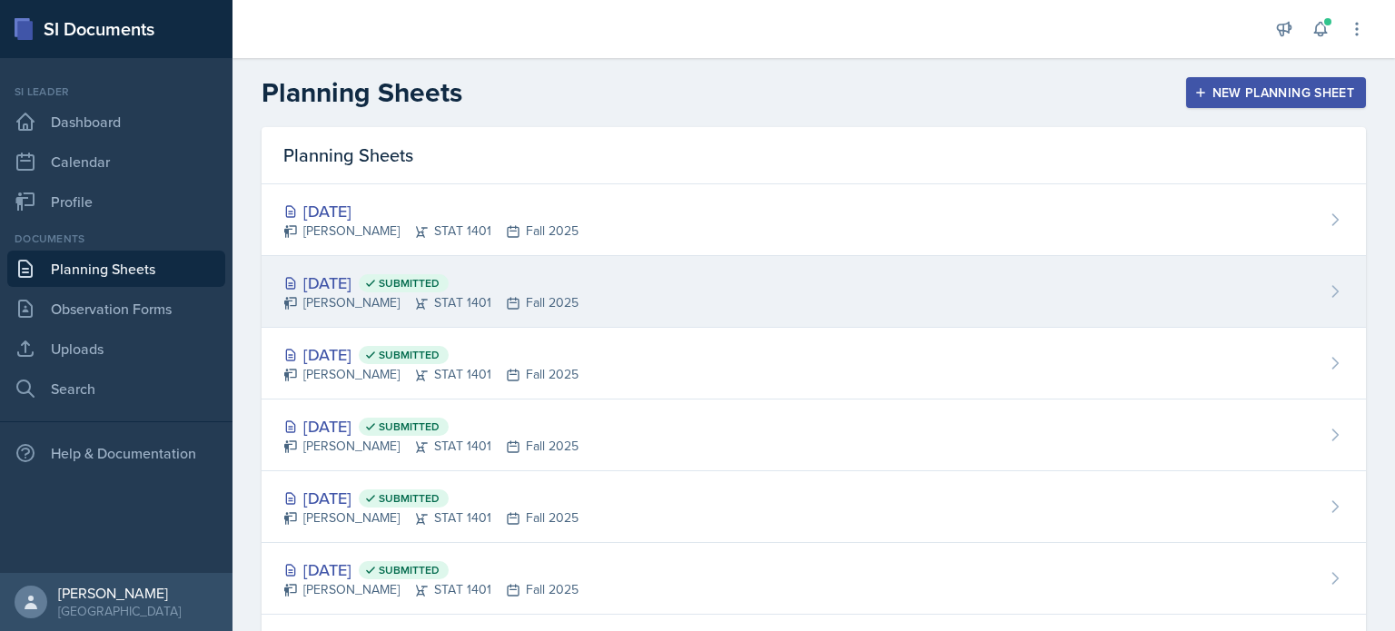
click at [360, 298] on div "[PERSON_NAME] STAT 1401 Fall 2025" at bounding box center [430, 302] width 295 height 19
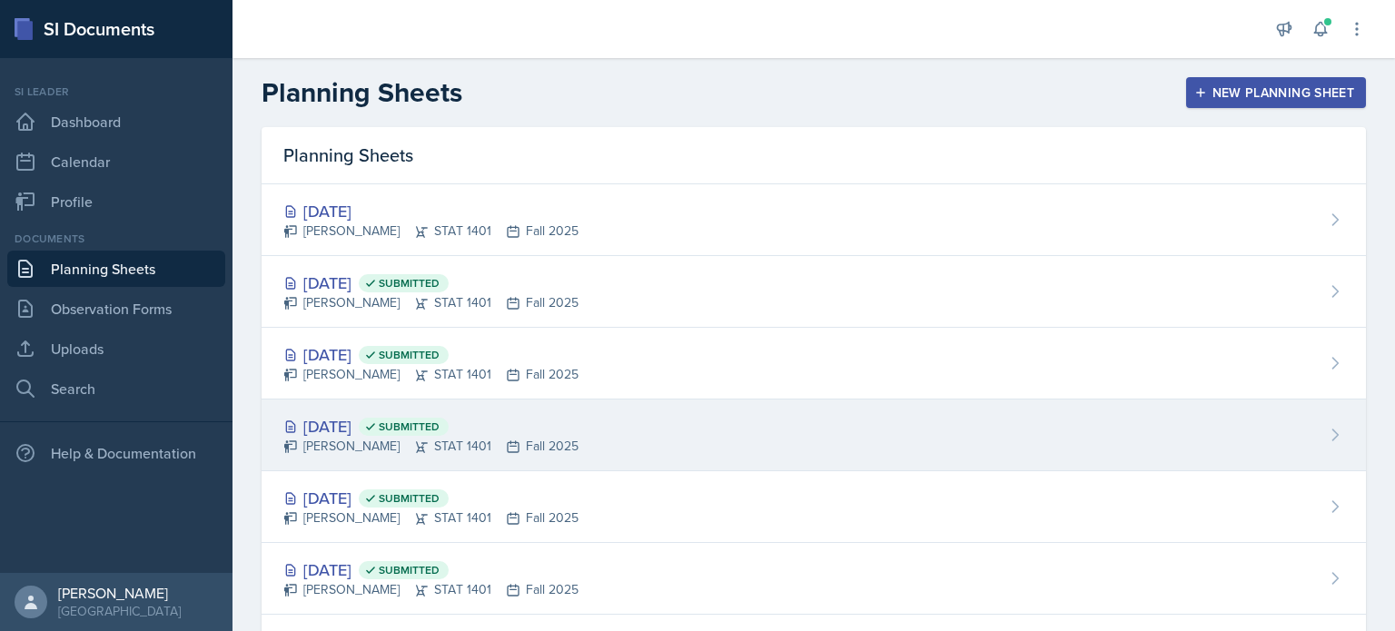
click at [360, 406] on div "Sep 17th, 2025 Submitted Aissa Sylla STAT 1401 Fall 2025" at bounding box center [813, 435] width 1104 height 72
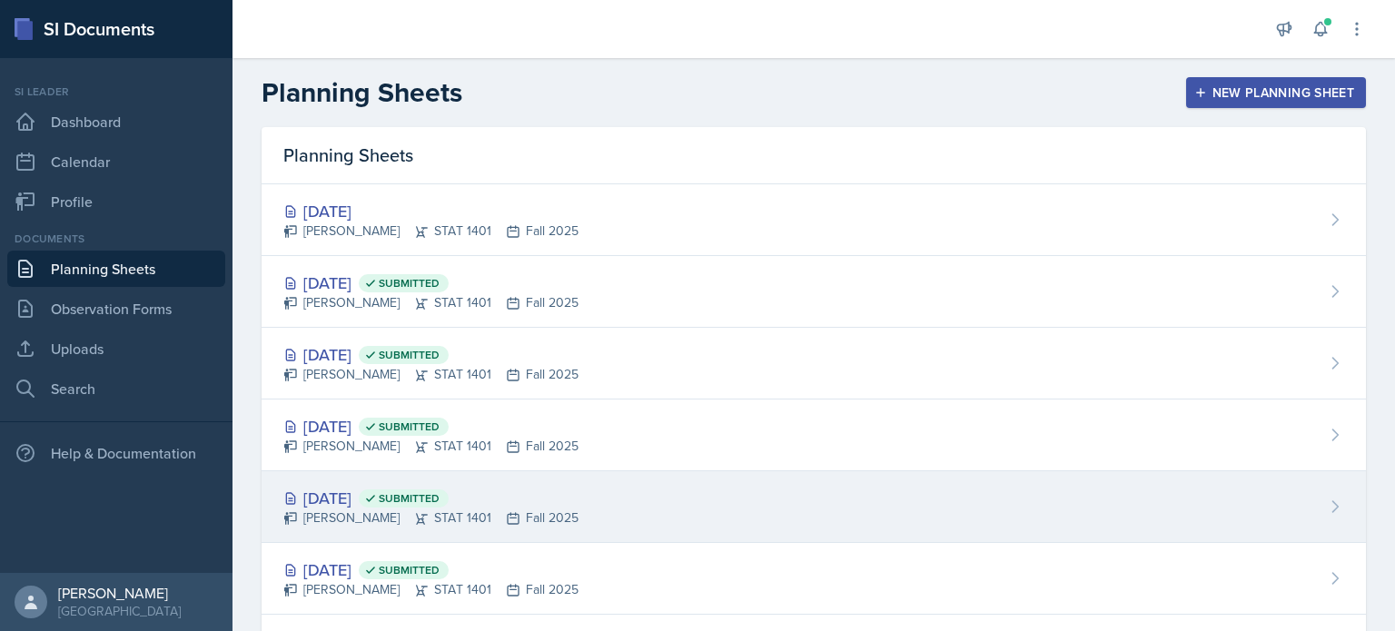
scroll to position [44, 0]
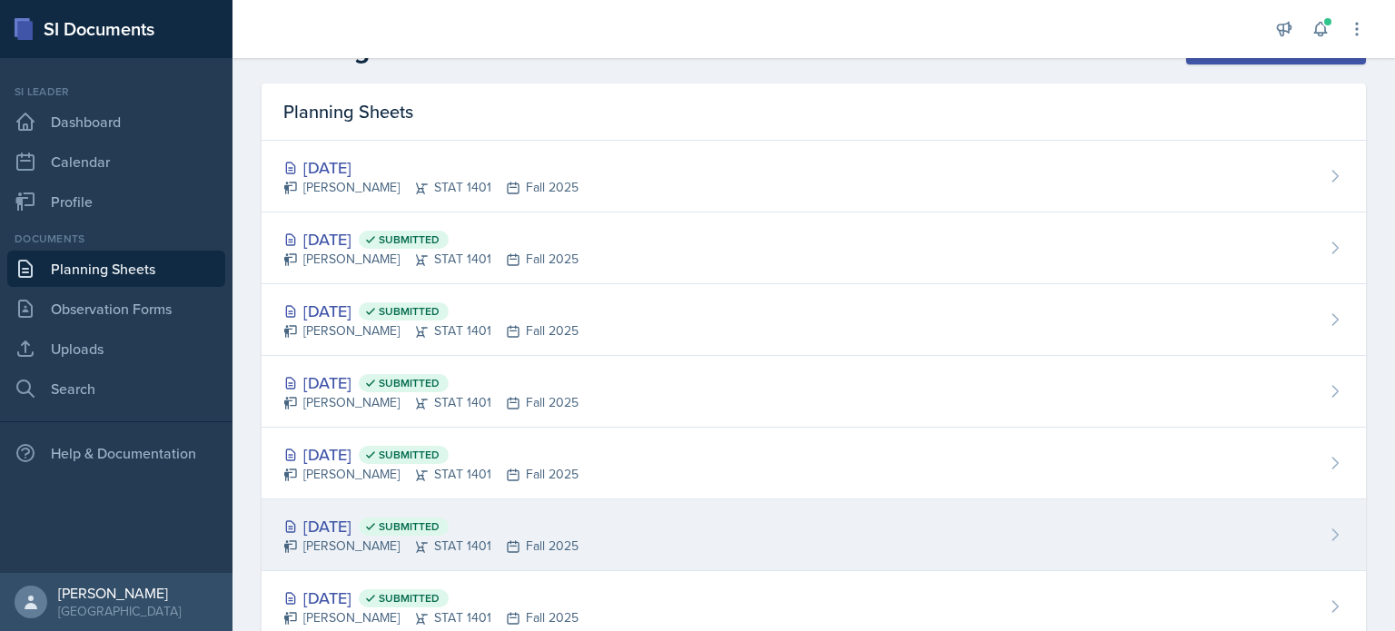
click at [390, 536] on div "Sep 10th, 2025 Submitted" at bounding box center [430, 526] width 295 height 25
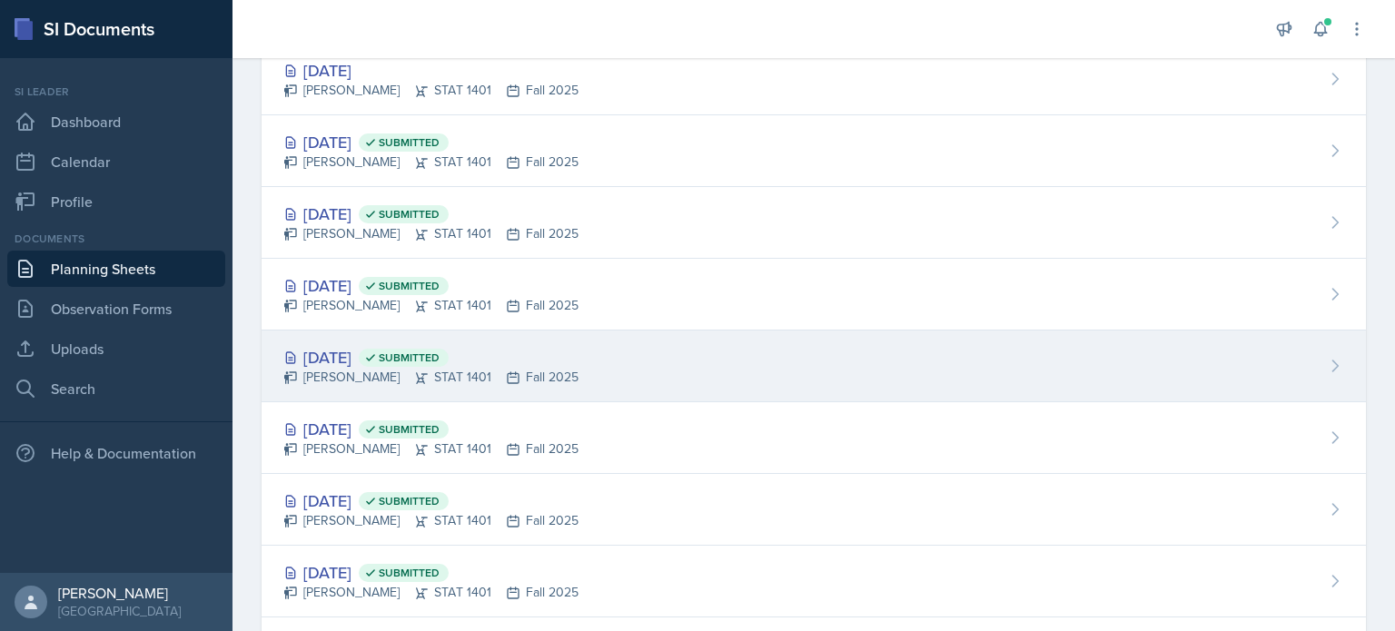
scroll to position [142, 0]
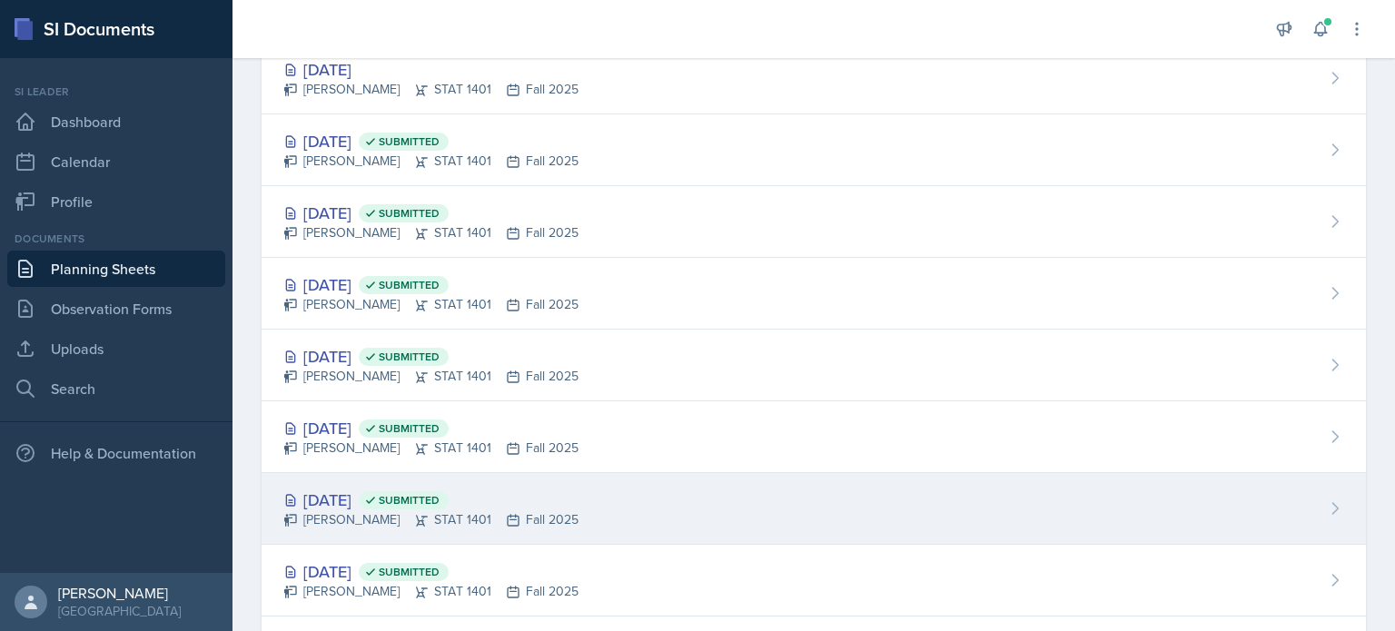
click at [372, 511] on div "[PERSON_NAME] STAT 1401 Fall 2025" at bounding box center [430, 519] width 295 height 19
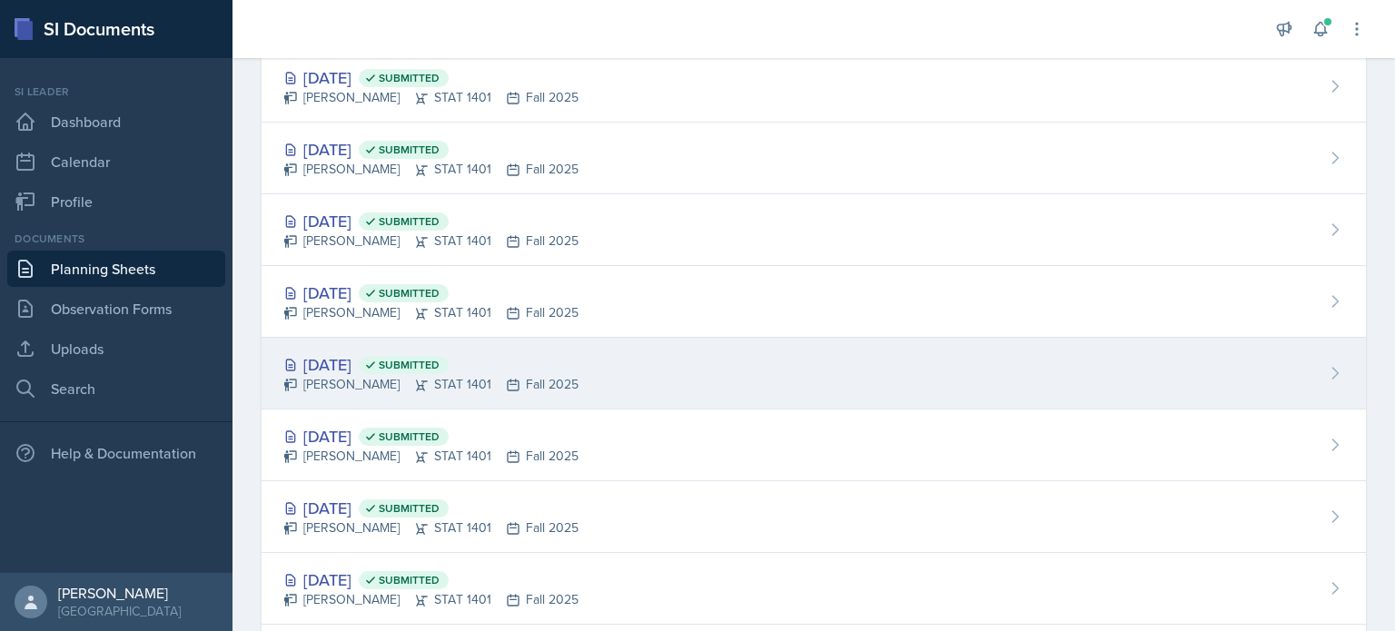
scroll to position [206, 0]
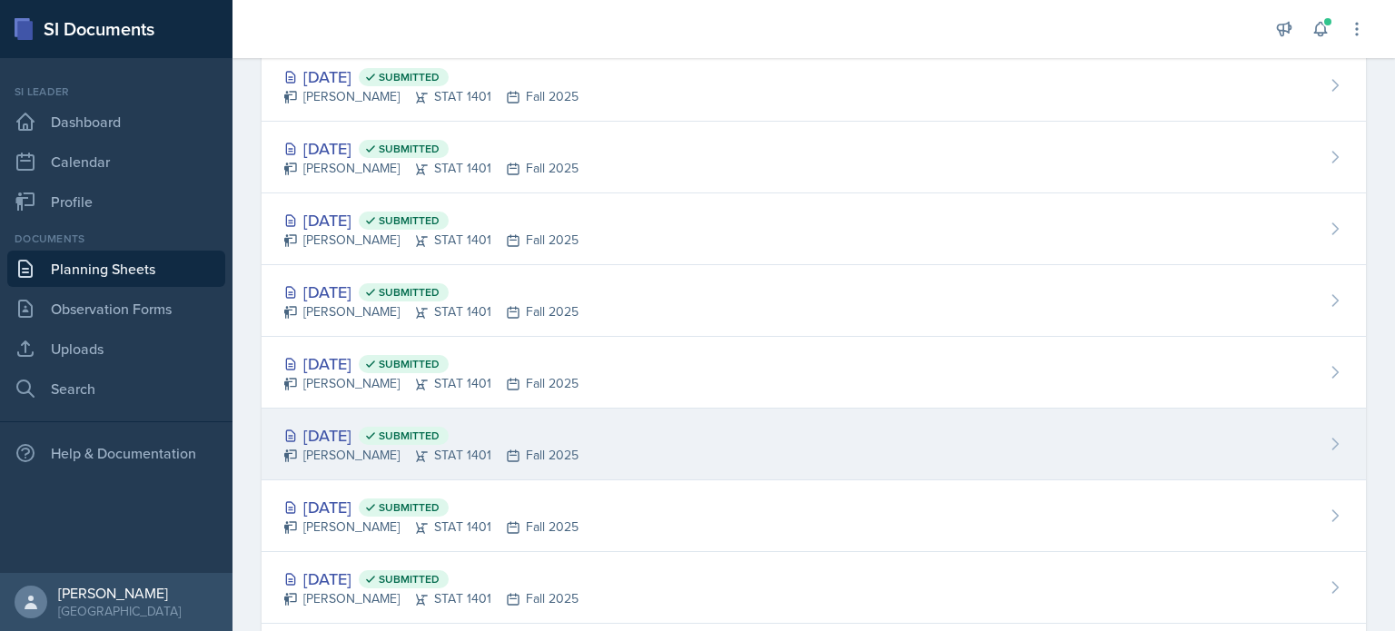
click at [369, 462] on div "[PERSON_NAME] STAT 1401 Fall 2025" at bounding box center [430, 455] width 295 height 19
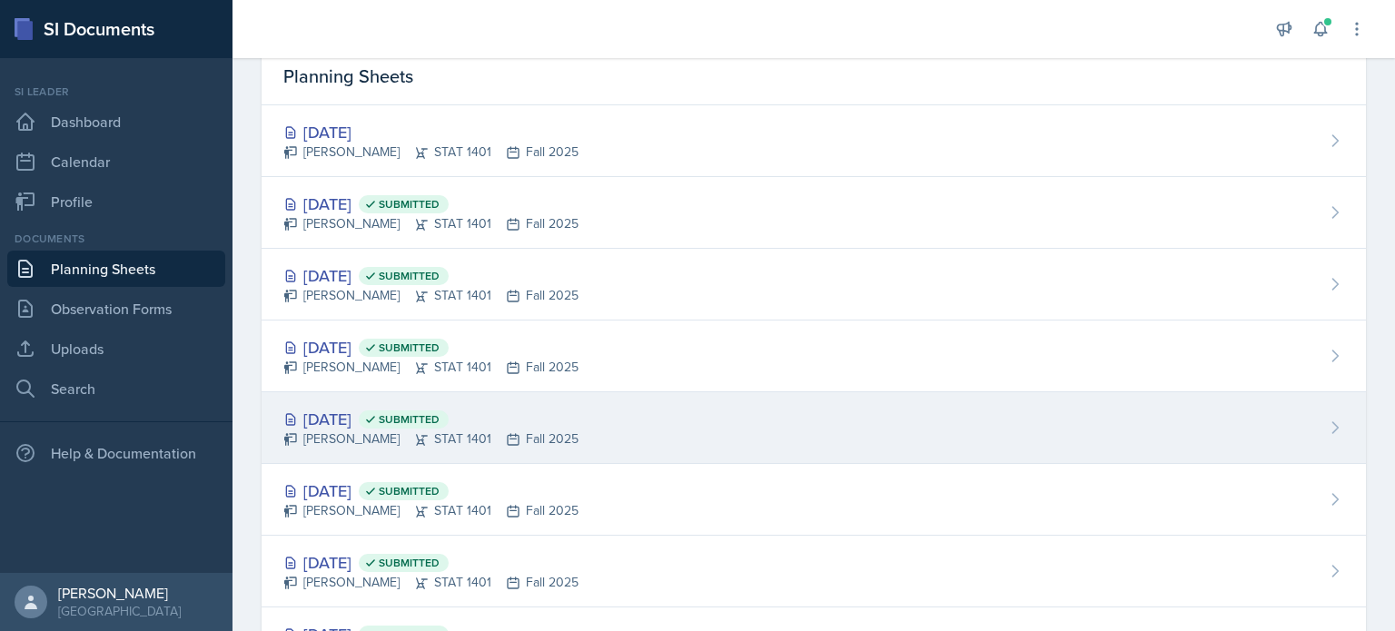
scroll to position [94, 0]
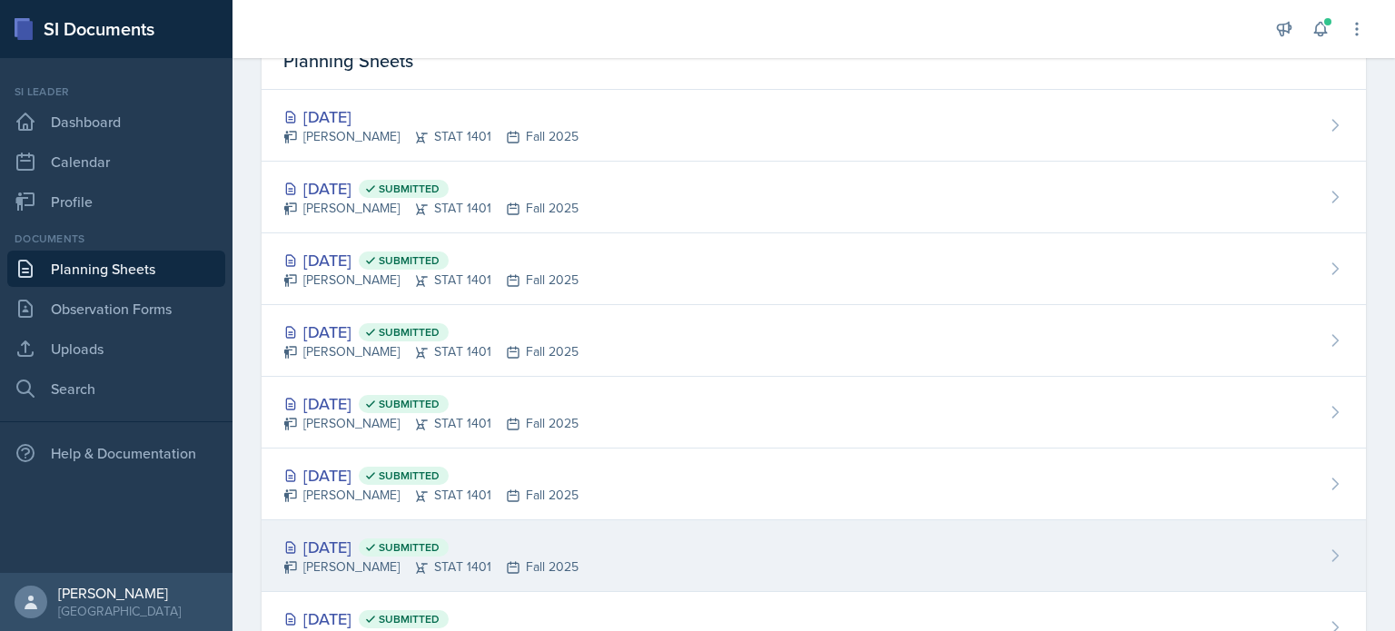
click at [414, 562] on icon at bounding box center [421, 567] width 15 height 15
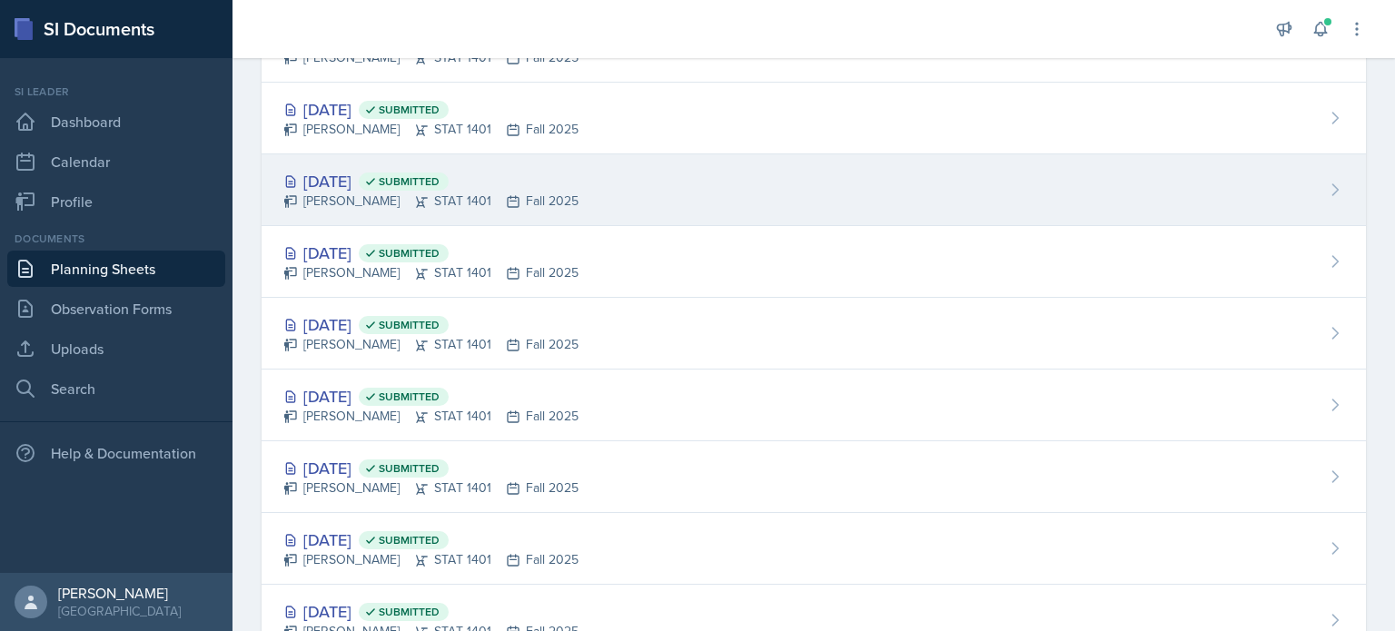
scroll to position [249, 0]
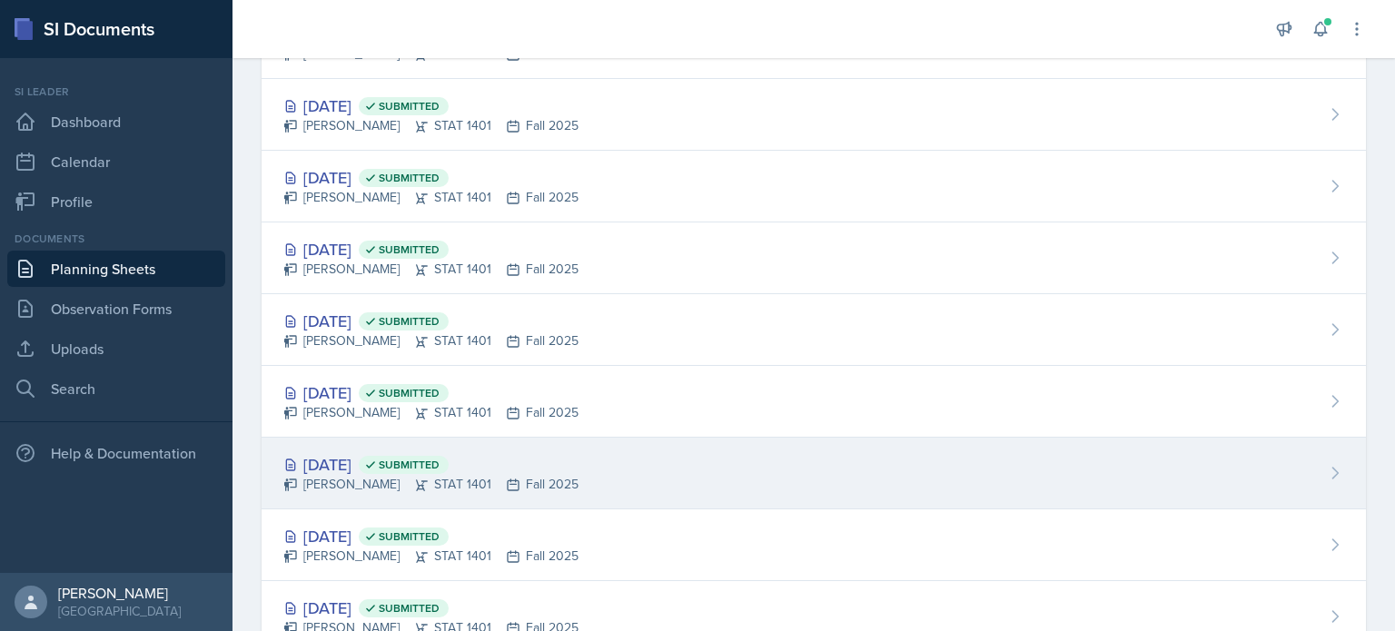
click at [362, 466] on div "Sep 3rd, 2025 Submitted" at bounding box center [430, 464] width 295 height 25
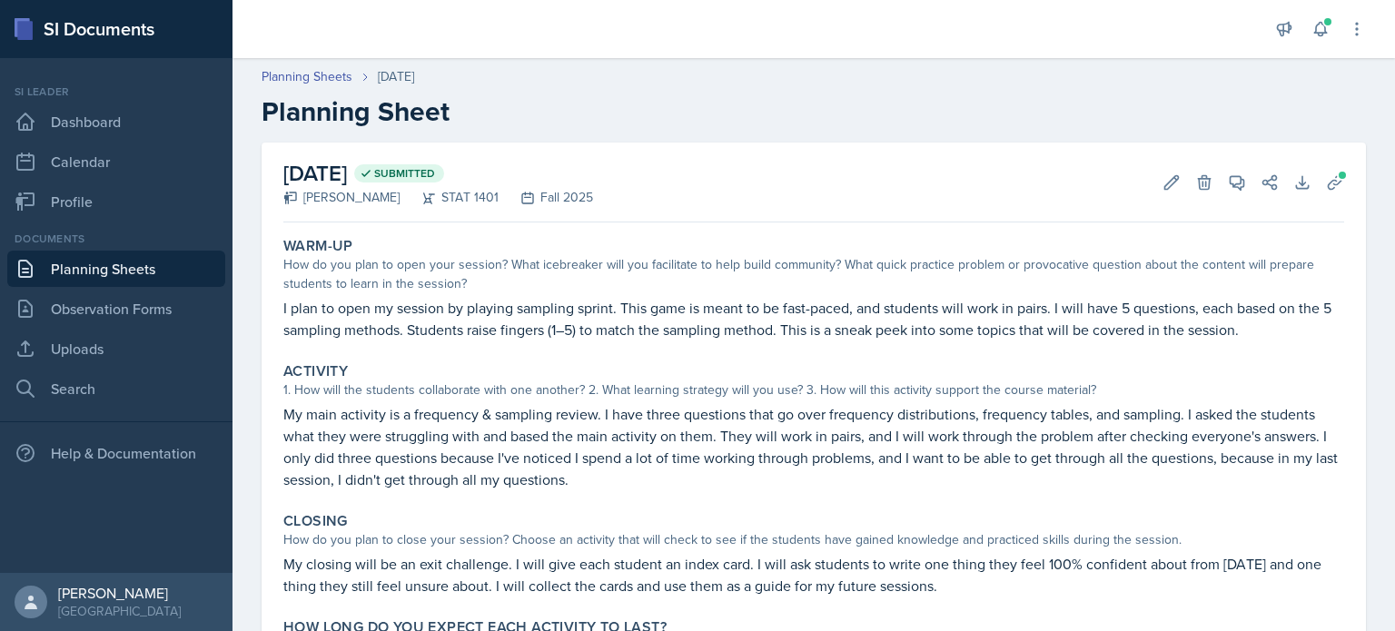
scroll to position [44, 0]
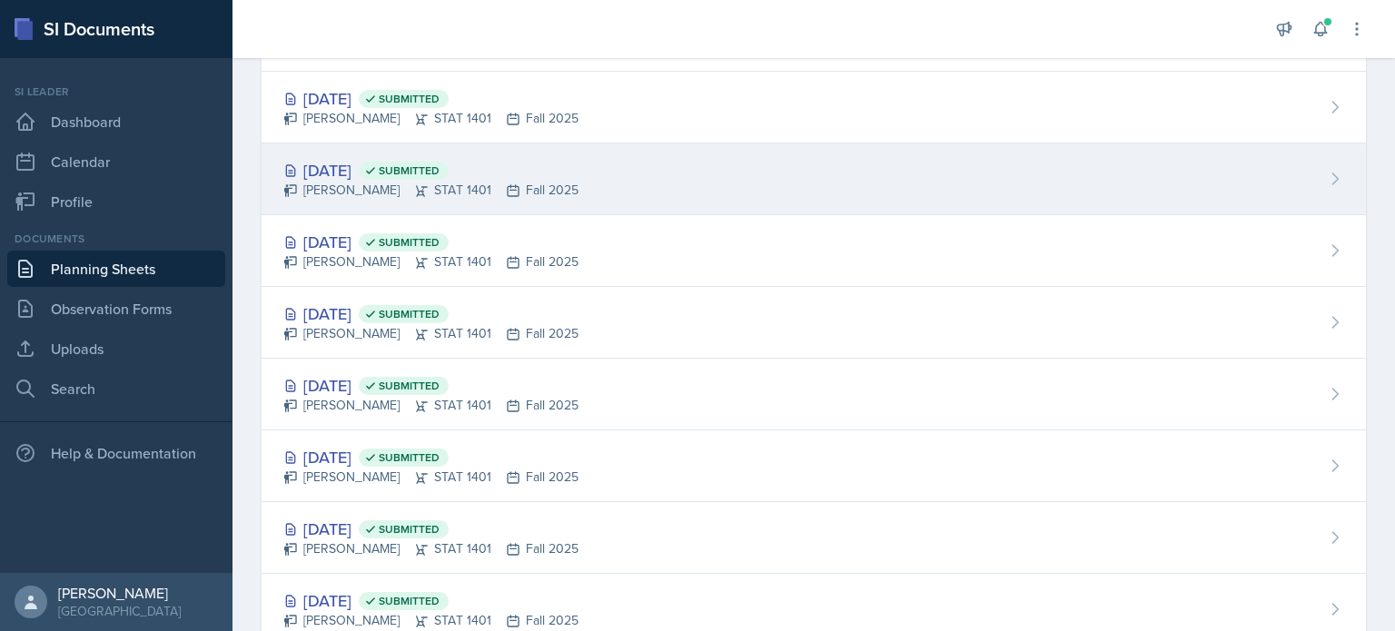
scroll to position [272, 0]
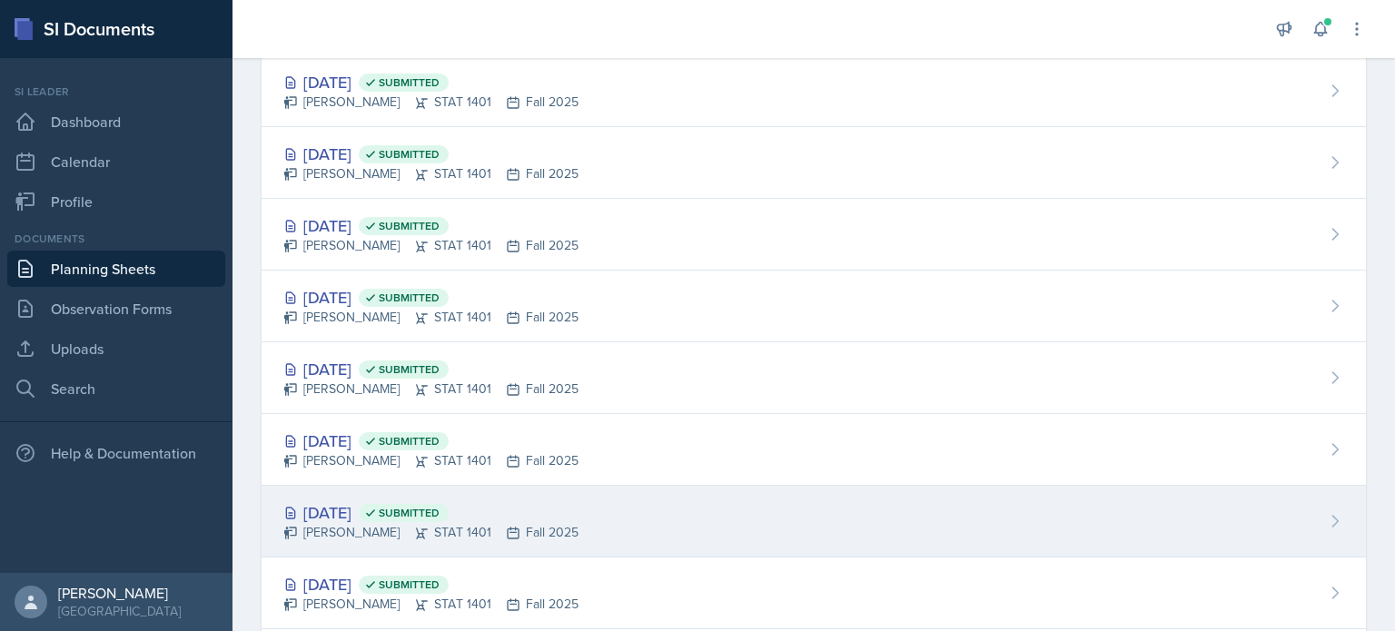
click at [397, 529] on div "[PERSON_NAME] STAT 1401 Fall 2025" at bounding box center [430, 532] width 295 height 19
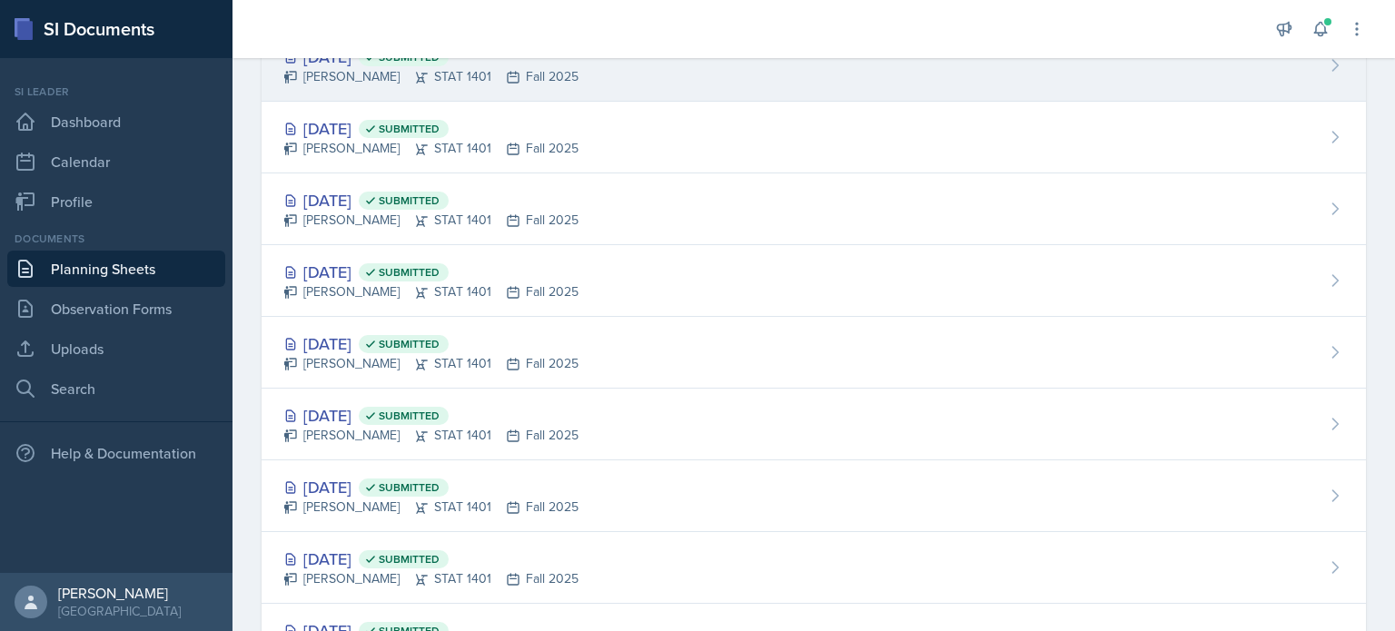
scroll to position [382, 0]
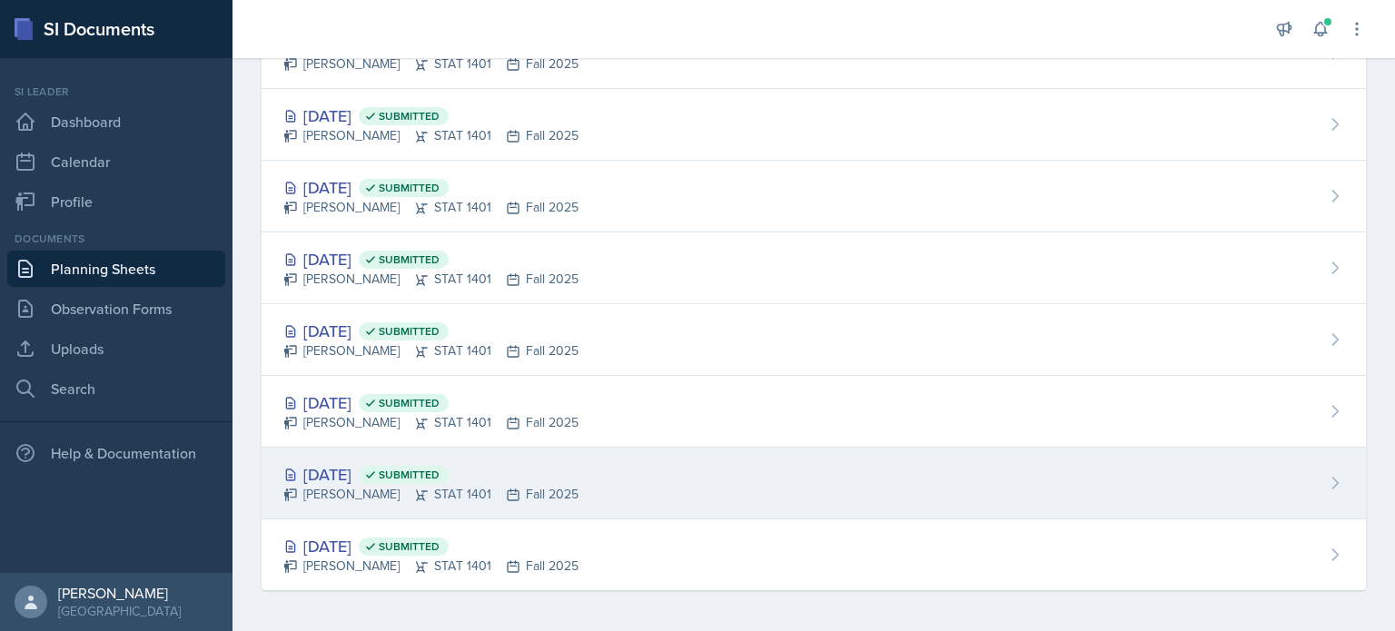
click at [370, 487] on div "[PERSON_NAME] STAT 1401 Fall 2025" at bounding box center [430, 494] width 295 height 19
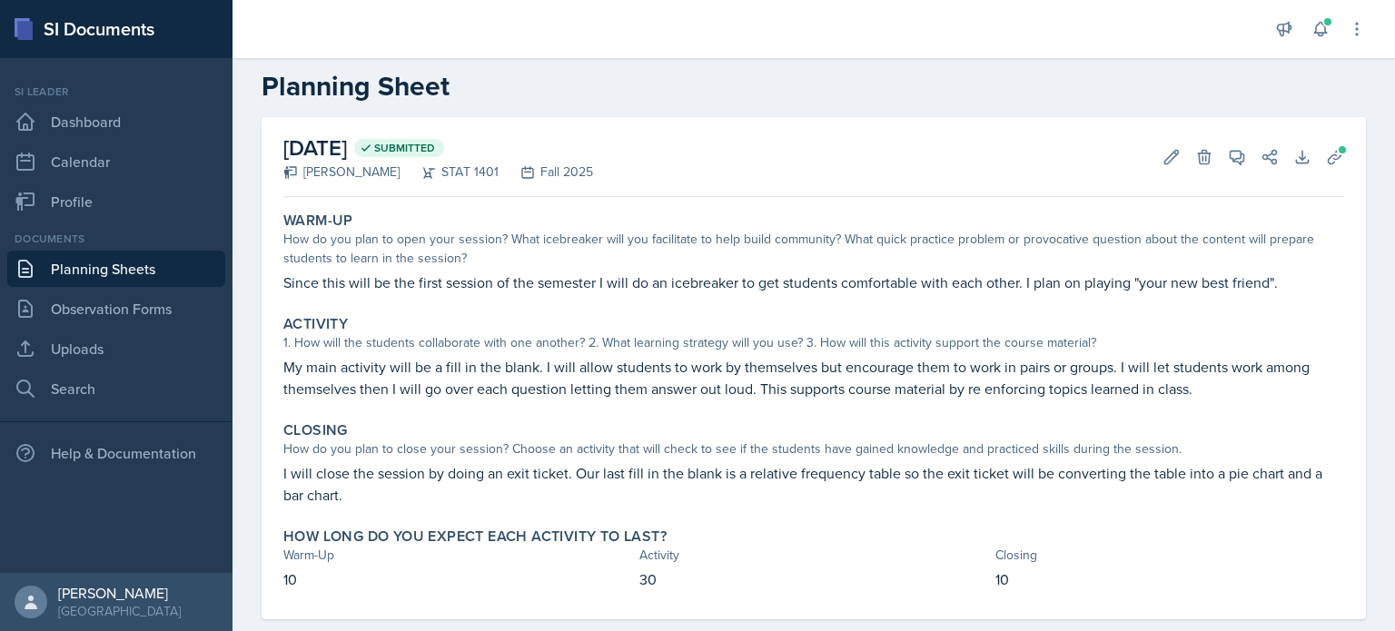
scroll to position [38, 0]
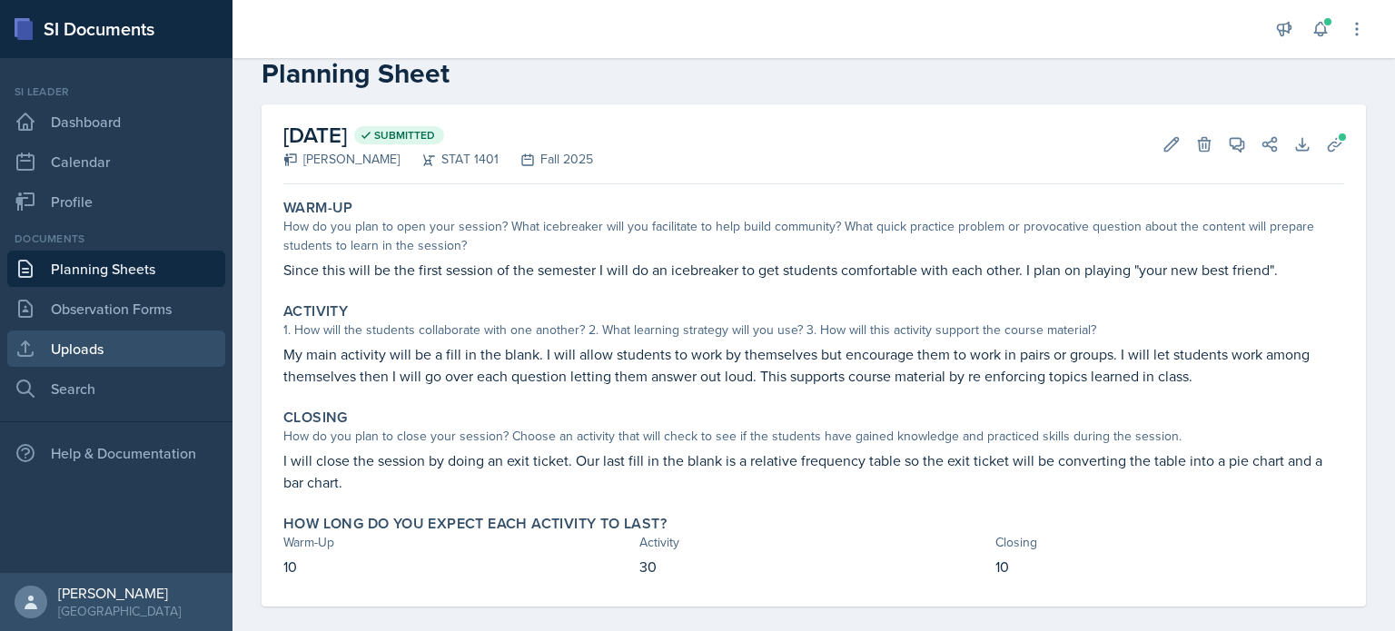
click at [136, 340] on link "Uploads" at bounding box center [116, 348] width 218 height 36
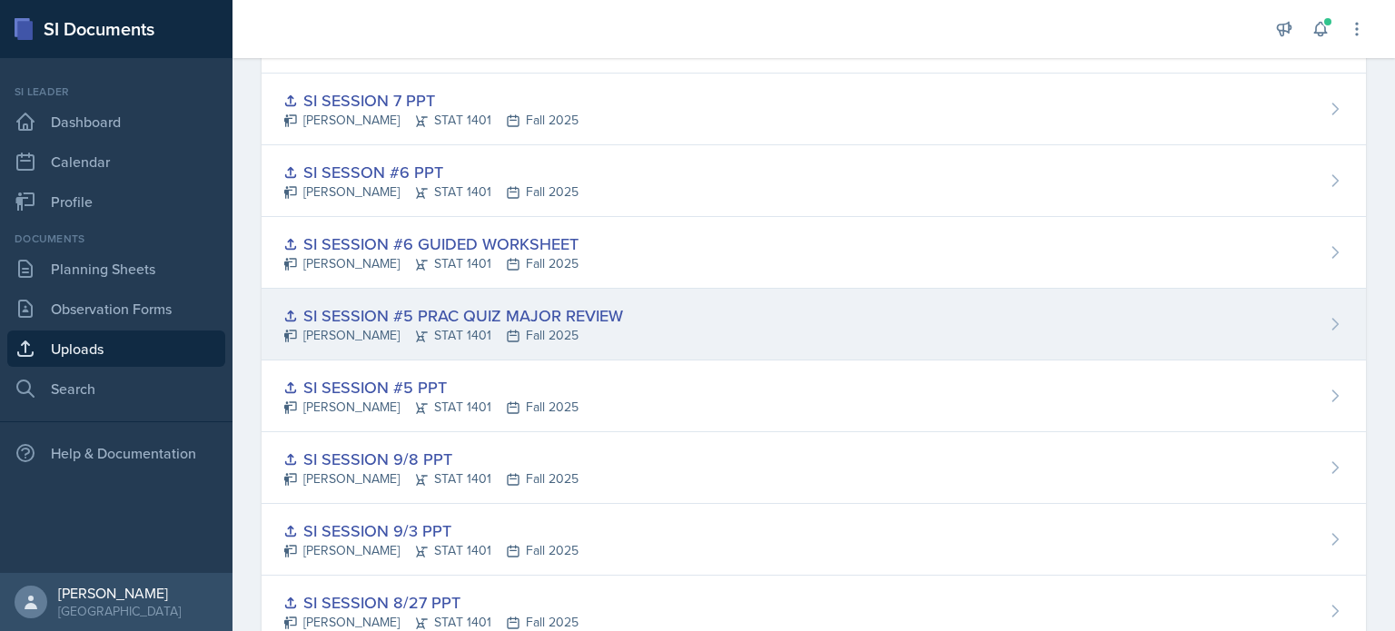
scroll to position [113, 0]
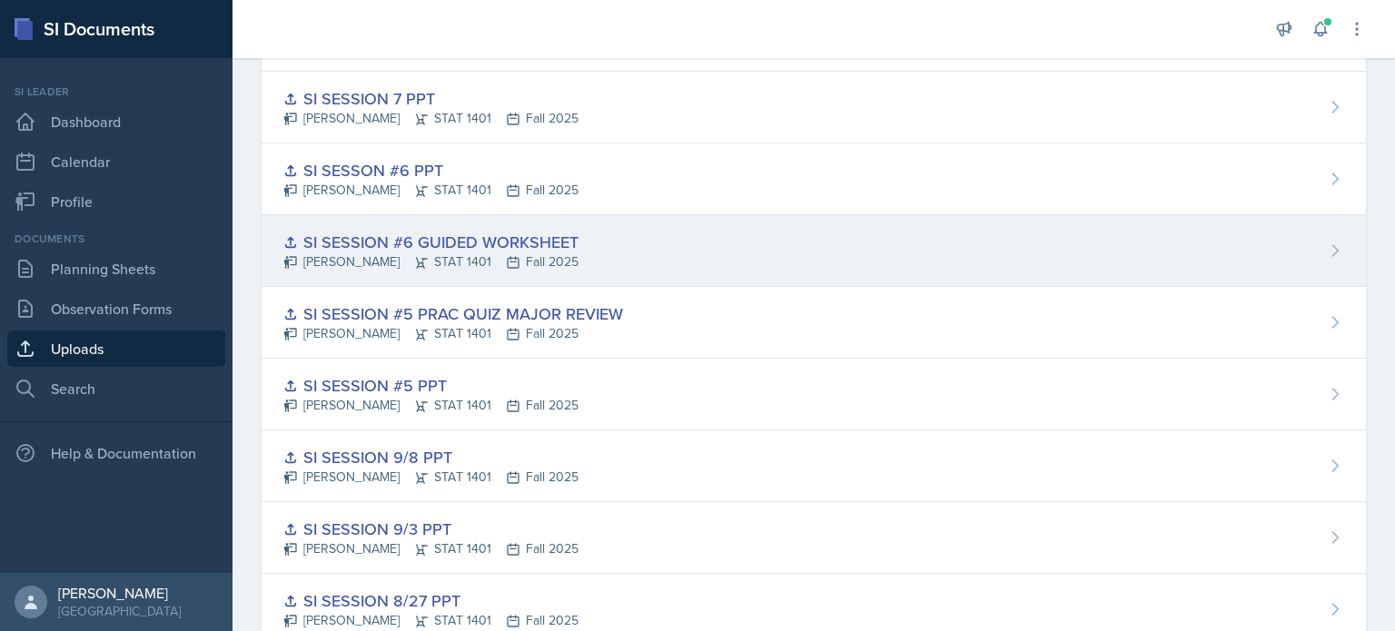
click at [425, 264] on div "[PERSON_NAME] STAT 1401 Fall 2025" at bounding box center [430, 261] width 295 height 19
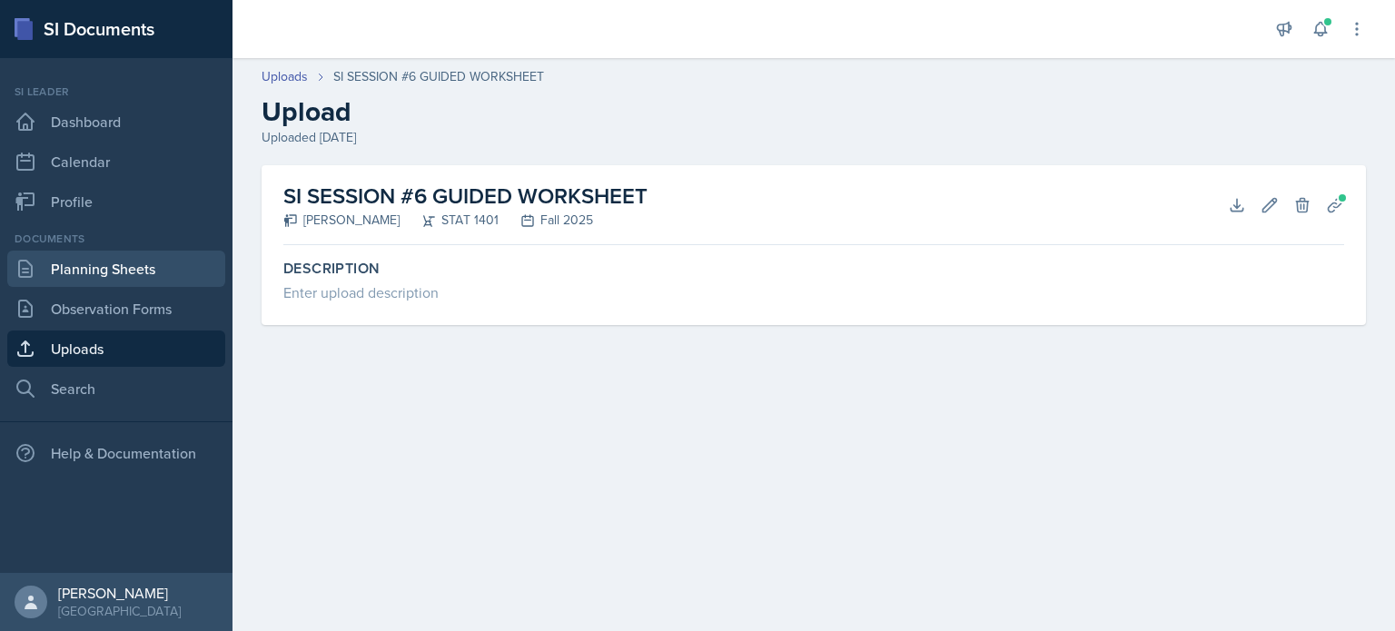
click at [118, 262] on link "Planning Sheets" at bounding box center [116, 269] width 218 height 36
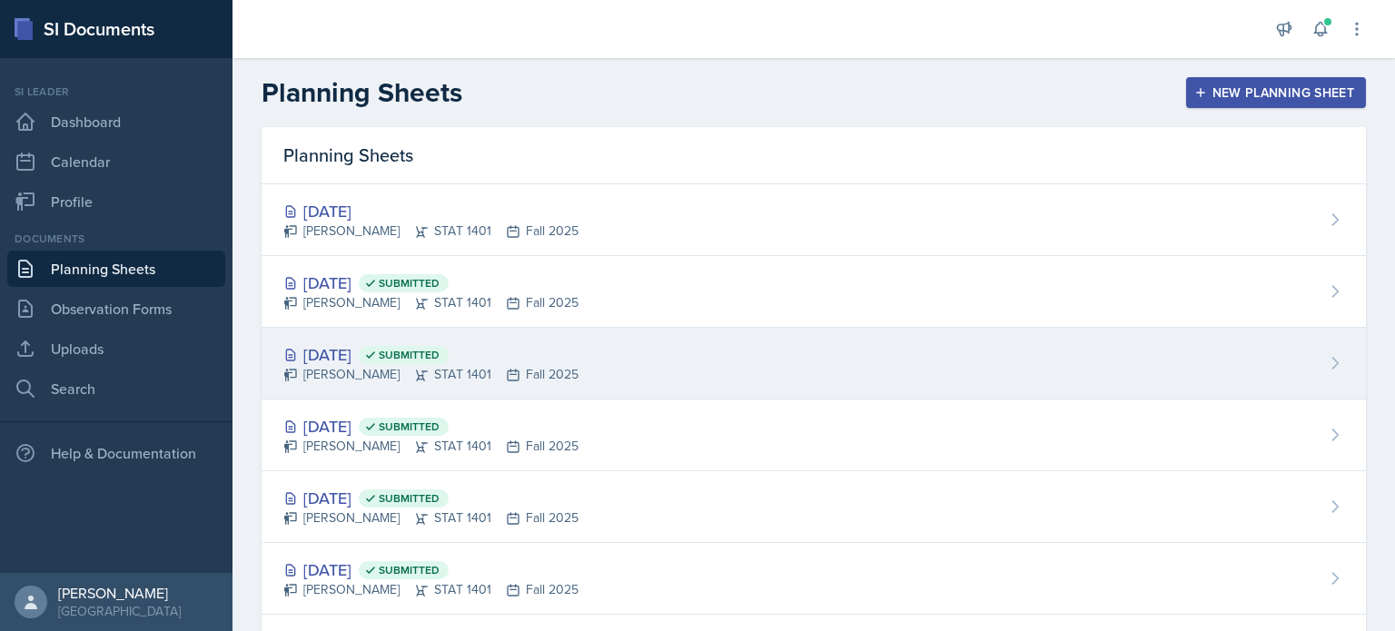
click at [432, 350] on span "Submitted" at bounding box center [404, 355] width 90 height 18
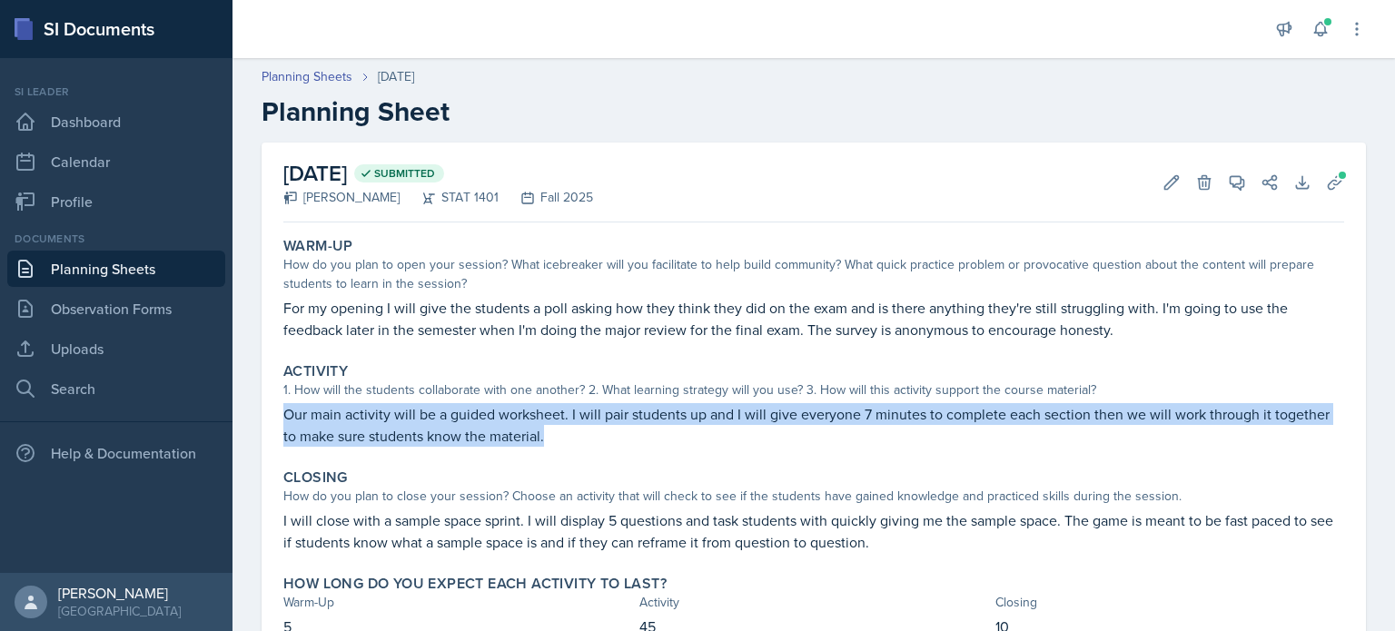
drag, startPoint x: 284, startPoint y: 416, endPoint x: 635, endPoint y: 448, distance: 351.9
click at [635, 448] on div "Activity 1. How will the students collaborate with one another? 2. What learnin…" at bounding box center [813, 404] width 1075 height 99
copy p "Our main activity will be a guided worksheet. I will pair students up and I wil…"
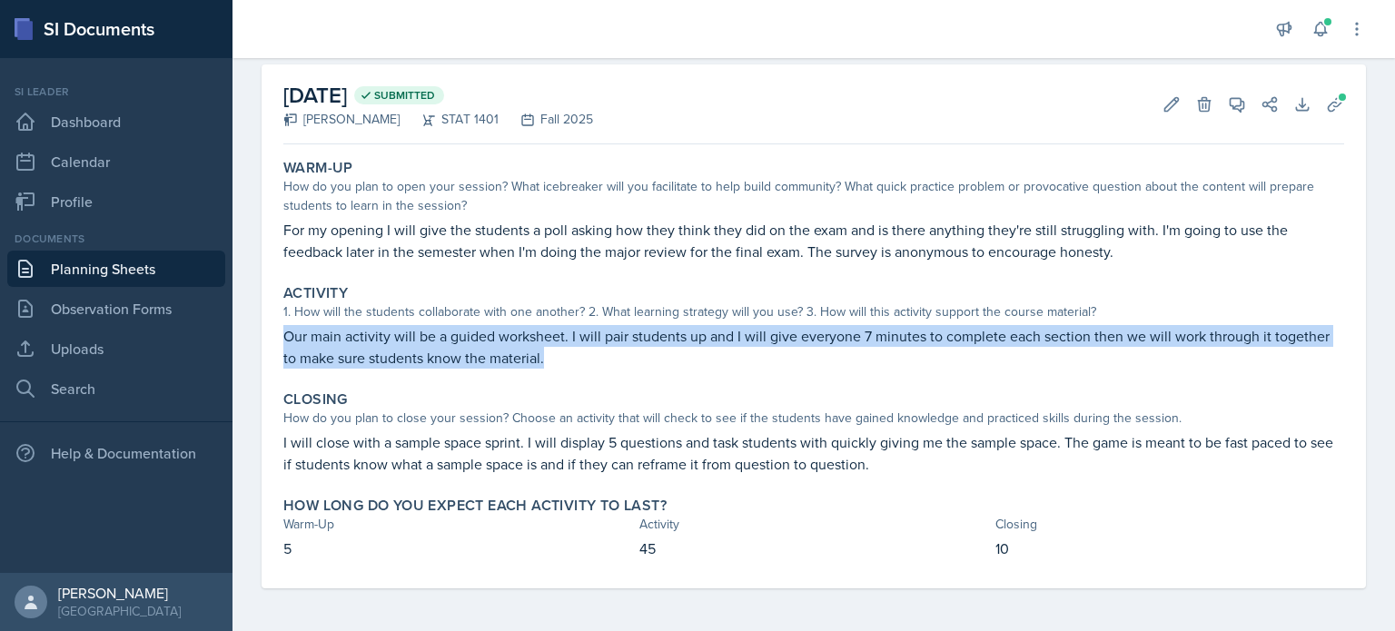
scroll to position [77, 0]
